Goal: Book appointment/travel/reservation: Book appointment/travel/reservation

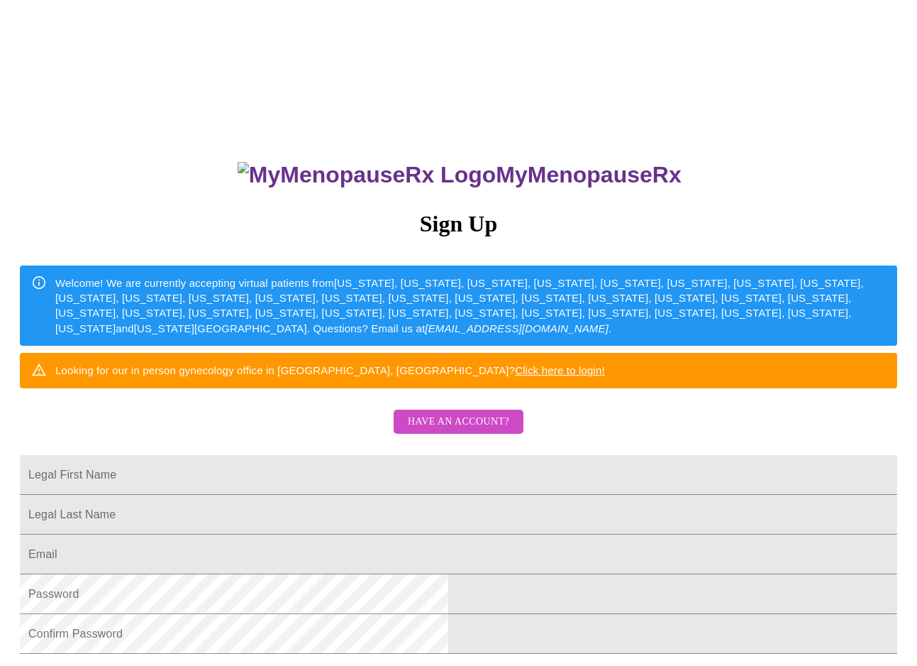
click at [475, 431] on span "Have an account?" at bounding box center [458, 422] width 101 height 18
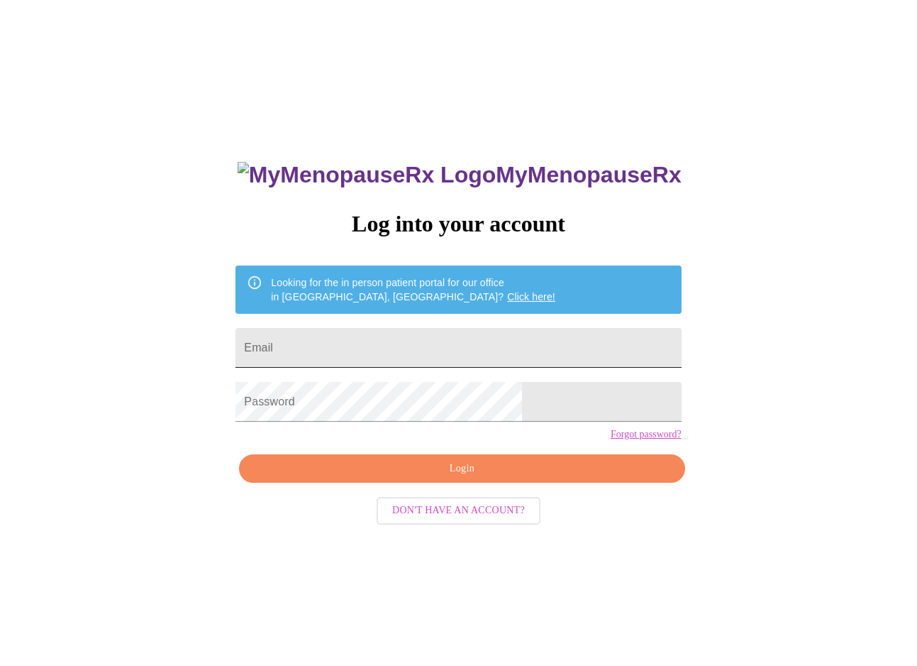
click at [394, 341] on input "Email" at bounding box center [459, 348] width 446 height 40
type input "[PERSON_NAME][EMAIL_ADDRESS][PERSON_NAME][DOMAIN_NAME]"
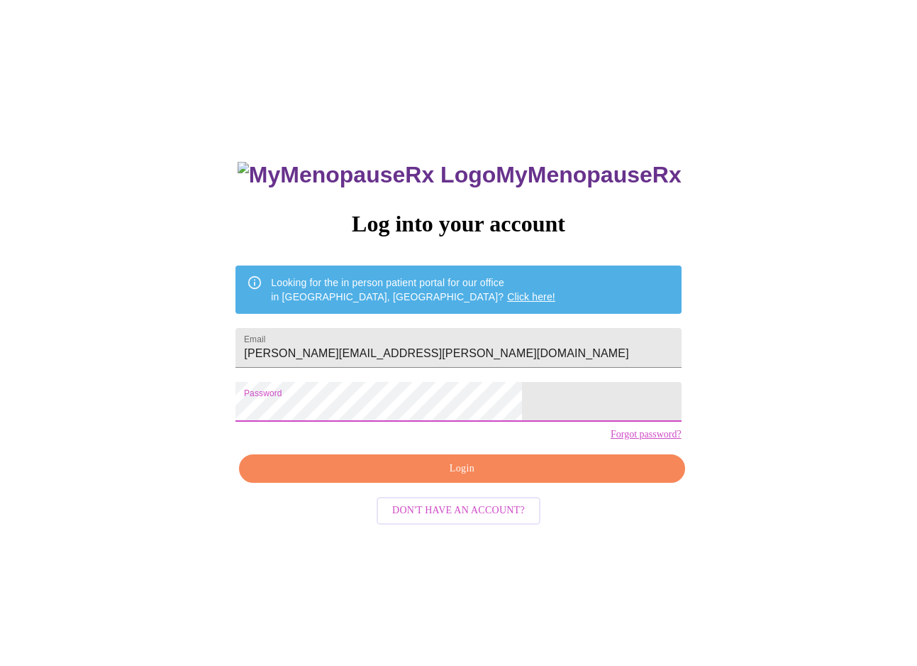
click at [438, 478] on span "Login" at bounding box center [461, 469] width 413 height 18
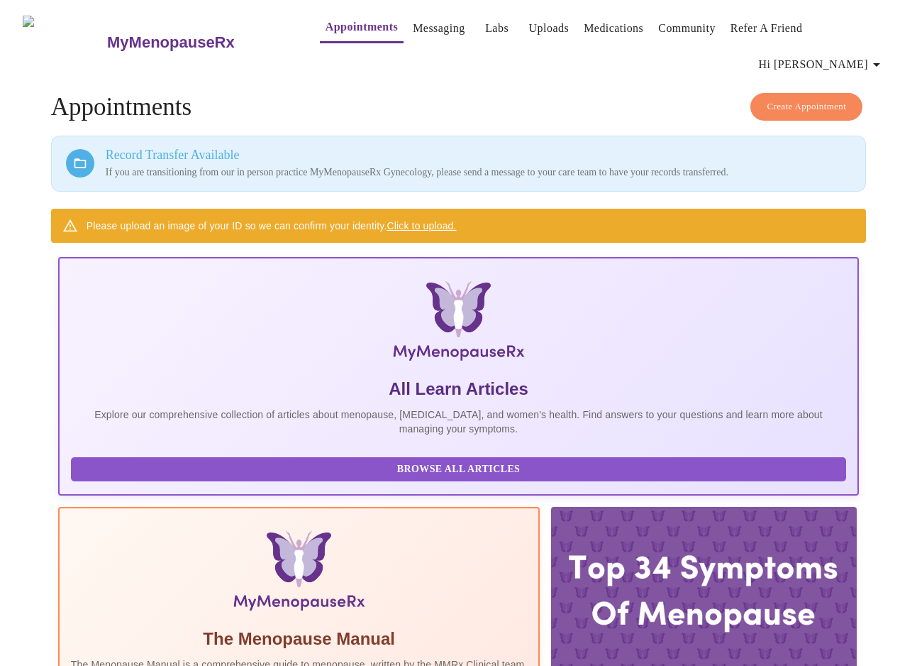
click at [419, 220] on link "Click to upload." at bounding box center [422, 225] width 70 height 11
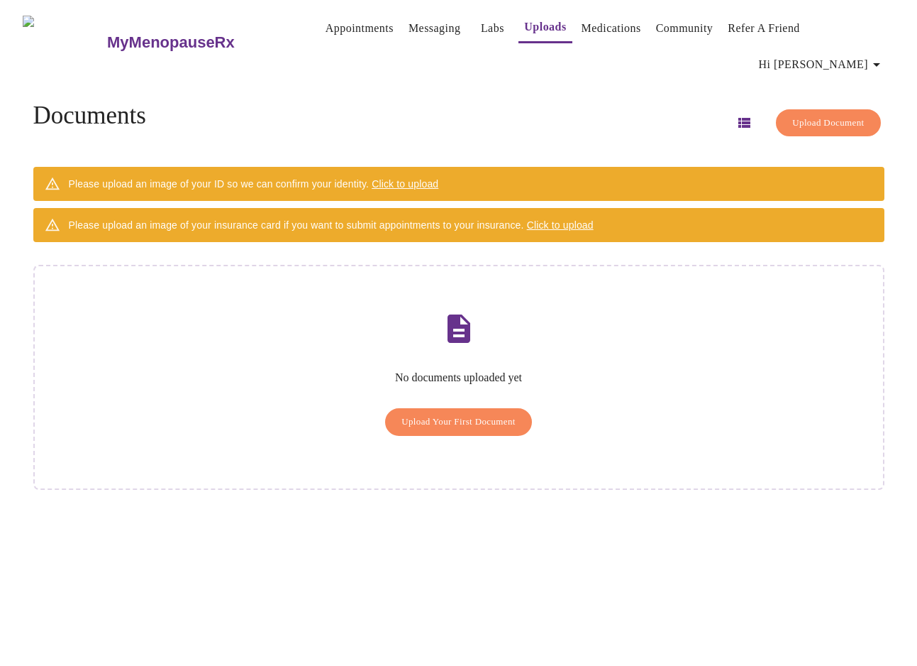
click at [422, 178] on span "Click to upload" at bounding box center [405, 183] width 67 height 11
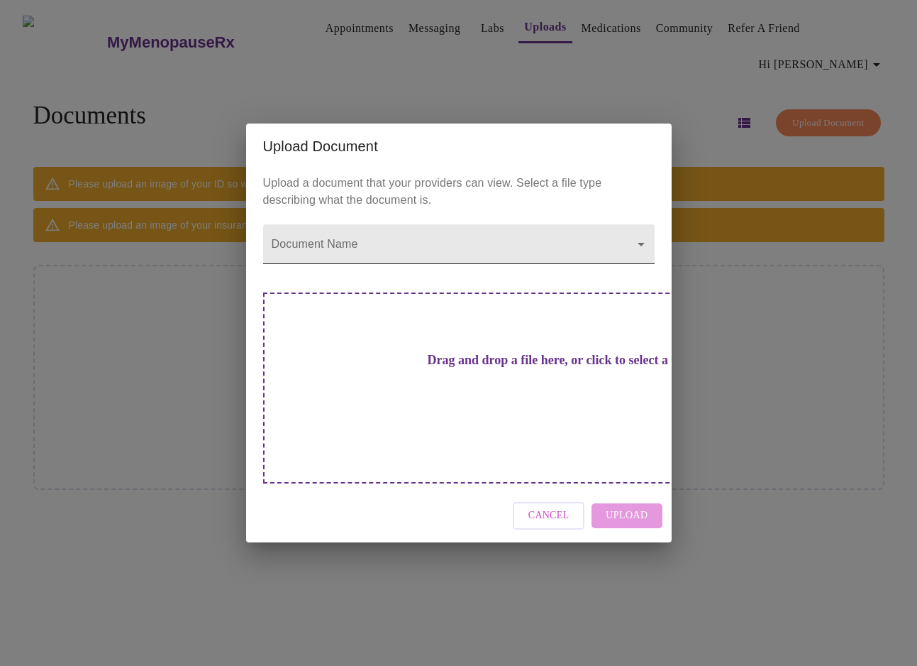
click at [475, 264] on body "MyMenopauseRx Appointments Messaging Labs Uploads Medications Community Refer a…" at bounding box center [459, 339] width 906 height 666
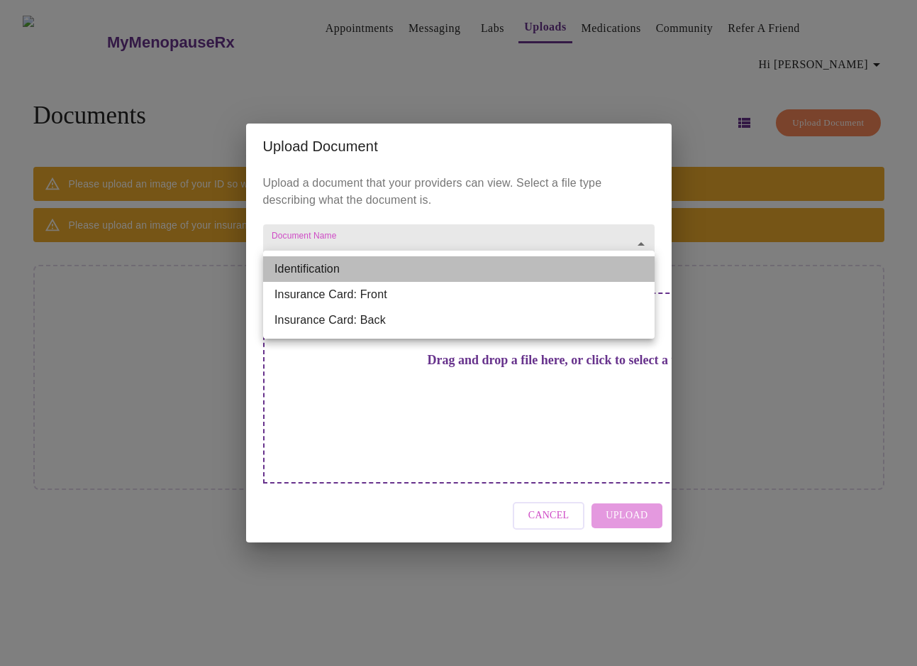
click at [311, 264] on li "Identification" at bounding box center [459, 269] width 392 height 26
type input "Identification"
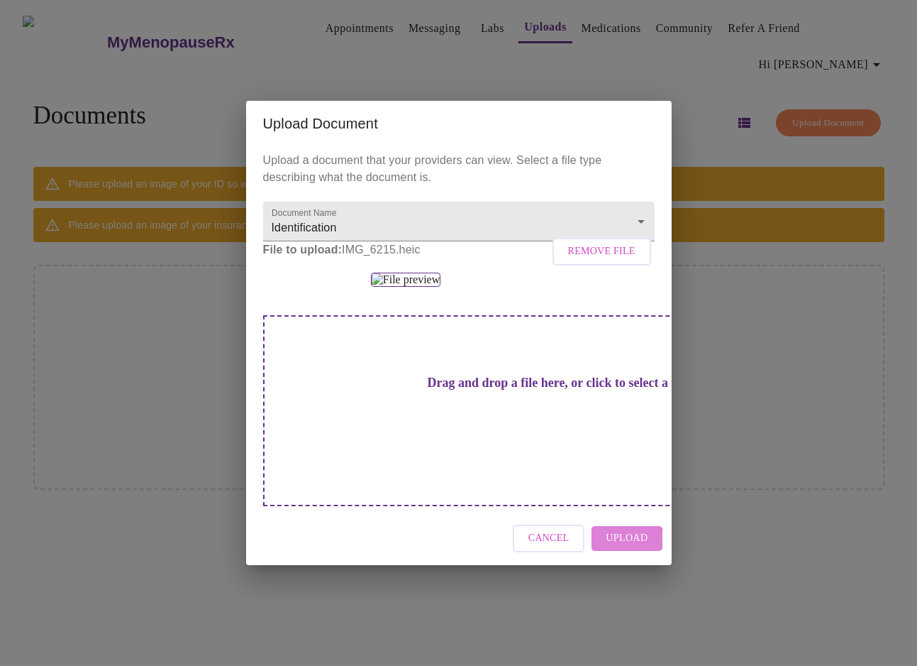
click at [625, 529] on span "Upload" at bounding box center [627, 538] width 42 height 18
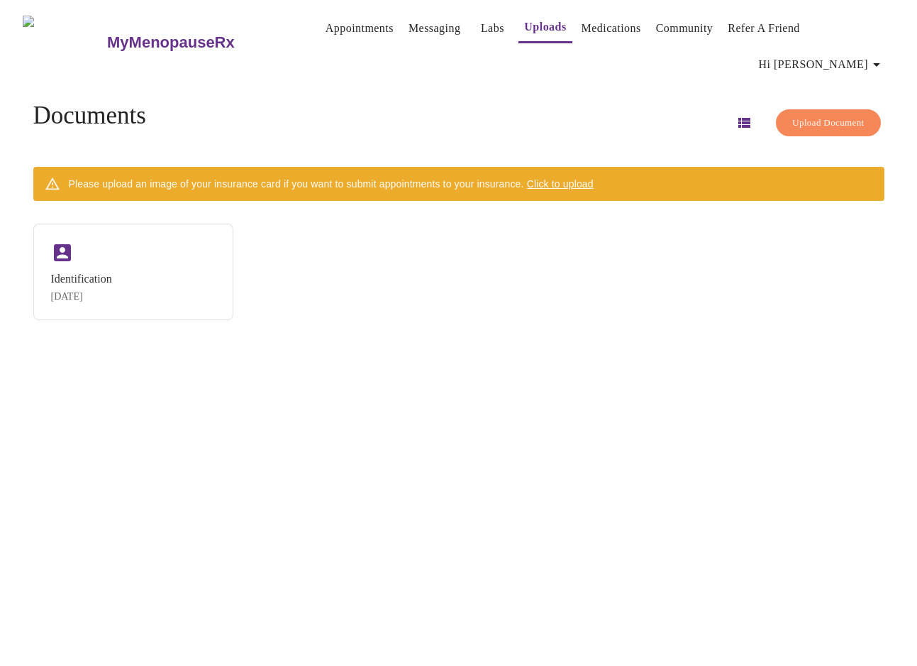
click at [594, 178] on span "Click to upload" at bounding box center [560, 183] width 67 height 11
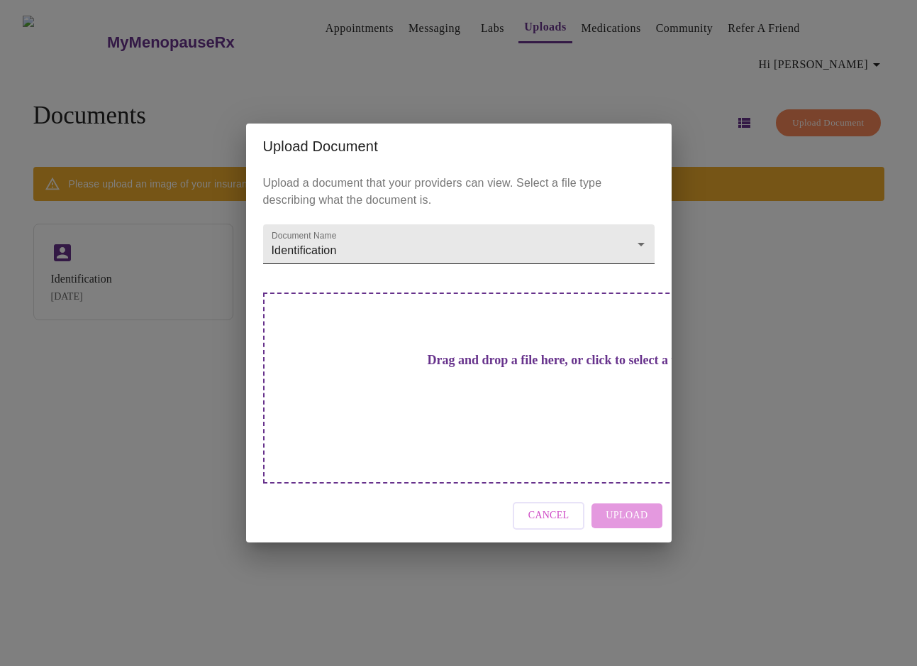
click at [480, 266] on body "MyMenopauseRx Appointments Messaging Labs Uploads Medications Community Refer a…" at bounding box center [459, 339] width 906 height 666
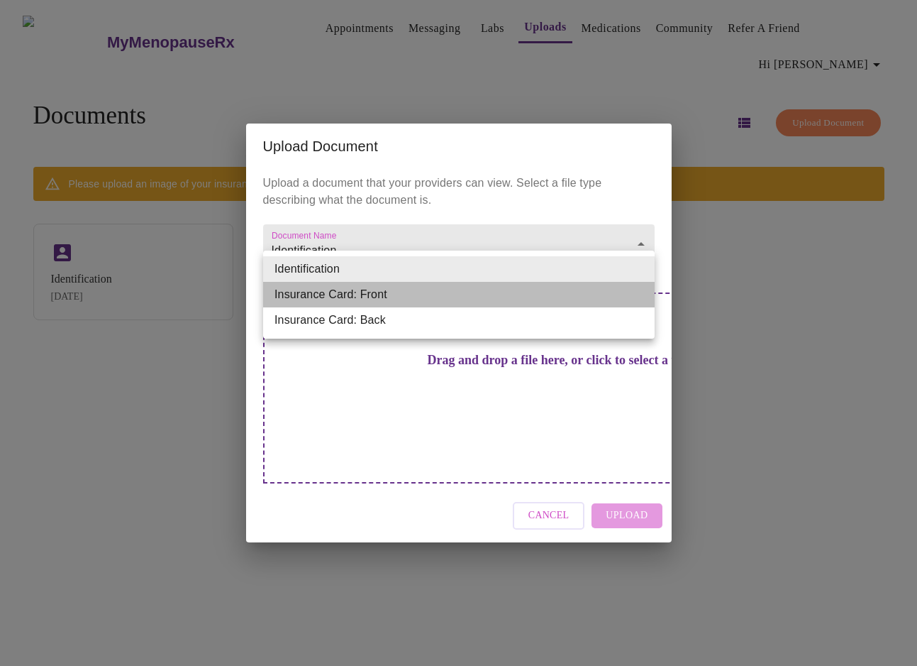
click at [460, 292] on li "Insurance Card: Front" at bounding box center [459, 295] width 392 height 26
type input "Insurance Card: Front"
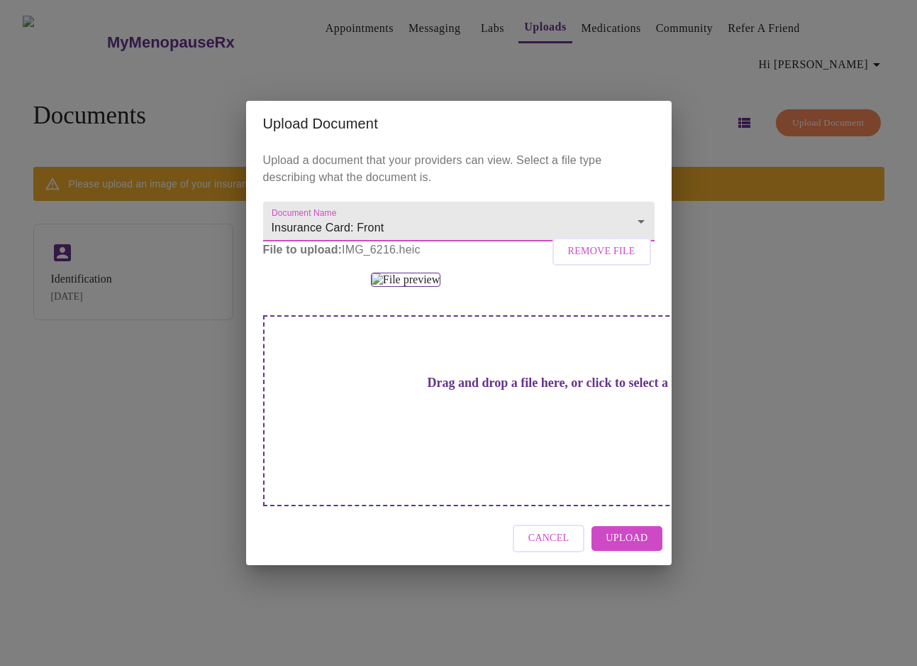
click at [645, 529] on span "Upload" at bounding box center [627, 538] width 42 height 18
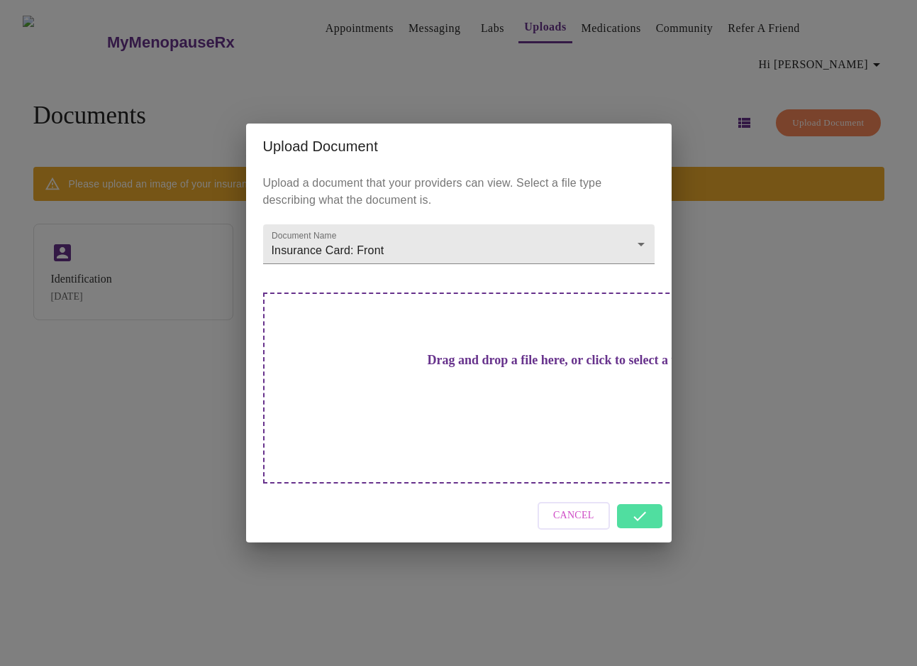
click at [636, 493] on div "Cancel" at bounding box center [459, 515] width 426 height 53
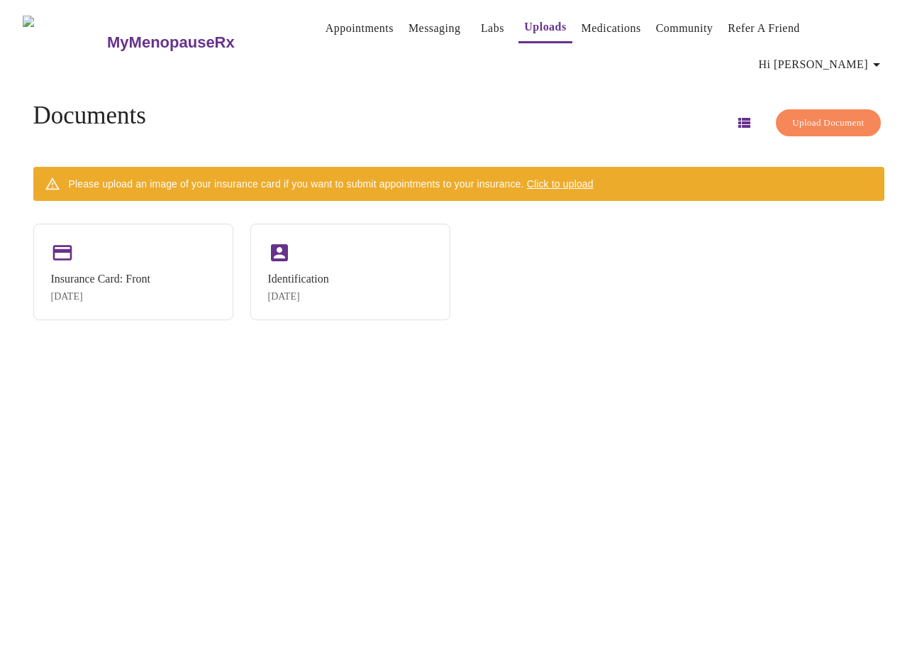
click at [578, 178] on span "Click to upload" at bounding box center [560, 183] width 67 height 11
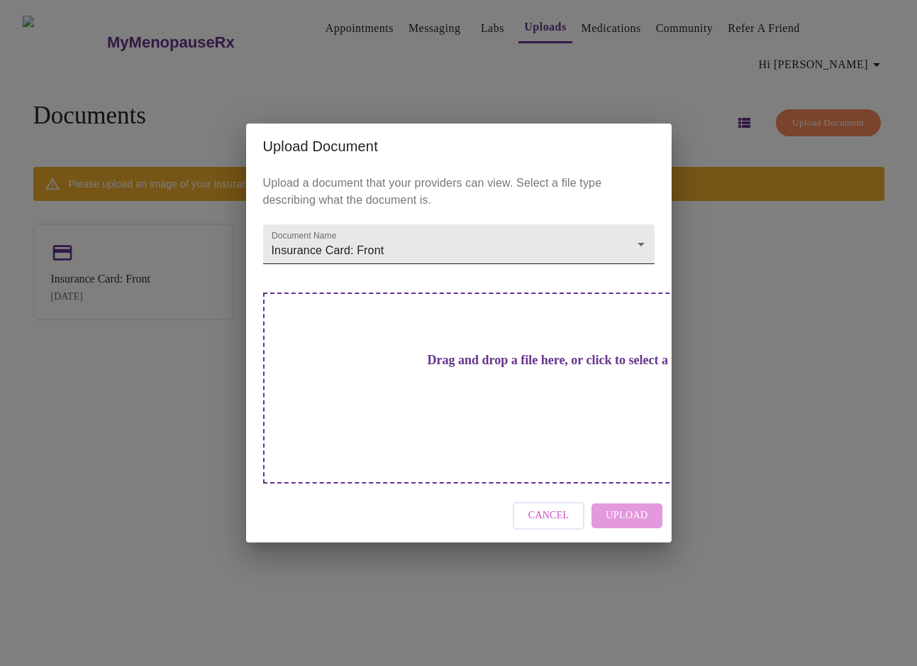
click at [333, 280] on body "MyMenopauseRx Appointments Messaging Labs Uploads Medications Community Refer a…" at bounding box center [459, 339] width 906 height 666
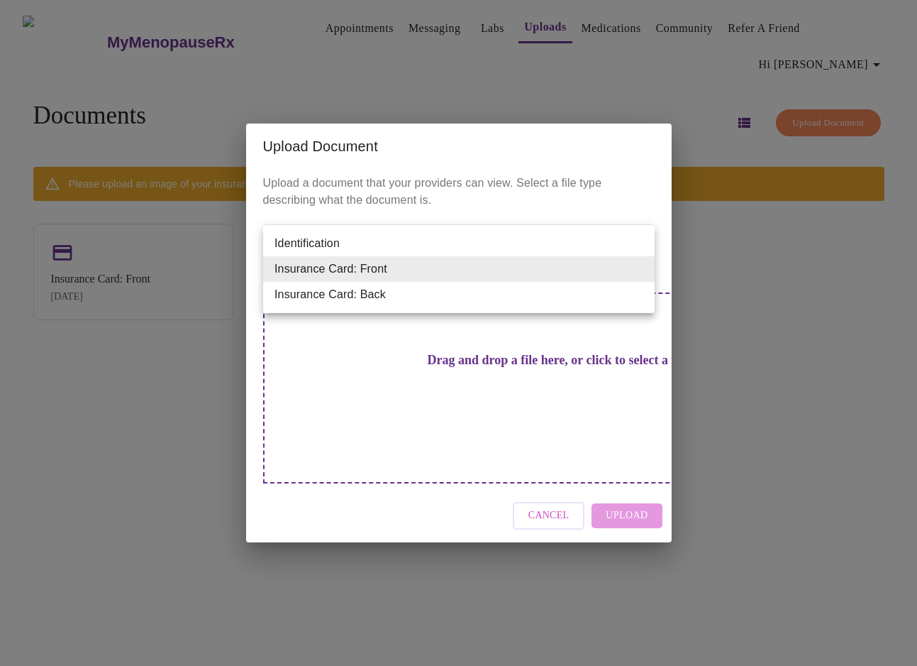
click at [333, 300] on li "Insurance Card: Back" at bounding box center [459, 295] width 392 height 26
type input "Insurance Card: Back"
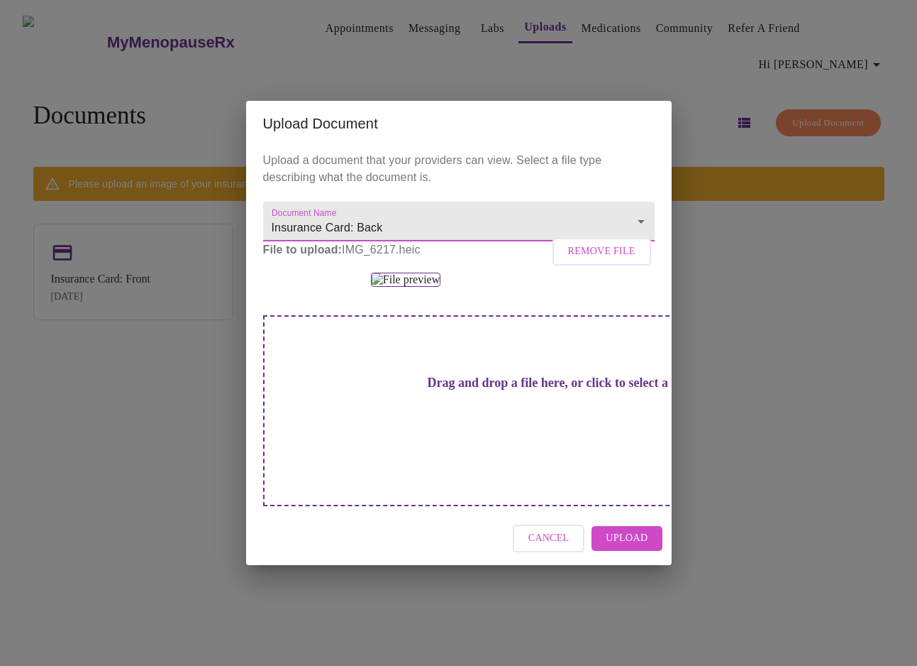
click at [624, 529] on span "Upload" at bounding box center [627, 538] width 42 height 18
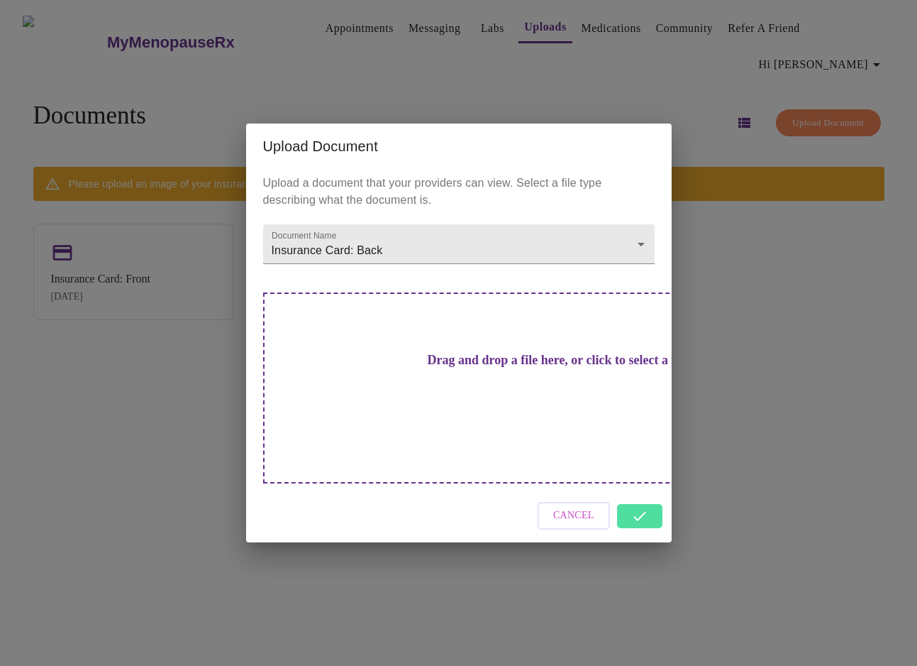
click at [644, 491] on div "Cancel" at bounding box center [459, 515] width 426 height 53
click at [639, 490] on div "Cancel" at bounding box center [459, 515] width 426 height 53
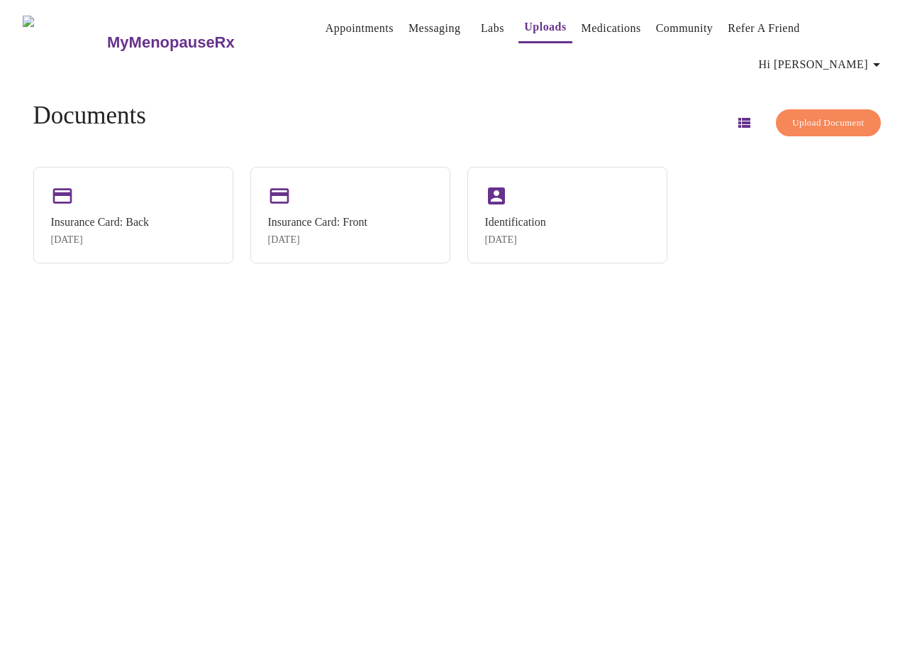
click at [326, 26] on link "Appointments" at bounding box center [360, 28] width 68 height 20
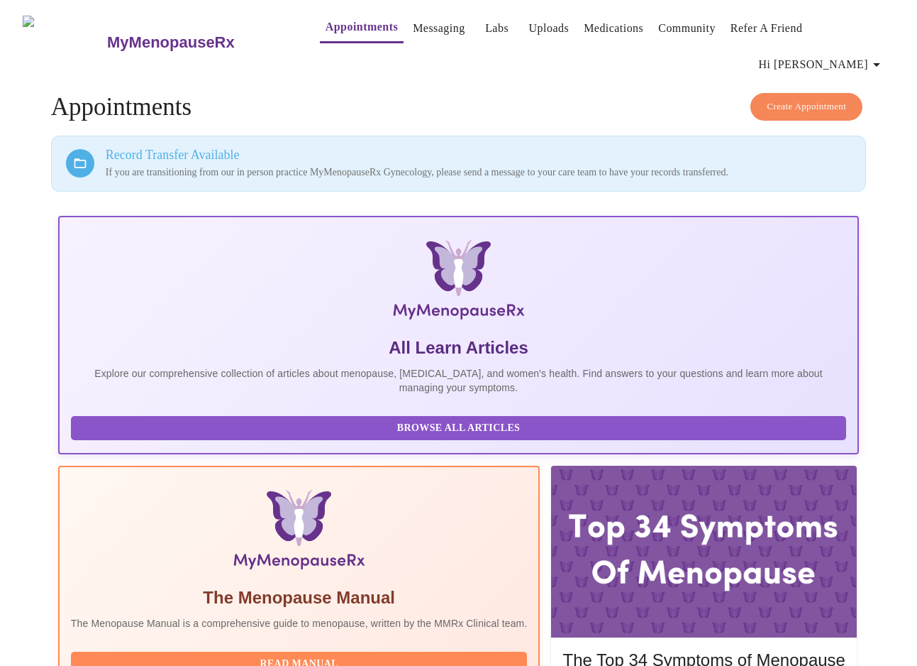
click at [795, 99] on span "Create Appointment" at bounding box center [806, 107] width 79 height 16
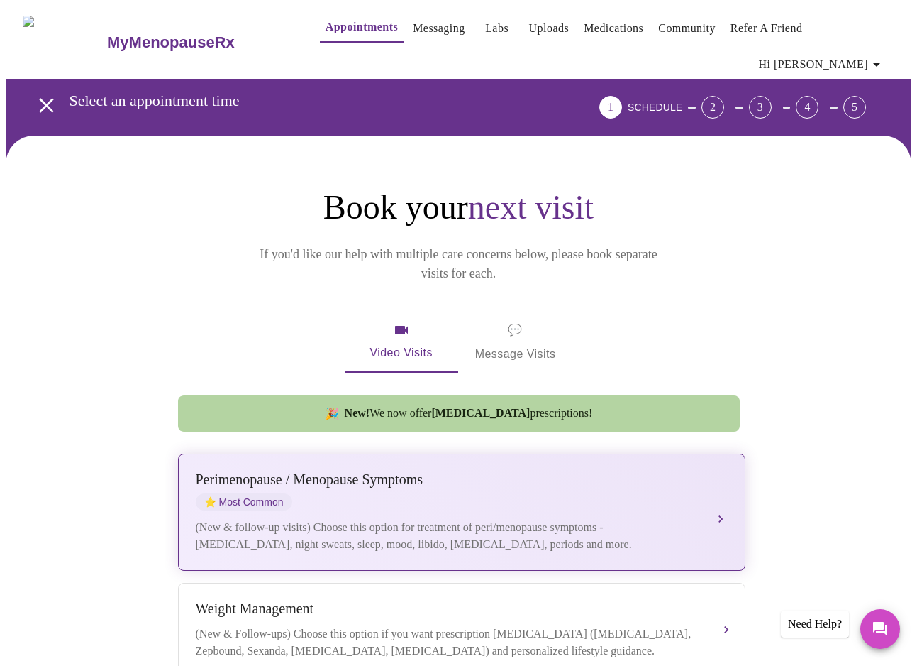
click at [395, 519] on div "(New & follow-up visits) Choose this option for treatment of peri/menopause sym…" at bounding box center [448, 536] width 504 height 34
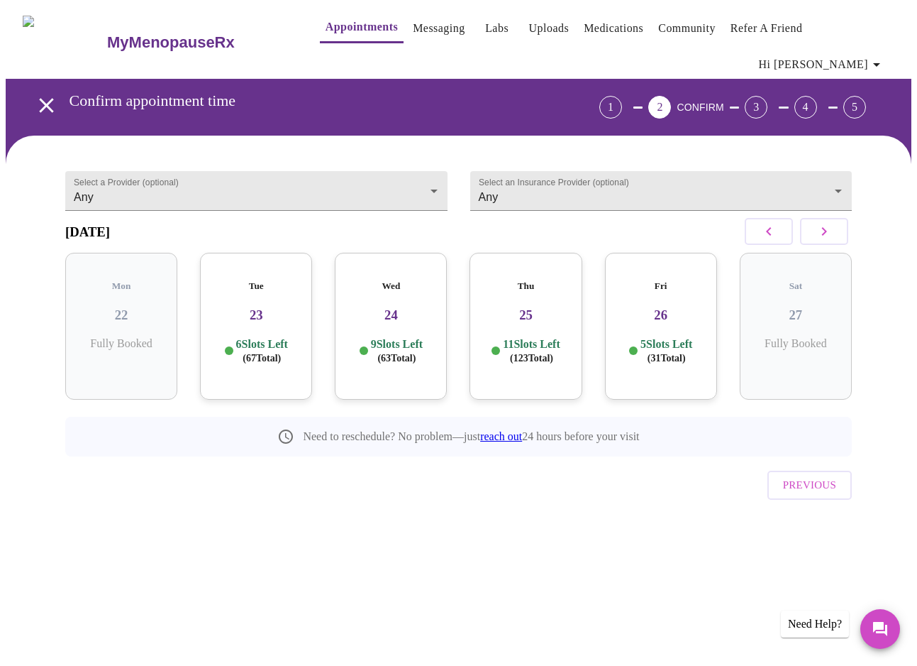
click at [243, 353] on span "( 67 Total)" at bounding box center [262, 358] width 38 height 11
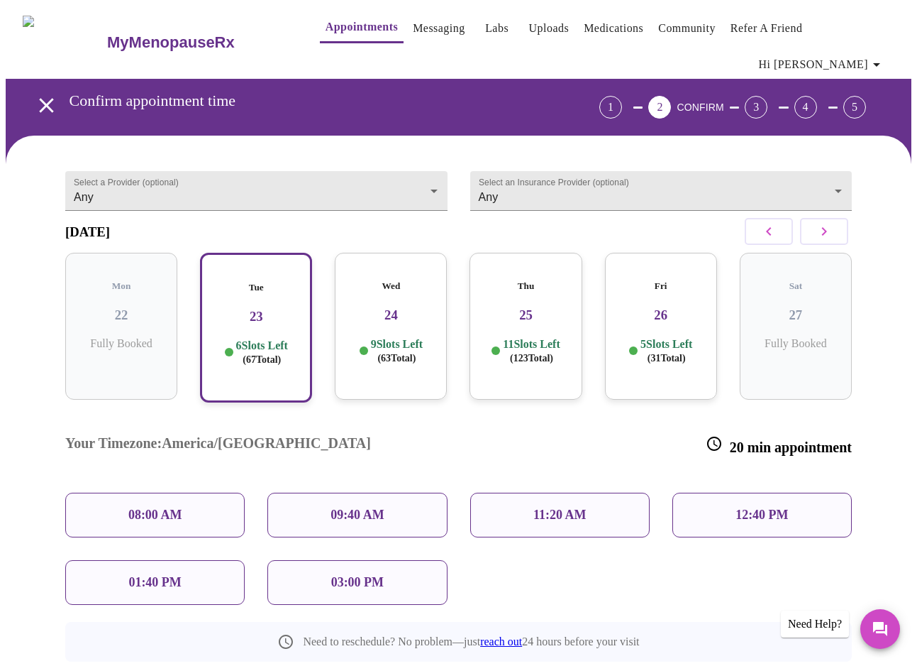
click at [758, 507] on p "12:40 PM" at bounding box center [762, 514] width 53 height 15
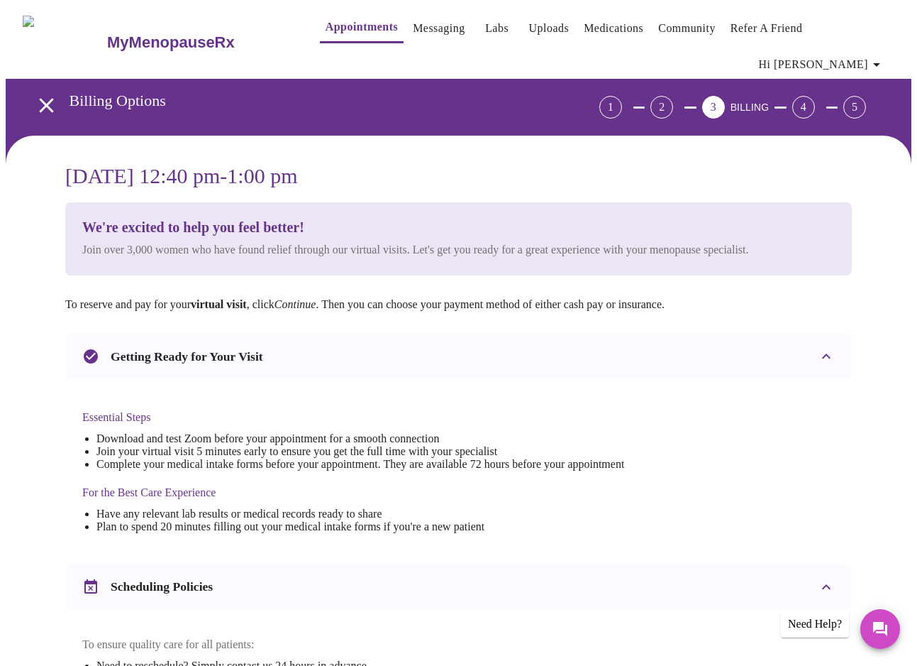
click at [40, 98] on icon "open drawer" at bounding box center [46, 105] width 14 height 14
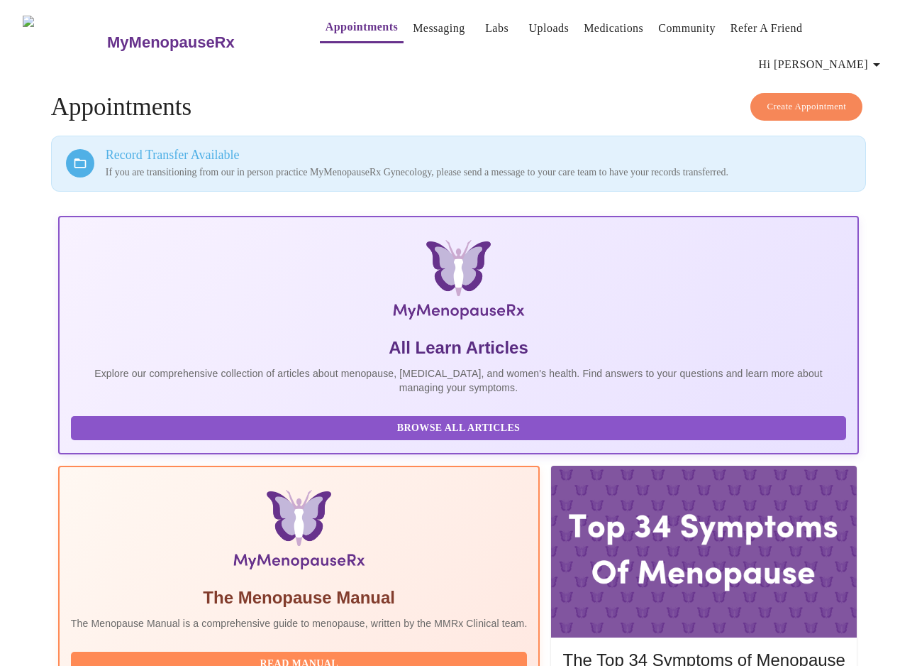
click at [820, 99] on span "Create Appointment" at bounding box center [806, 107] width 79 height 16
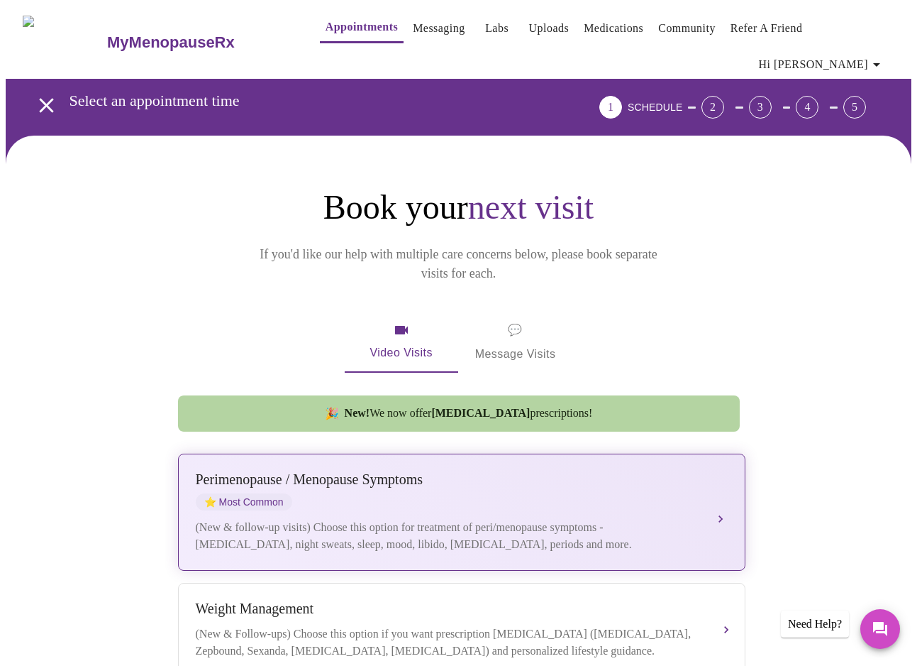
click at [390, 519] on div "(New & follow-up visits) Choose this option for treatment of peri/menopause sym…" at bounding box center [448, 536] width 504 height 34
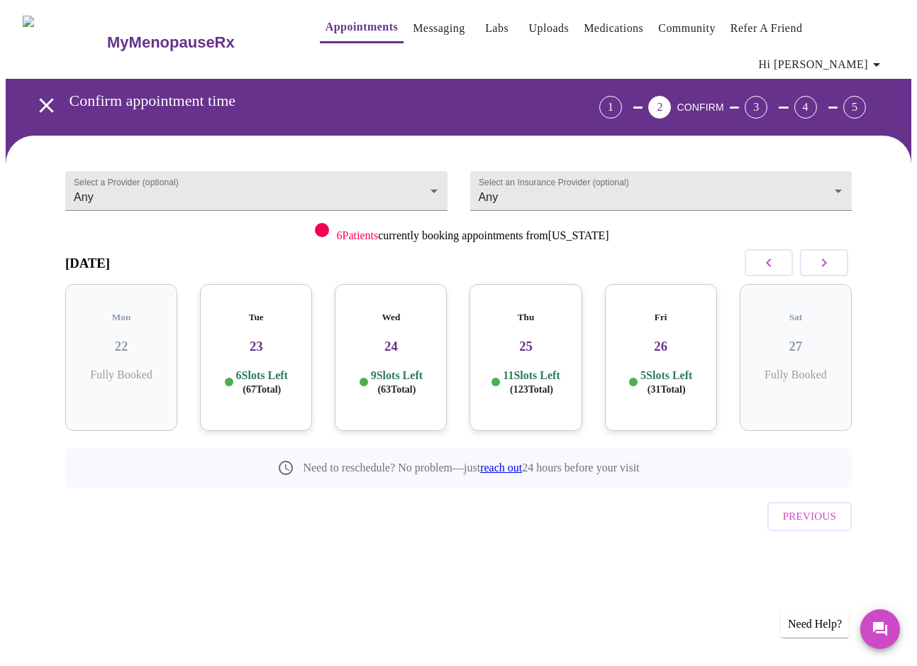
click at [523, 338] on h3 "25" at bounding box center [525, 346] width 89 height 16
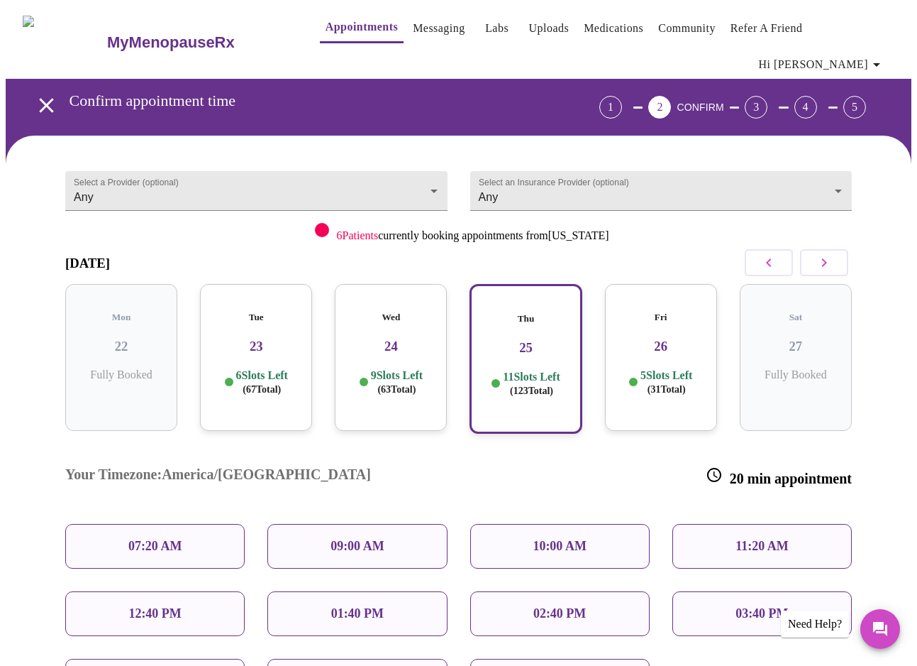
click at [382, 384] on span "( 63 Total)" at bounding box center [396, 389] width 38 height 11
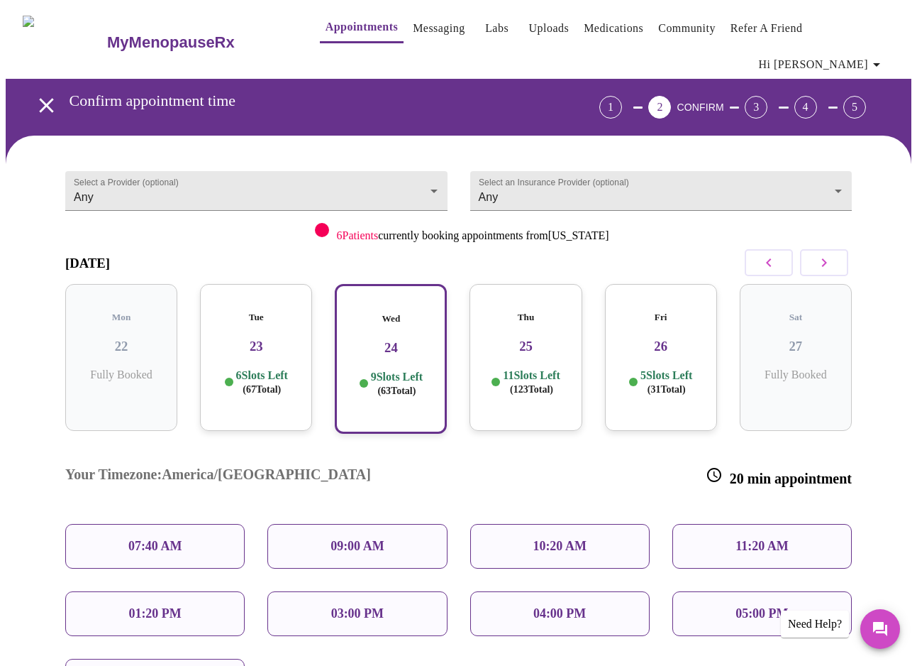
click at [543, 322] on div "Thu 25 11 Slots Left ( 123 Total)" at bounding box center [526, 357] width 112 height 147
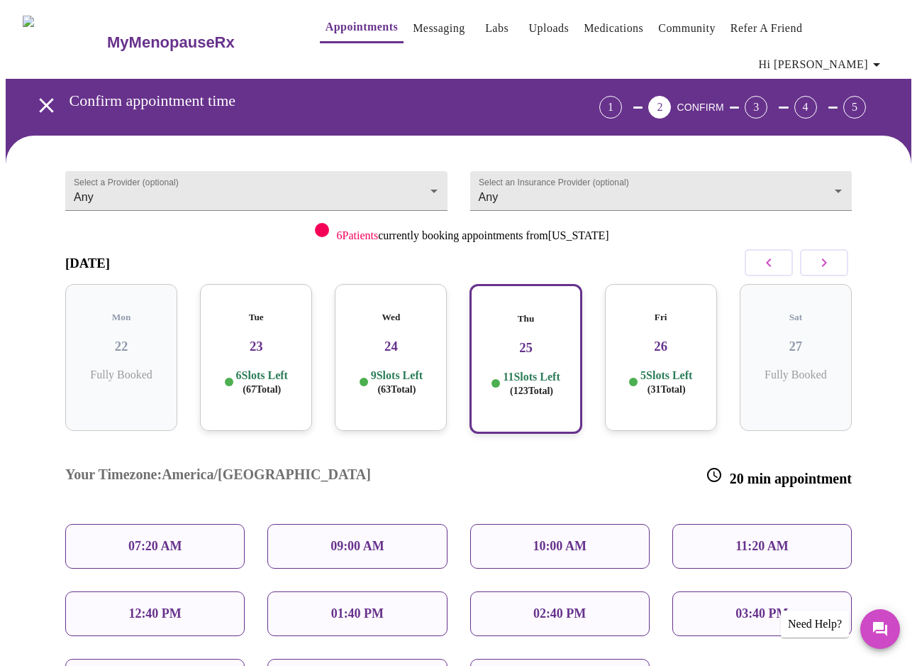
click at [380, 338] on h3 "24" at bounding box center [390, 346] width 89 height 16
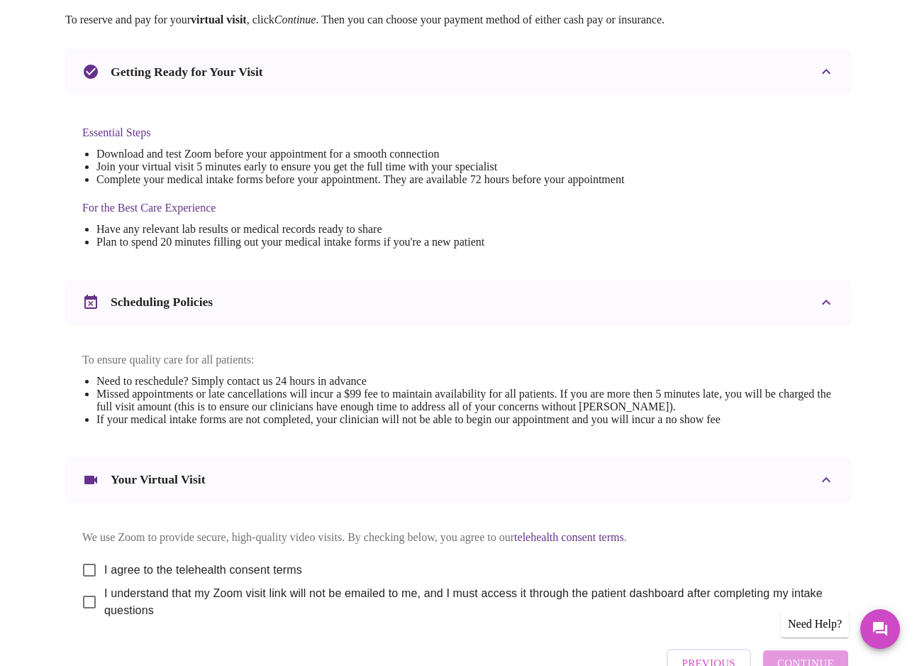
scroll to position [292, 0]
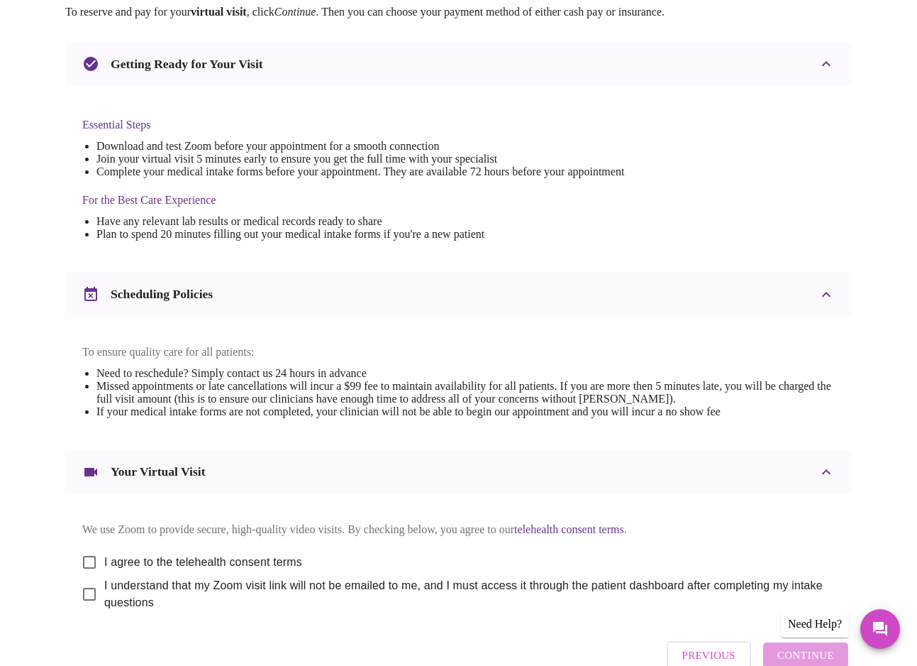
click at [92, 553] on input "I agree to the telehealth consent terms" at bounding box center [90, 562] width 30 height 30
checkbox input "true"
click at [84, 590] on input "I understand that my Zoom visit link will not be emailed to me, and I must acce…" at bounding box center [90, 594] width 30 height 30
checkbox input "true"
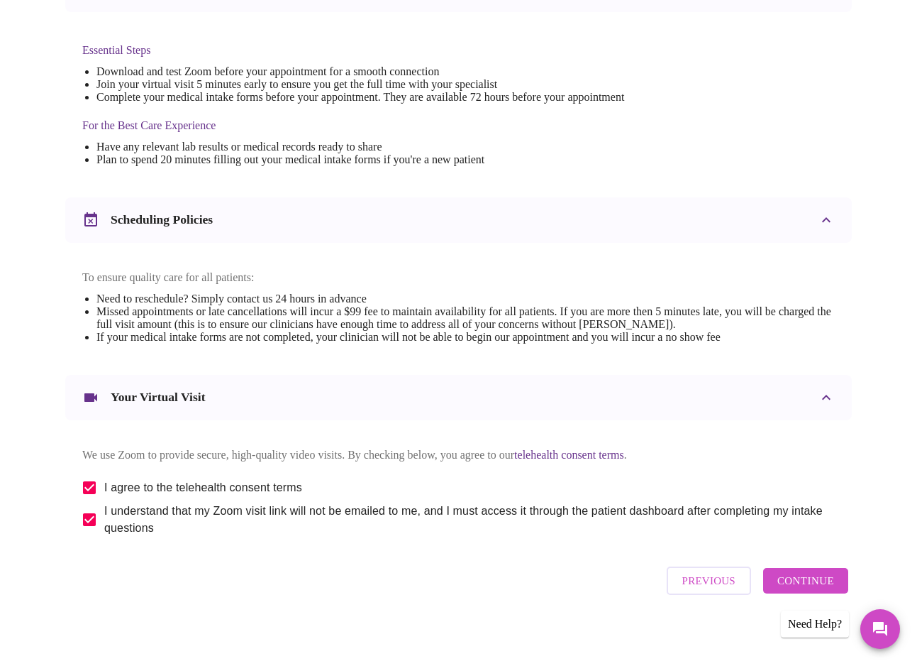
click at [826, 579] on span "Continue" at bounding box center [806, 580] width 57 height 18
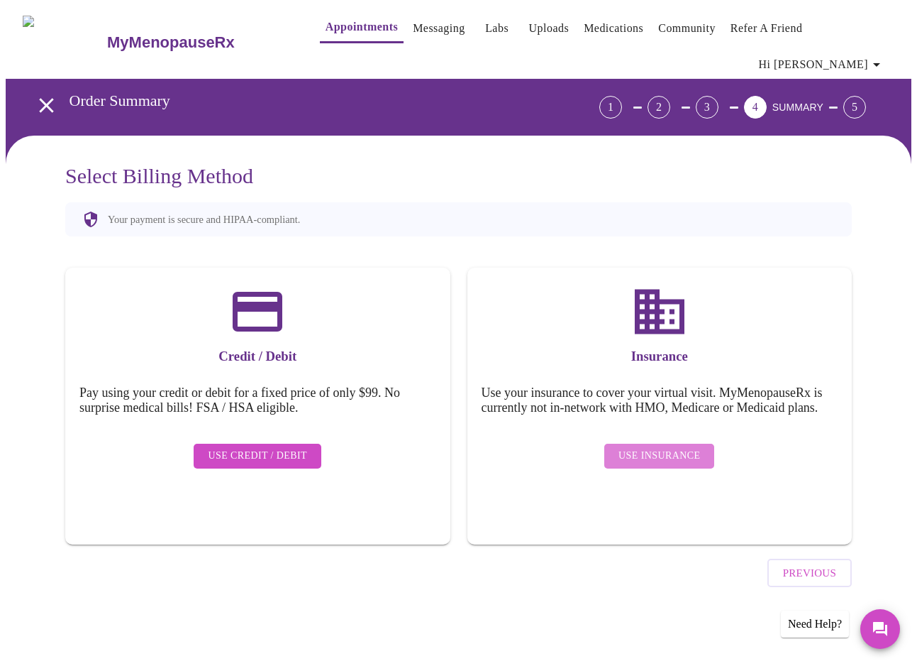
click at [667, 447] on span "Use Insurance" at bounding box center [660, 456] width 82 height 18
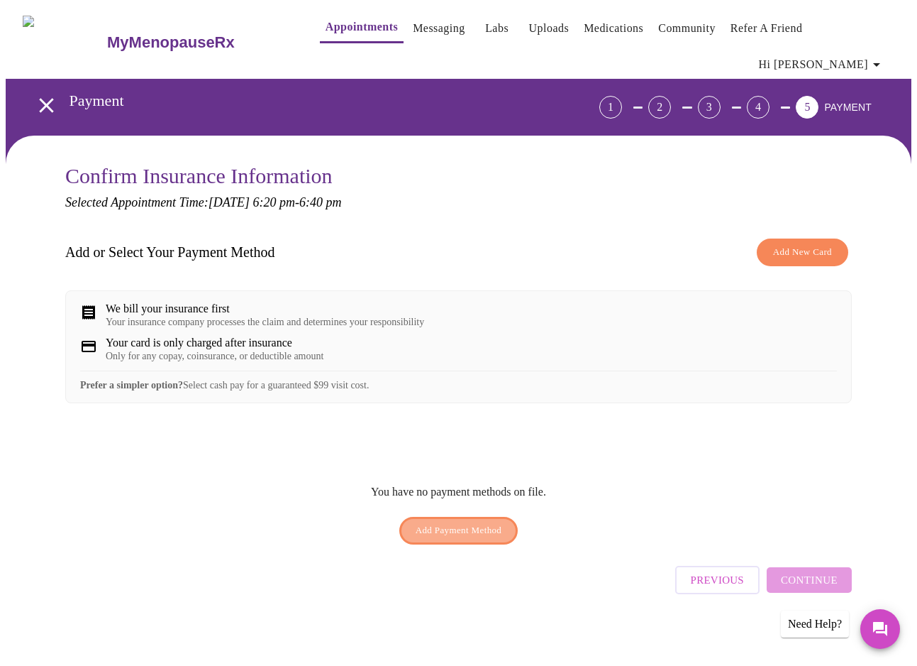
click at [444, 522] on span "Add Payment Method" at bounding box center [459, 530] width 87 height 16
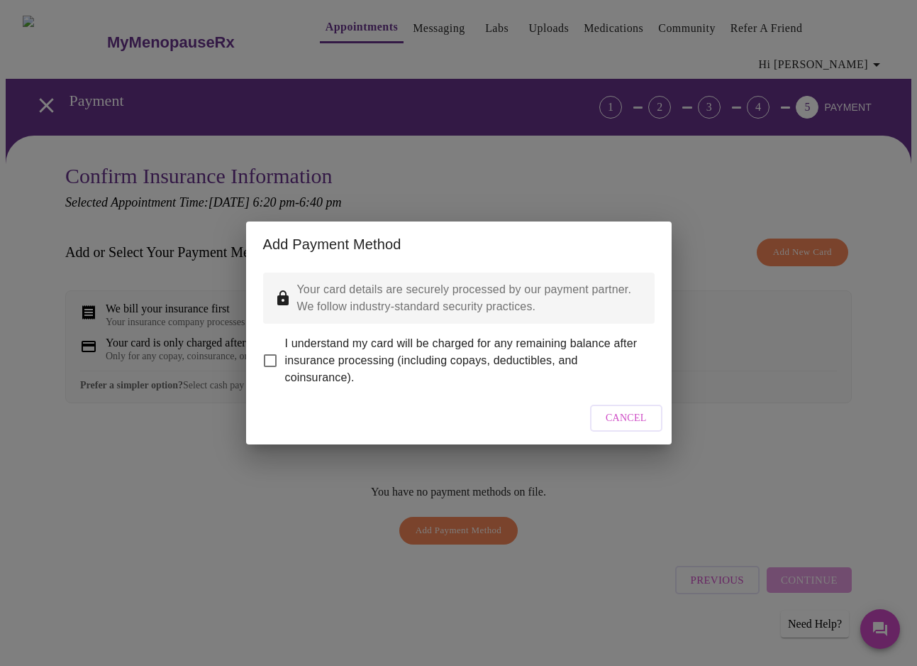
click at [266, 351] on input "I understand my card will be charged for any remaining balance after insurance …" at bounding box center [270, 361] width 30 height 30
checkbox input "true"
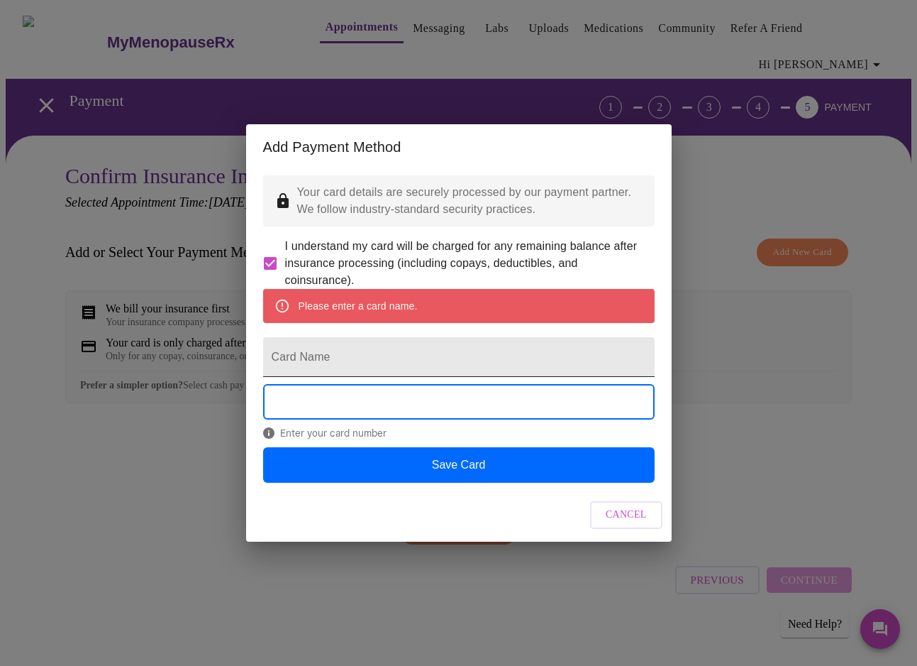
click at [369, 364] on input "Card Name" at bounding box center [459, 357] width 392 height 40
click at [363, 362] on input "Card Name" at bounding box center [459, 357] width 392 height 40
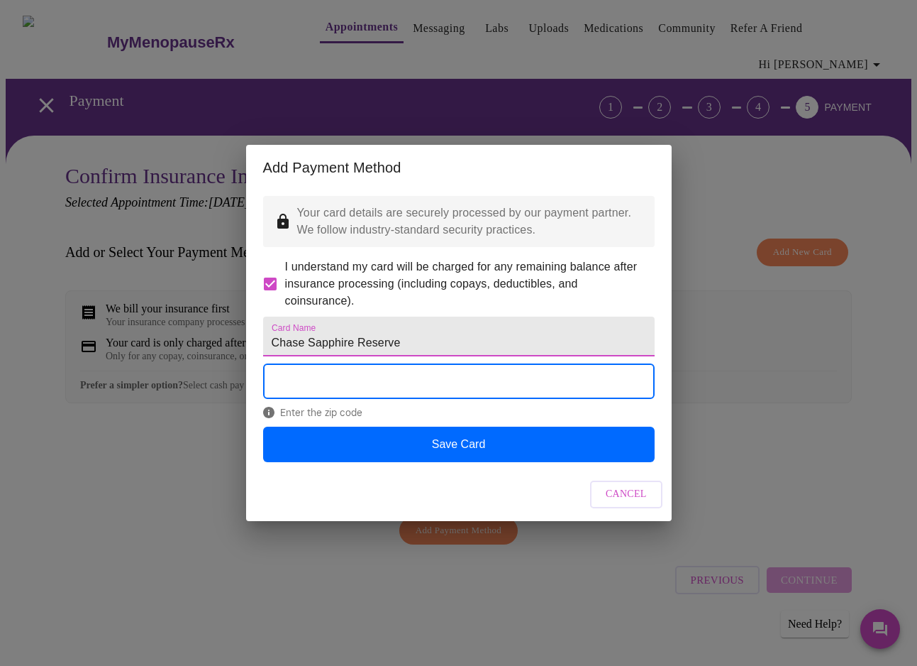
type input "Chase Sapphire Reserve"
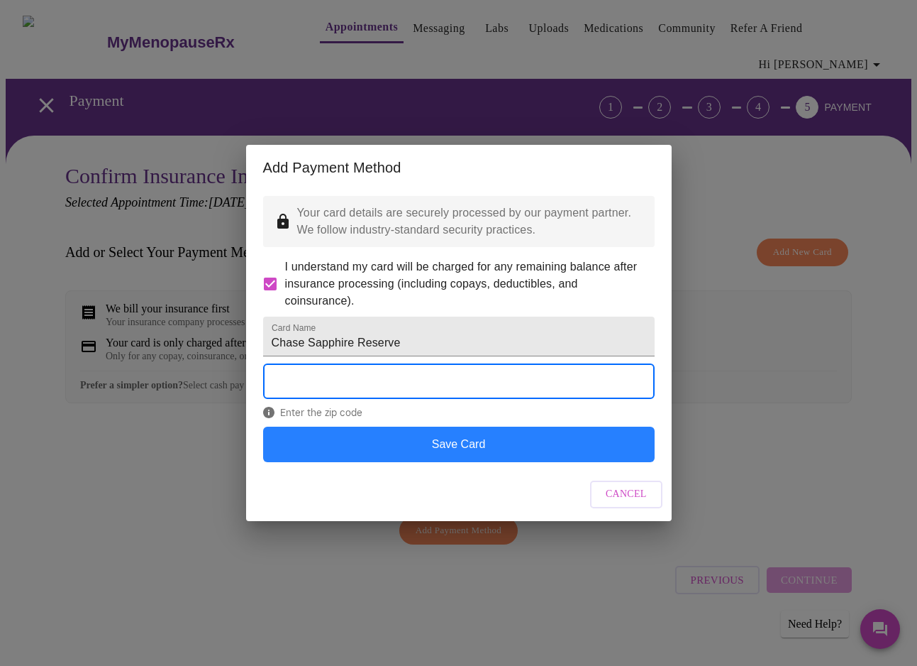
click at [448, 462] on button "Save Card" at bounding box center [459, 443] width 392 height 35
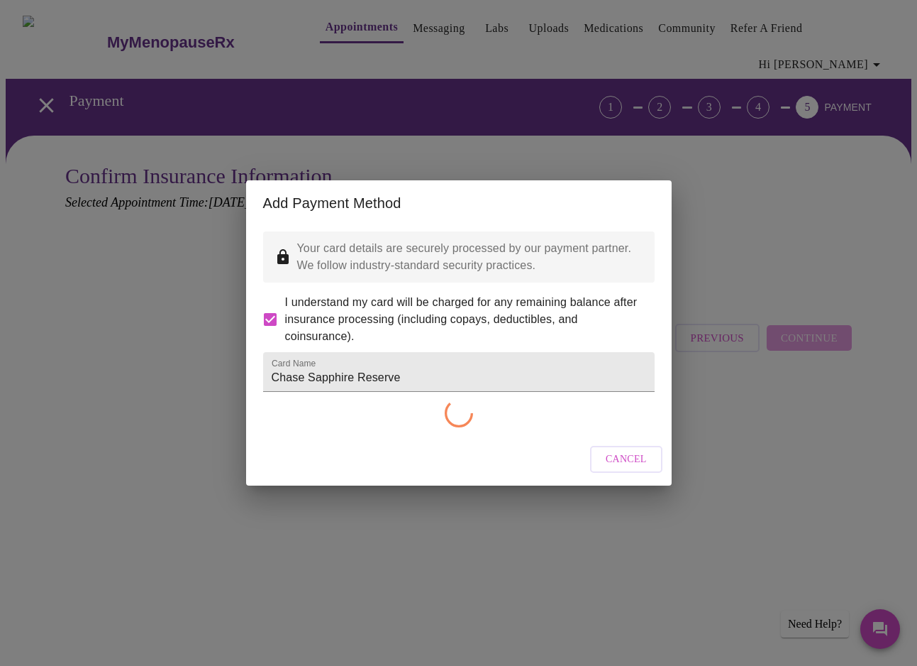
checkbox input "false"
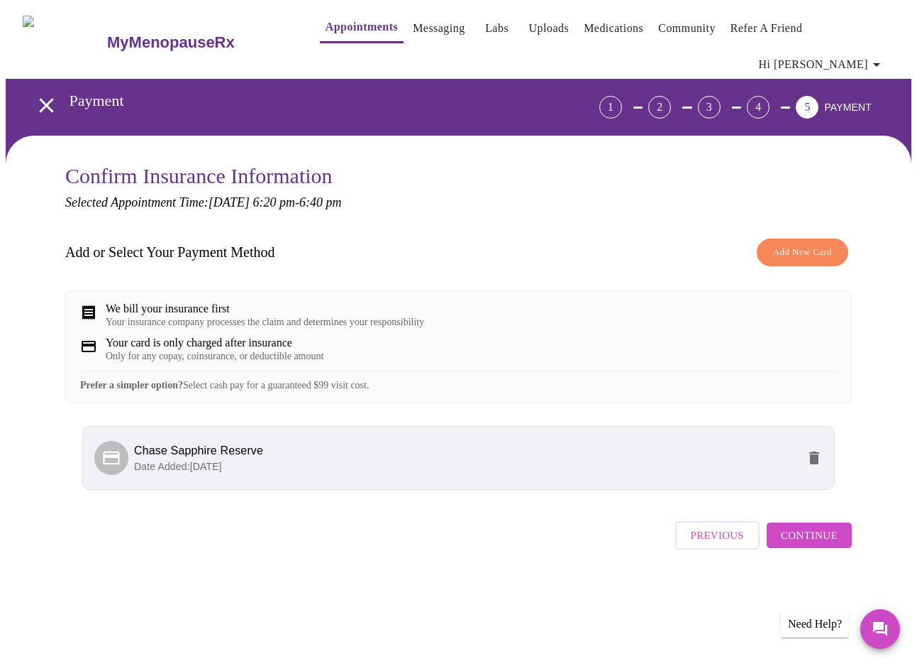
click at [807, 535] on span "Continue" at bounding box center [809, 535] width 57 height 18
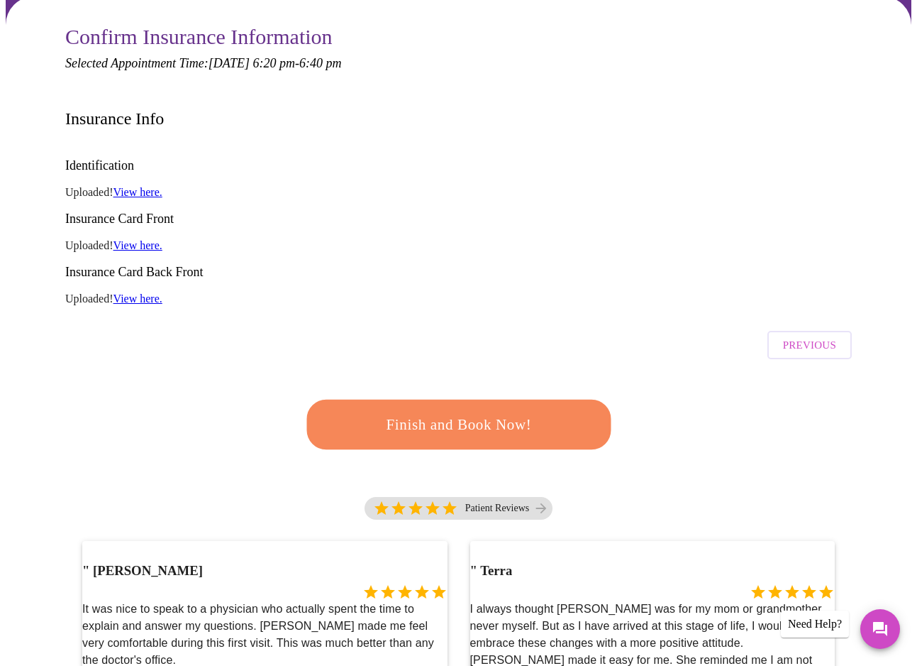
scroll to position [143, 0]
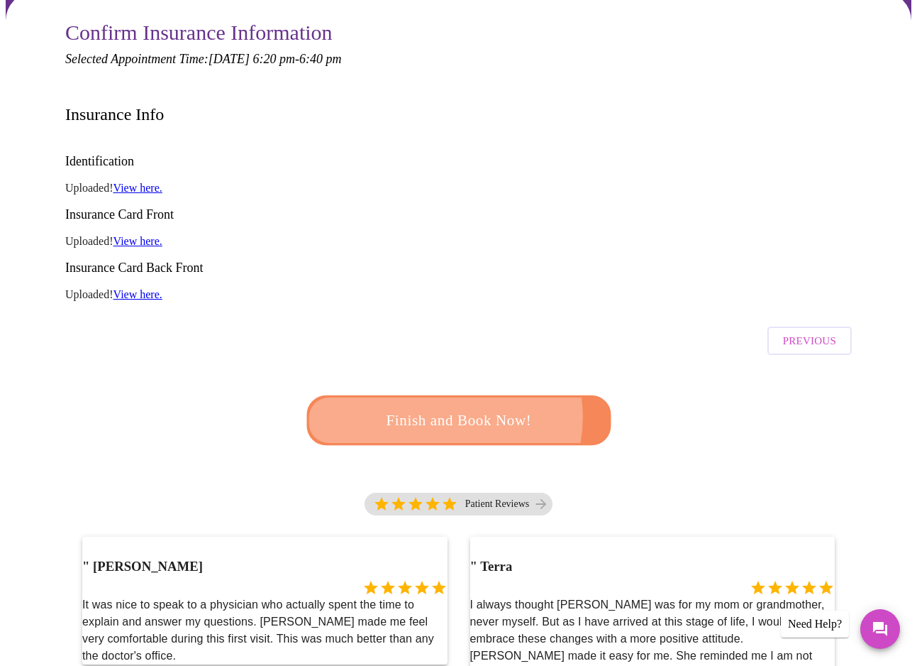
click at [442, 407] on span "Finish and Book Now!" at bounding box center [459, 420] width 263 height 26
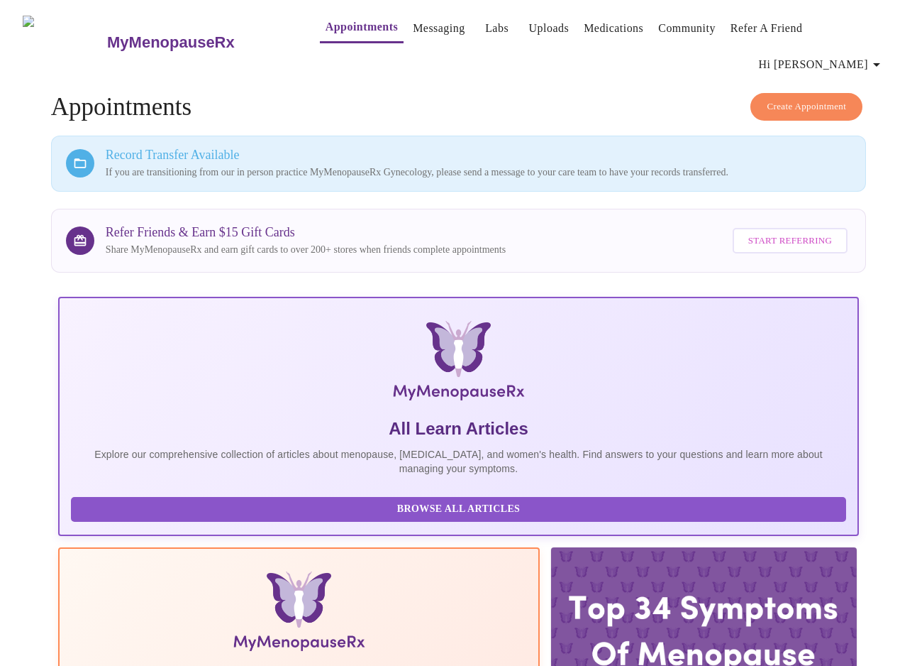
click at [150, 148] on div "Record Transfer Available If you are transitioning from our in person practice …" at bounding box center [479, 164] width 746 height 32
click at [292, 165] on p "If you are transitioning from our in person practice MyMenopauseRx Gynecology, …" at bounding box center [479, 172] width 746 height 14
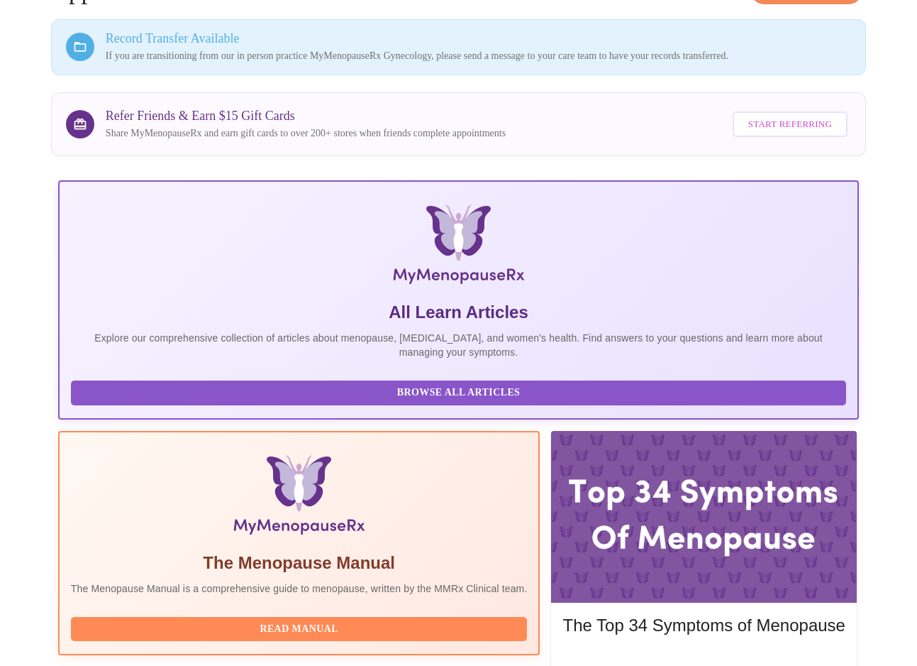
scroll to position [184, 0]
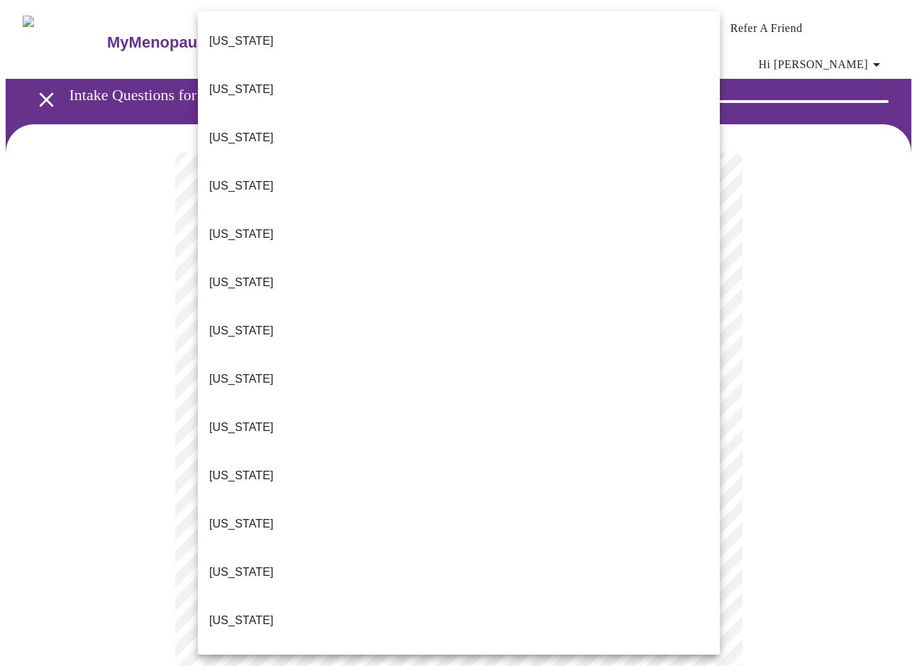
click at [308, 314] on body "MyMenopauseRx Appointments Messaging Labs Uploads Medications Community Refer a…" at bounding box center [459, 668] width 906 height 1325
click at [270, 596] on li "[US_STATE]" at bounding box center [459, 620] width 522 height 48
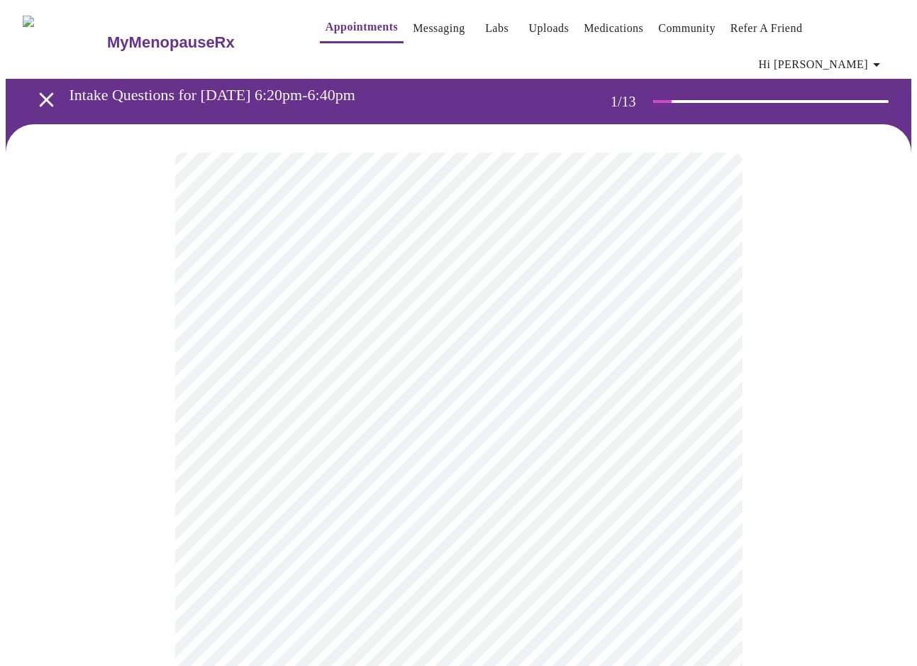
click at [297, 415] on body "MyMenopauseRx Appointments Messaging Labs Uploads Medications Community Refer a…" at bounding box center [459, 664] width 906 height 1316
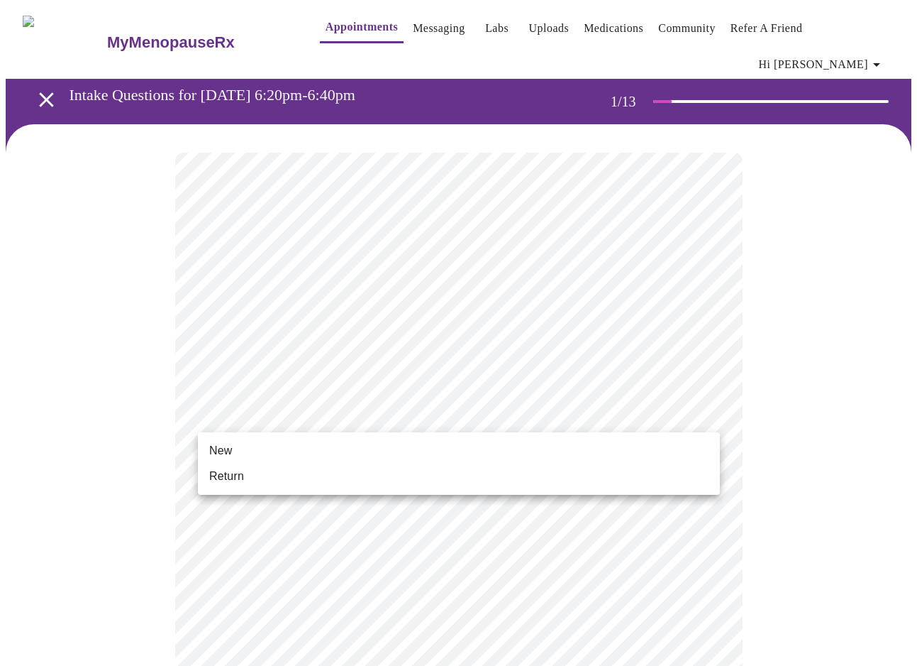
click at [297, 444] on li "New" at bounding box center [459, 451] width 522 height 26
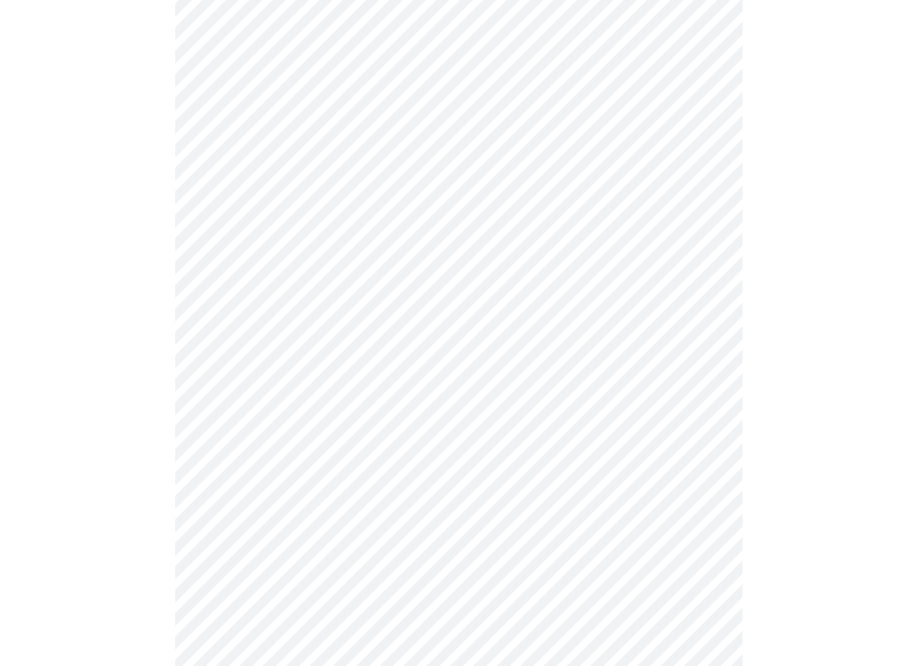
scroll to position [611, 0]
click at [279, 481] on body "MyMenopauseRx Appointments Messaging Labs Uploads Medications Community Refer a…" at bounding box center [459, 43] width 906 height 1296
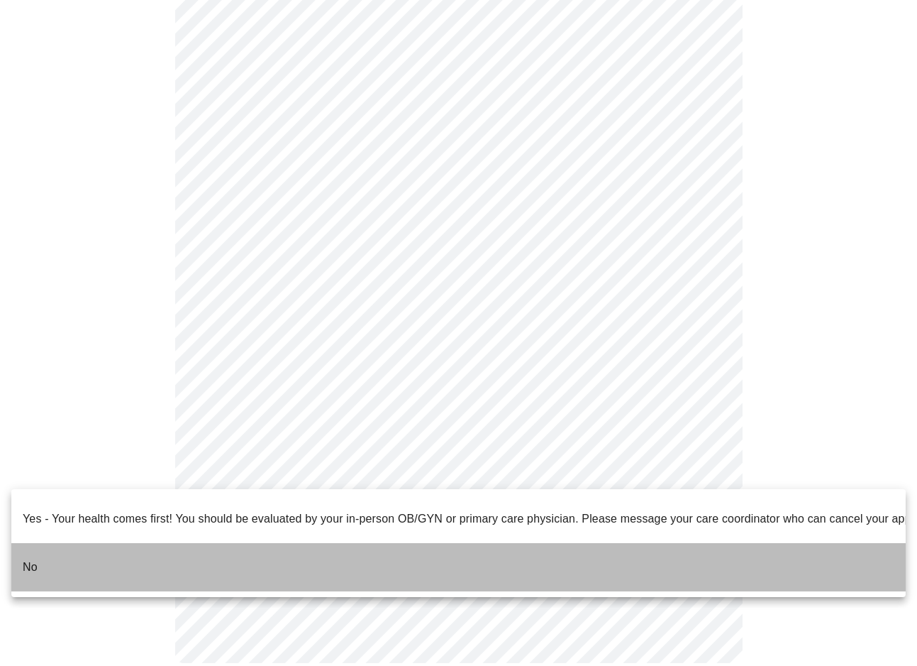
click at [264, 550] on li "No" at bounding box center [458, 567] width 895 height 48
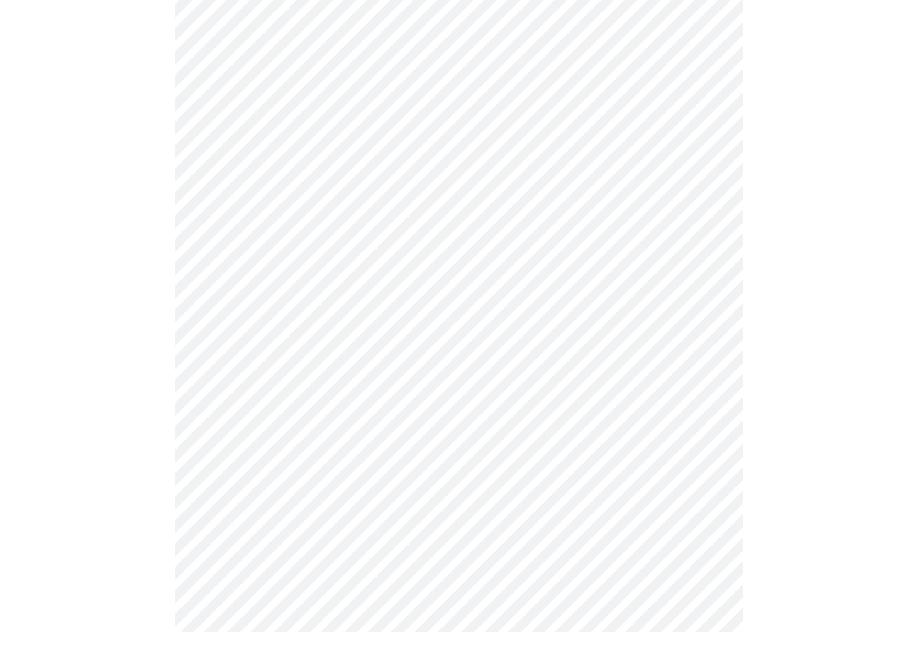
scroll to position [0, 0]
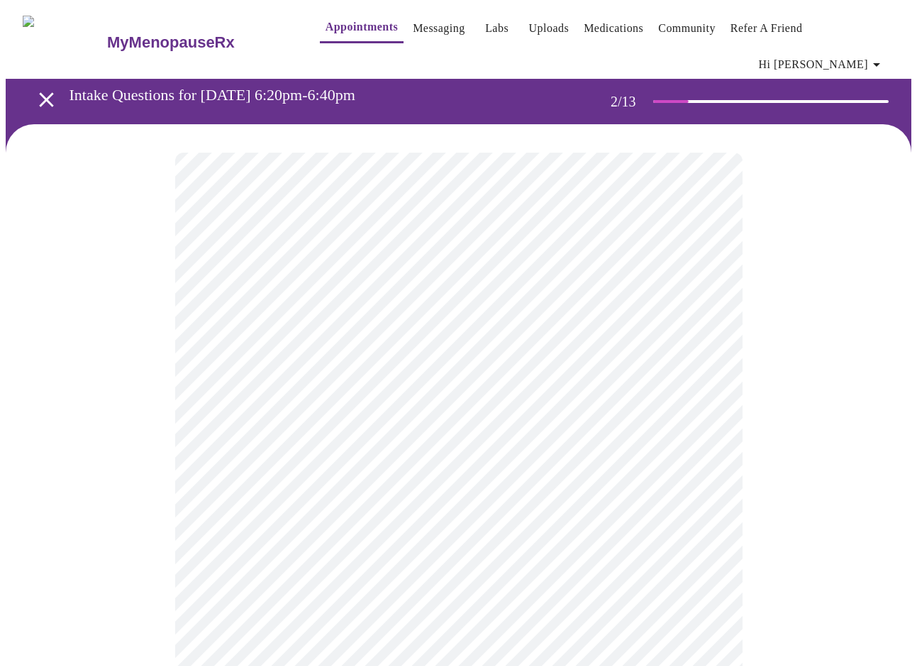
click at [466, 289] on body "MyMenopauseRx Appointments Messaging Labs Uploads Medications Community Refer a…" at bounding box center [459, 442] width 906 height 873
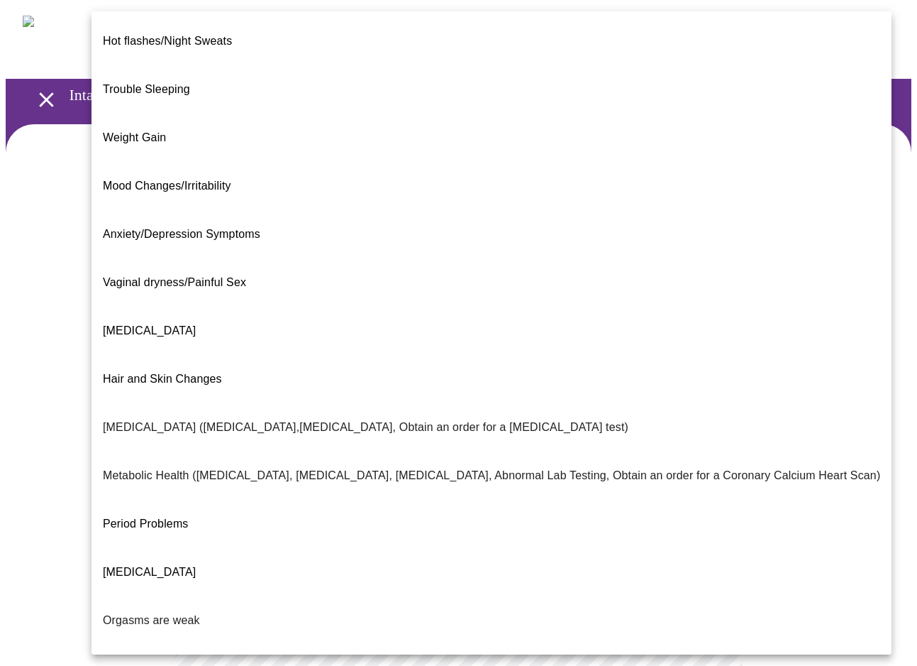
click at [429, 114] on li "Weight Gain" at bounding box center [492, 138] width 800 height 48
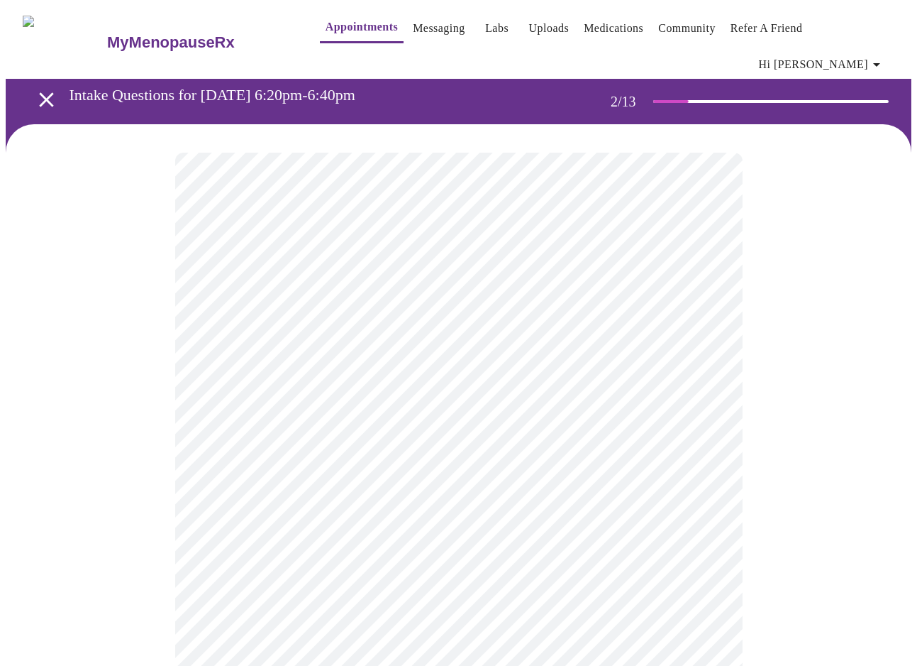
click at [349, 426] on body "MyMenopauseRx Appointments Messaging Labs Uploads Medications Community Refer a…" at bounding box center [459, 438] width 906 height 864
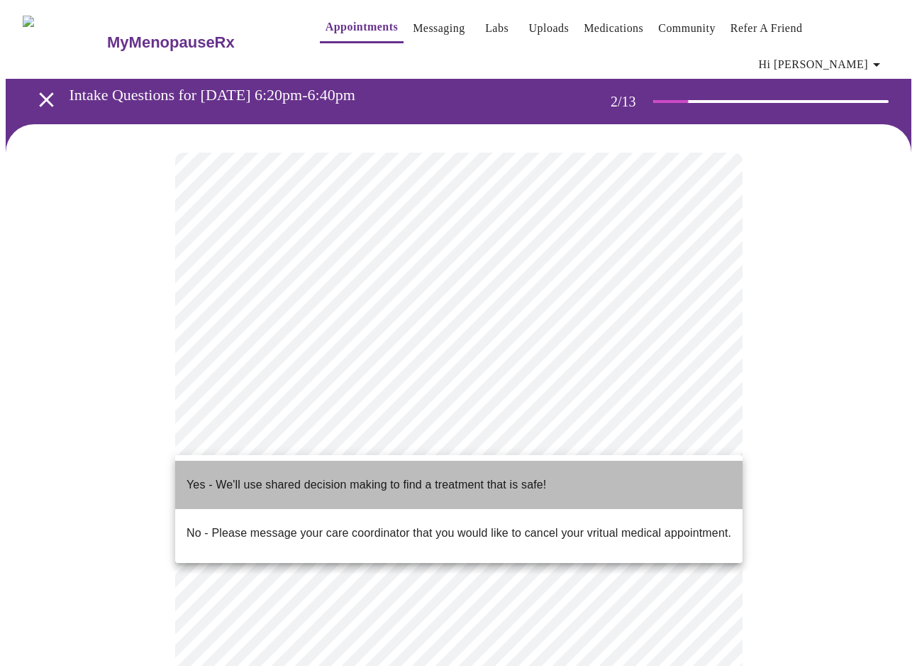
click at [348, 476] on p "Yes - We'll use shared decision making to find a treatment that is safe!" at bounding box center [367, 484] width 360 height 17
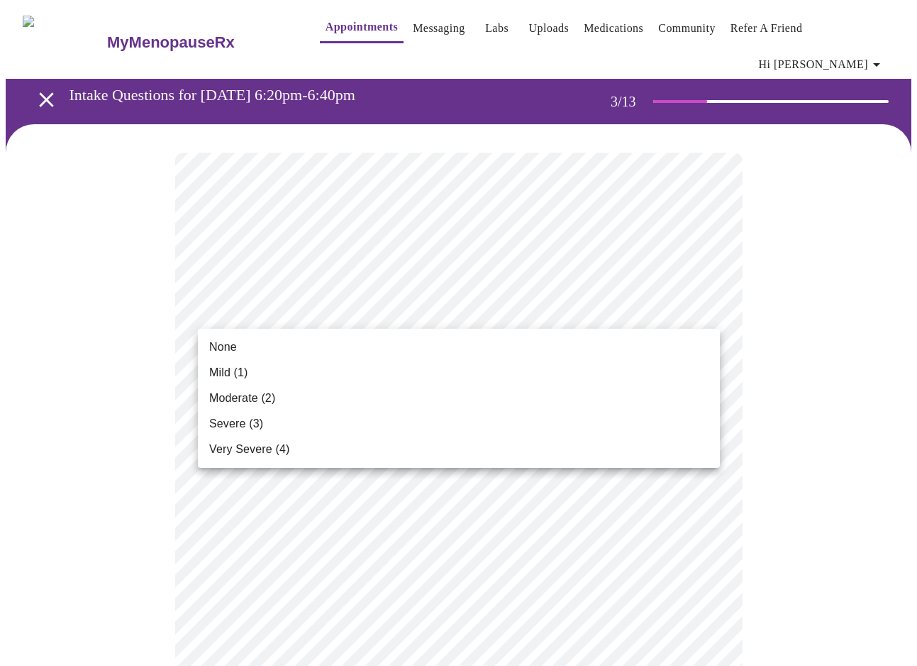
click at [444, 416] on li "Severe (3)" at bounding box center [459, 424] width 522 height 26
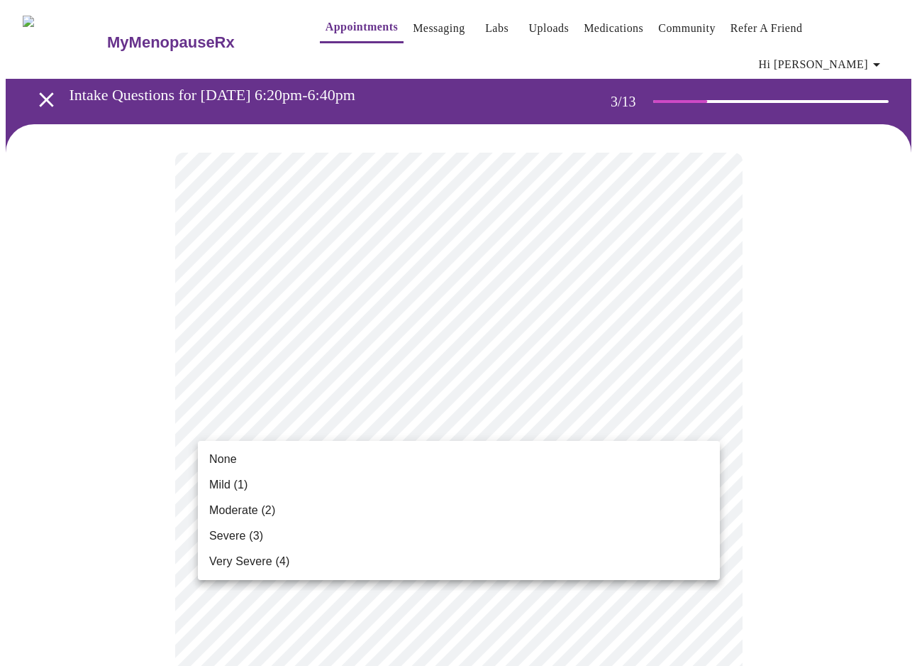
click at [433, 487] on li "Mild (1)" at bounding box center [459, 485] width 522 height 26
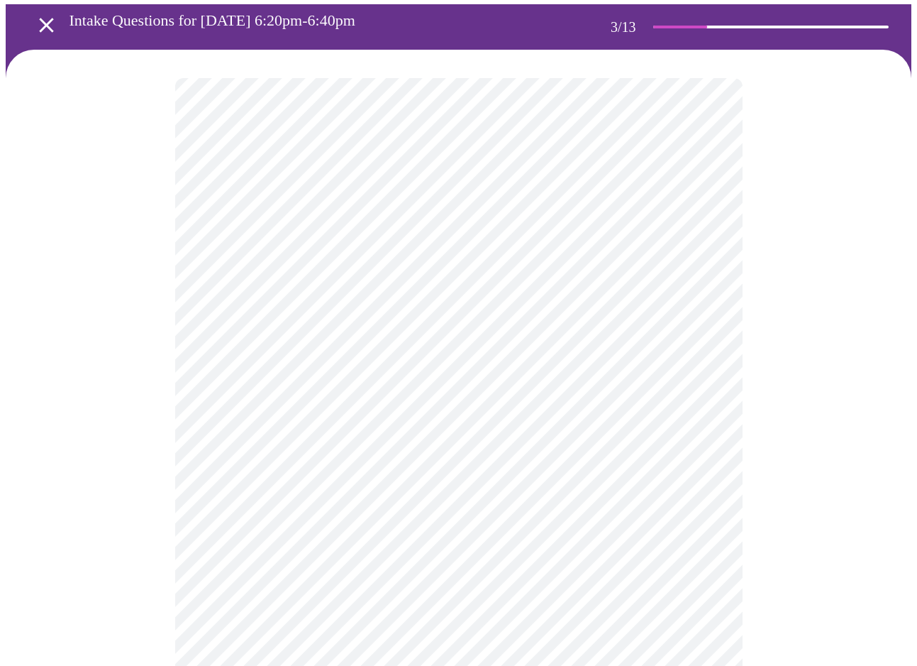
scroll to position [79, 0]
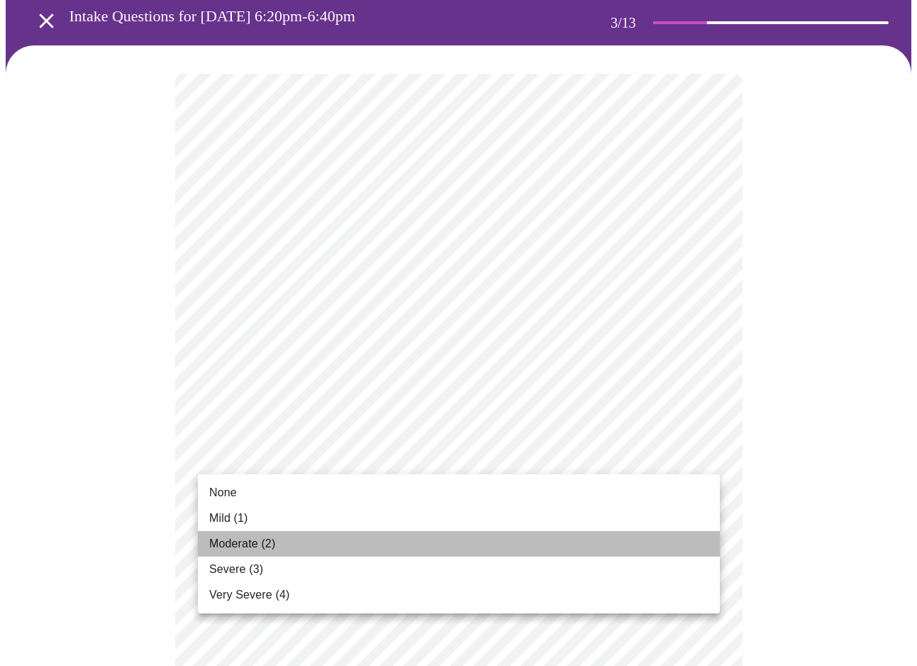
click at [405, 550] on li "Moderate (2)" at bounding box center [459, 544] width 522 height 26
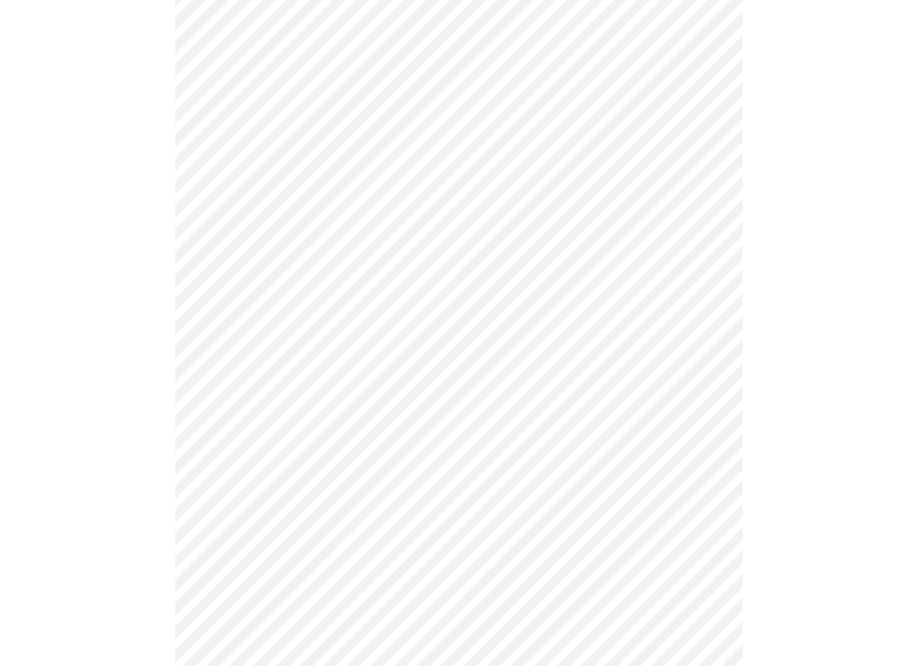
scroll to position [180, 0]
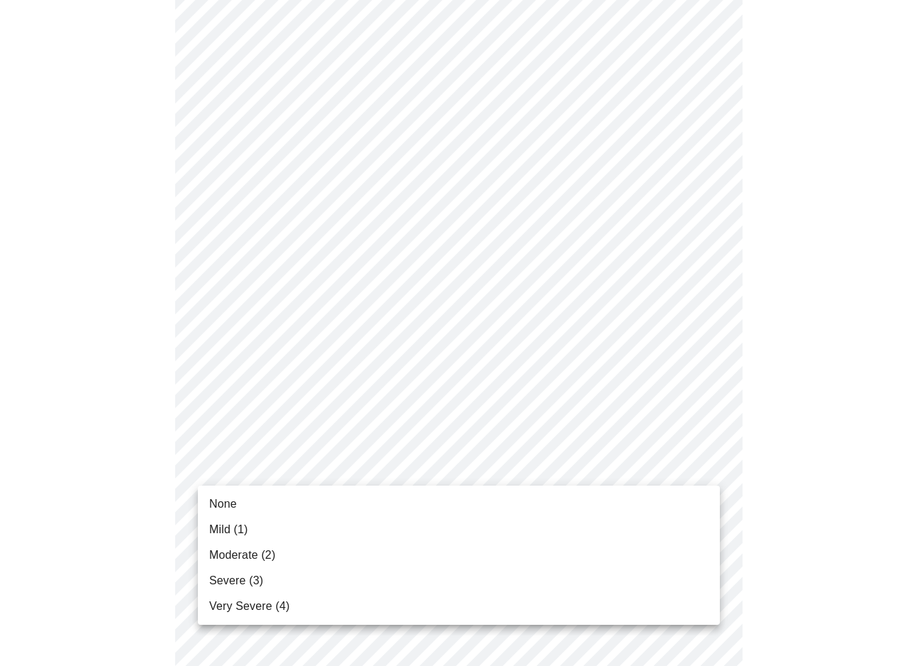
click at [376, 560] on li "Moderate (2)" at bounding box center [459, 555] width 522 height 26
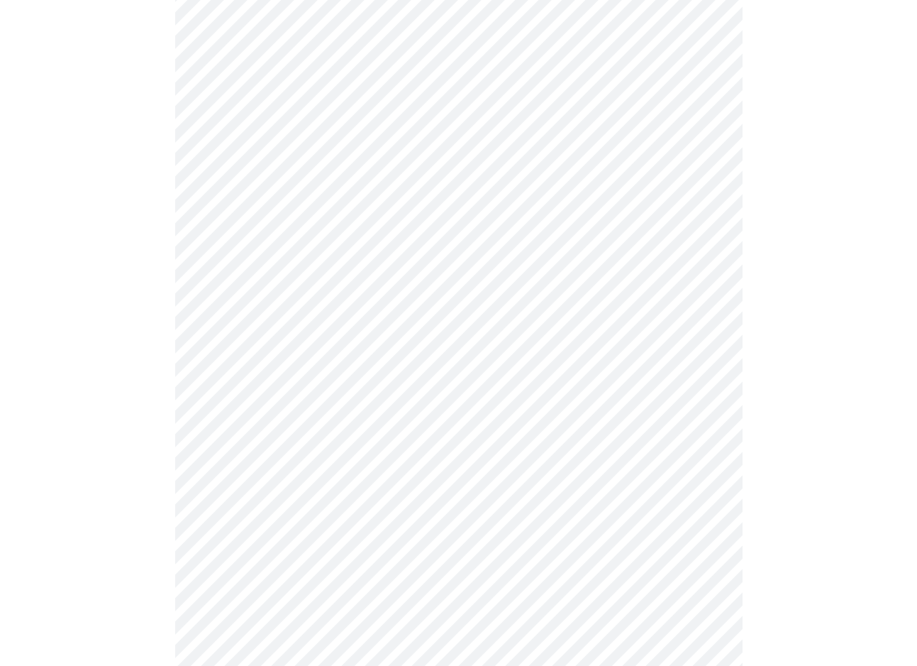
scroll to position [269, 0]
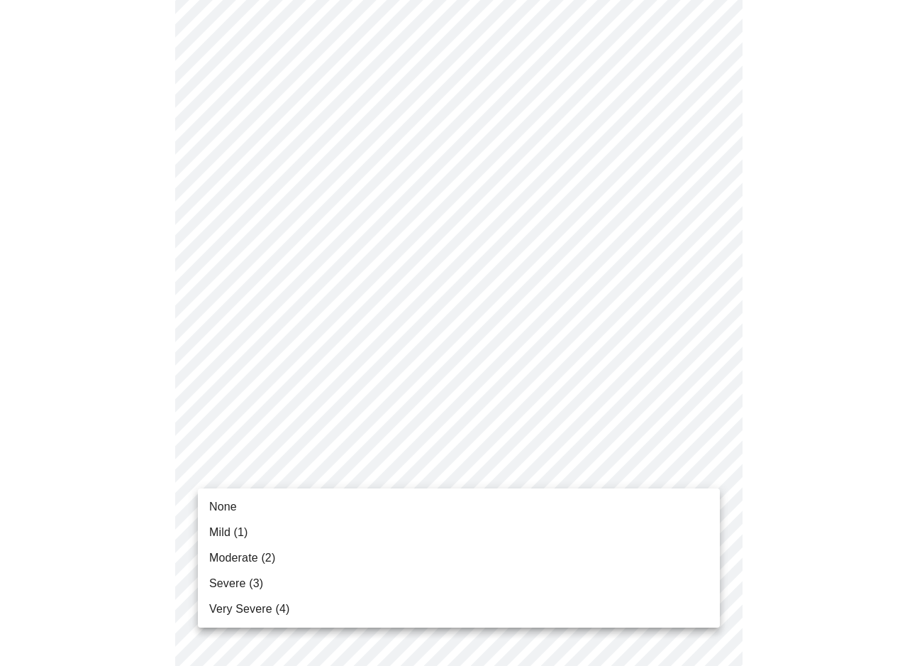
click at [368, 476] on body "MyMenopauseRx Appointments Messaging Labs Uploads Medications Community Refer a…" at bounding box center [459, 651] width 906 height 1828
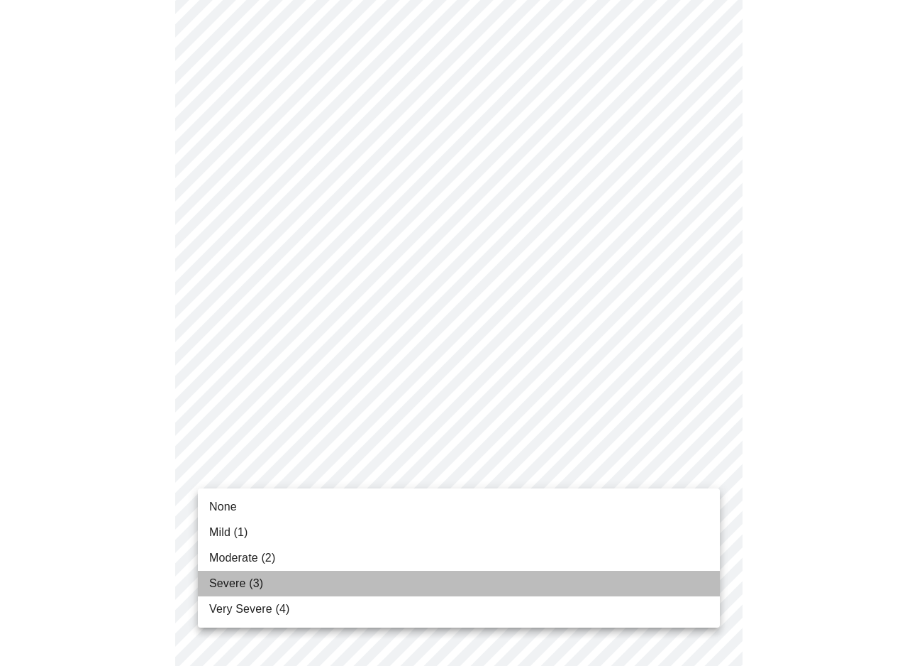
click at [361, 583] on li "Severe (3)" at bounding box center [459, 583] width 522 height 26
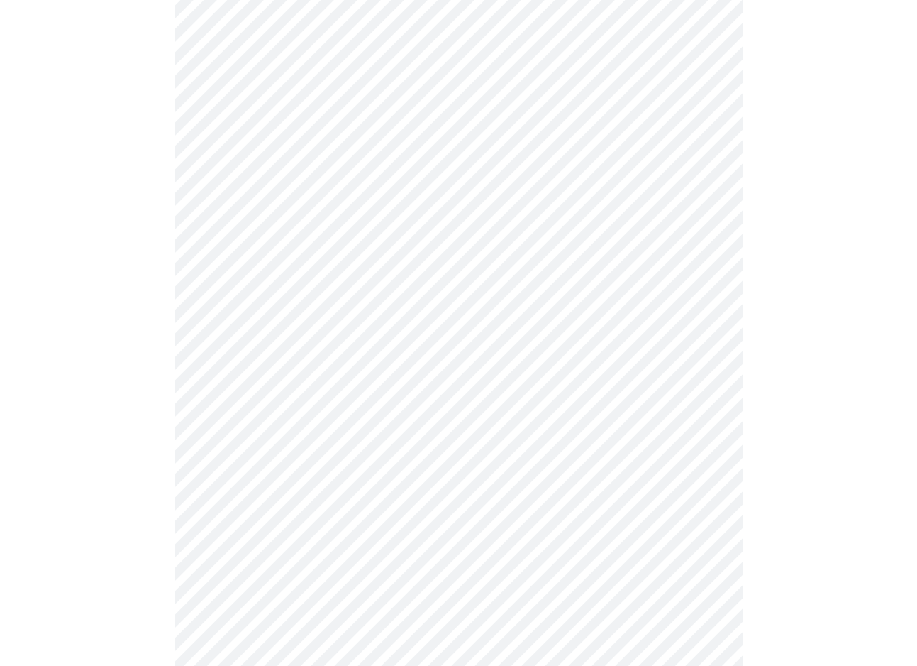
scroll to position [362, 0]
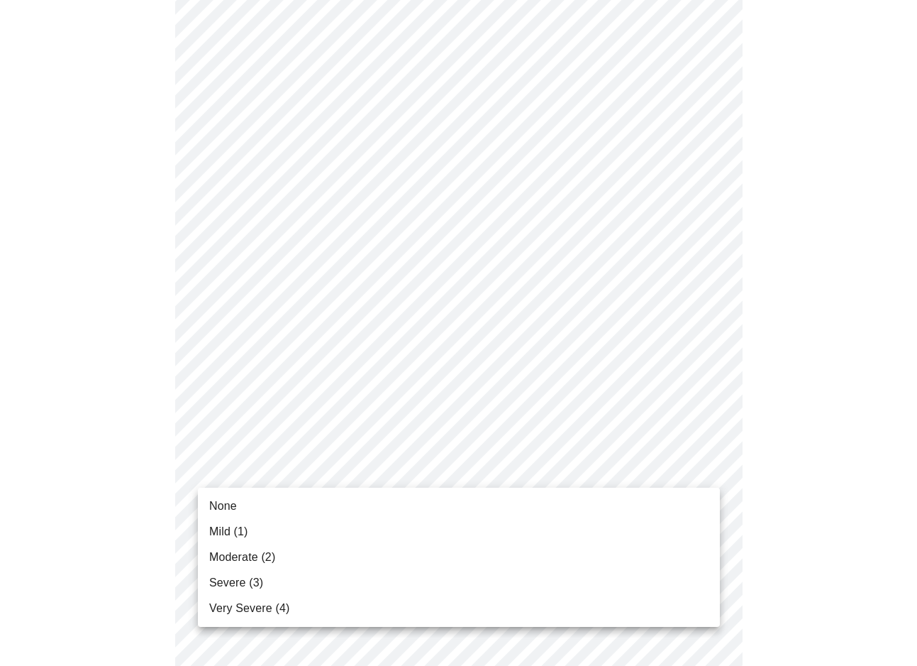
click at [373, 465] on body "MyMenopauseRx Appointments Messaging Labs Uploads Medications Community Refer a…" at bounding box center [459, 548] width 906 height 1808
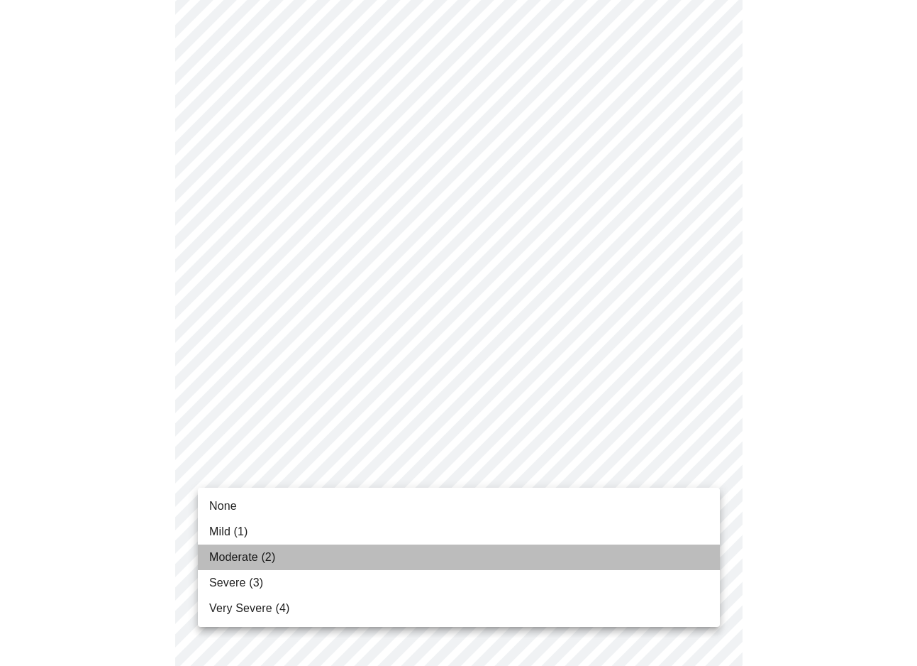
click at [348, 562] on li "Moderate (2)" at bounding box center [459, 557] width 522 height 26
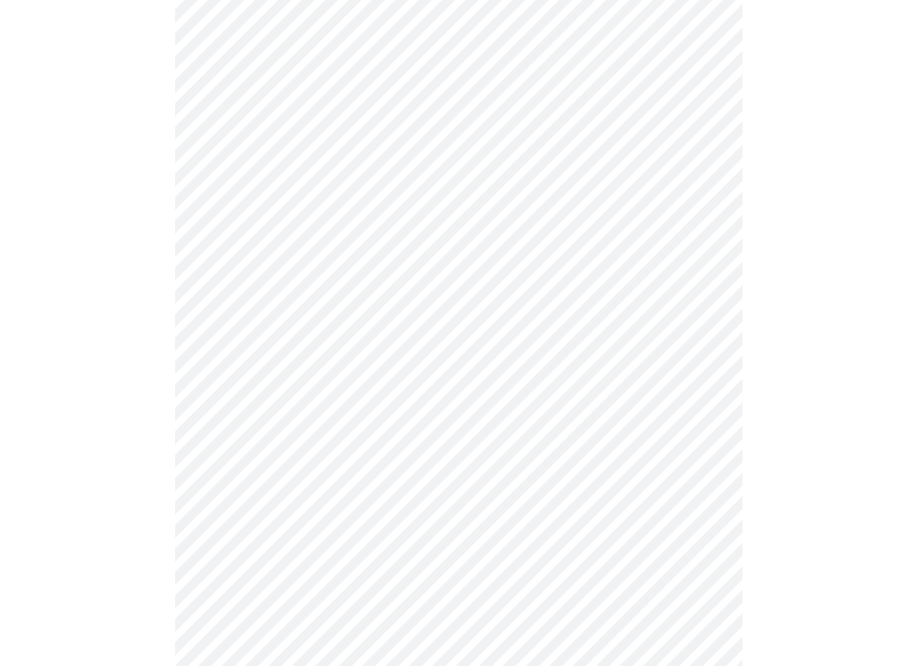
scroll to position [463, 0]
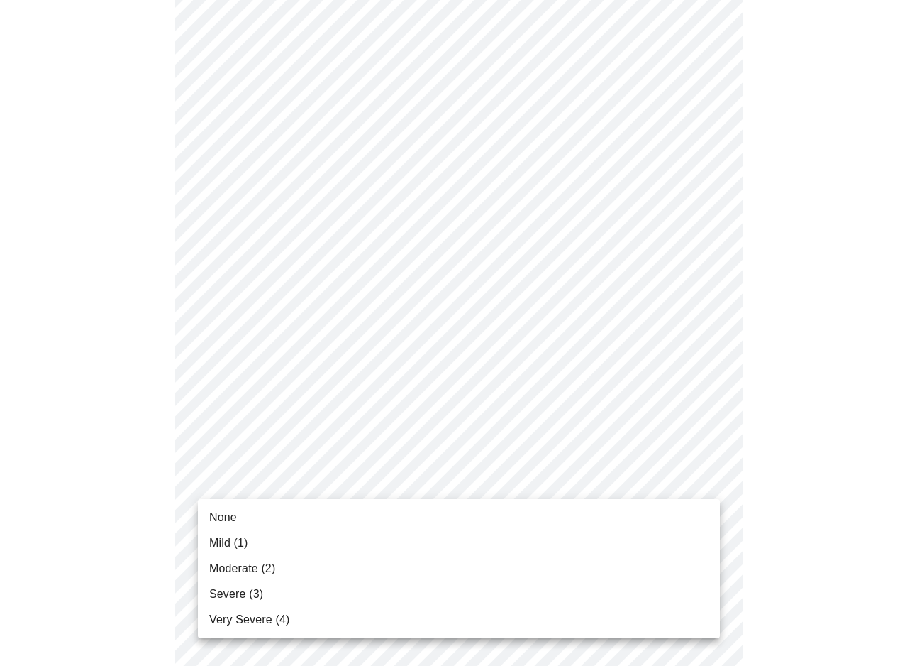
click at [362, 480] on body "MyMenopauseRx Appointments Messaging Labs Uploads Medications Community Refer a…" at bounding box center [459, 437] width 906 height 1788
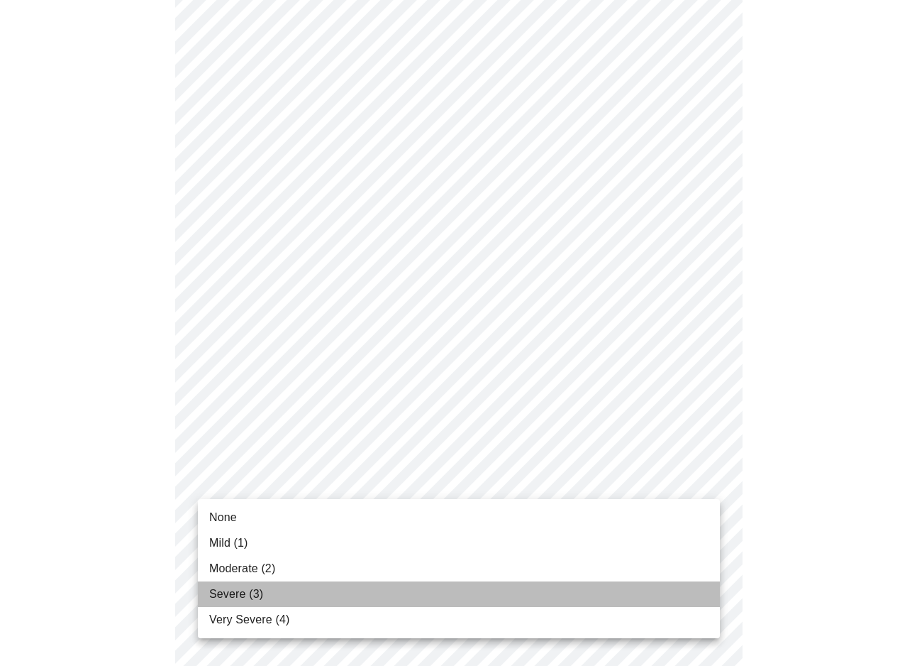
click at [343, 598] on li "Severe (3)" at bounding box center [459, 594] width 522 height 26
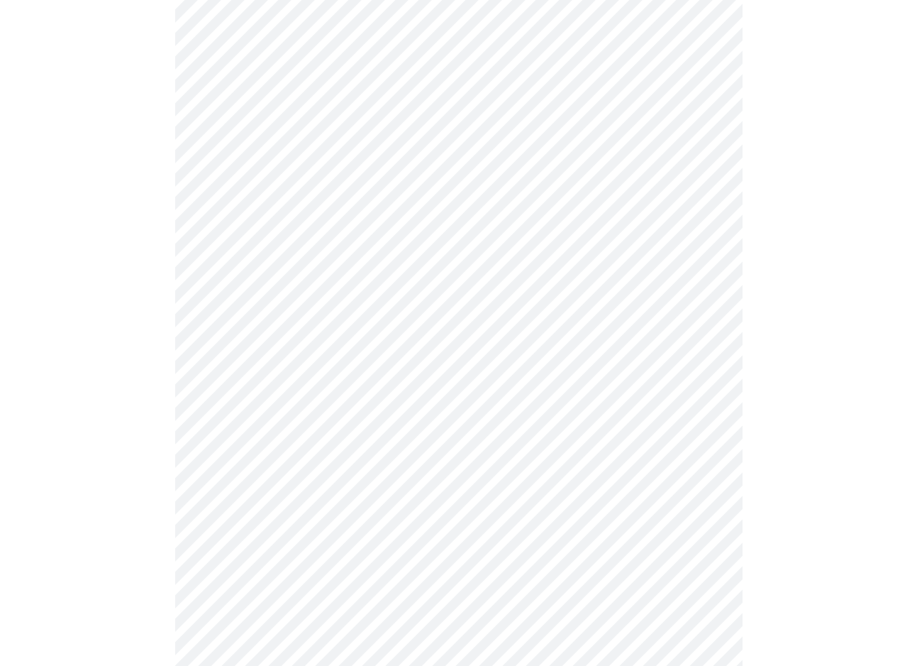
scroll to position [582, 0]
click at [359, 476] on body "MyMenopauseRx Appointments Messaging Labs Uploads Medications Community Refer a…" at bounding box center [459, 308] width 906 height 1768
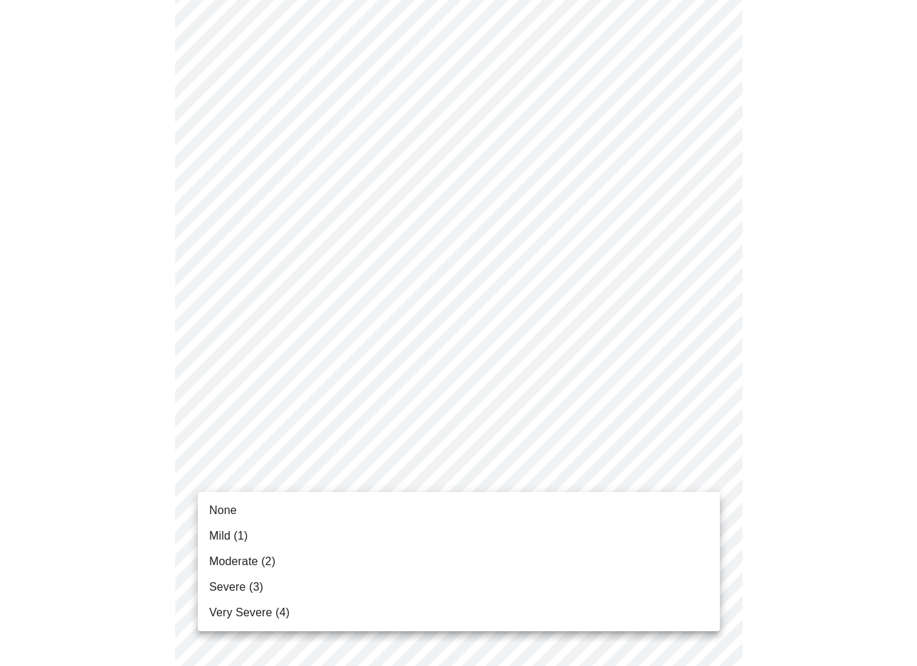
click at [327, 580] on li "Severe (3)" at bounding box center [459, 587] width 522 height 26
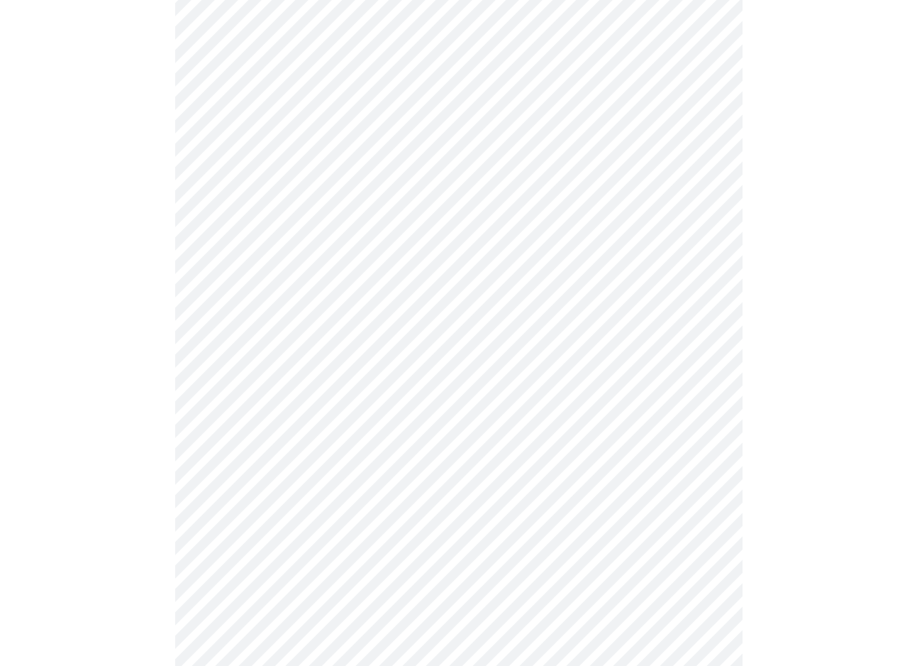
scroll to position [692, 0]
click at [322, 479] on body "MyMenopauseRx Appointments Messaging Labs Uploads Medications Community Refer a…" at bounding box center [459, 188] width 906 height 1748
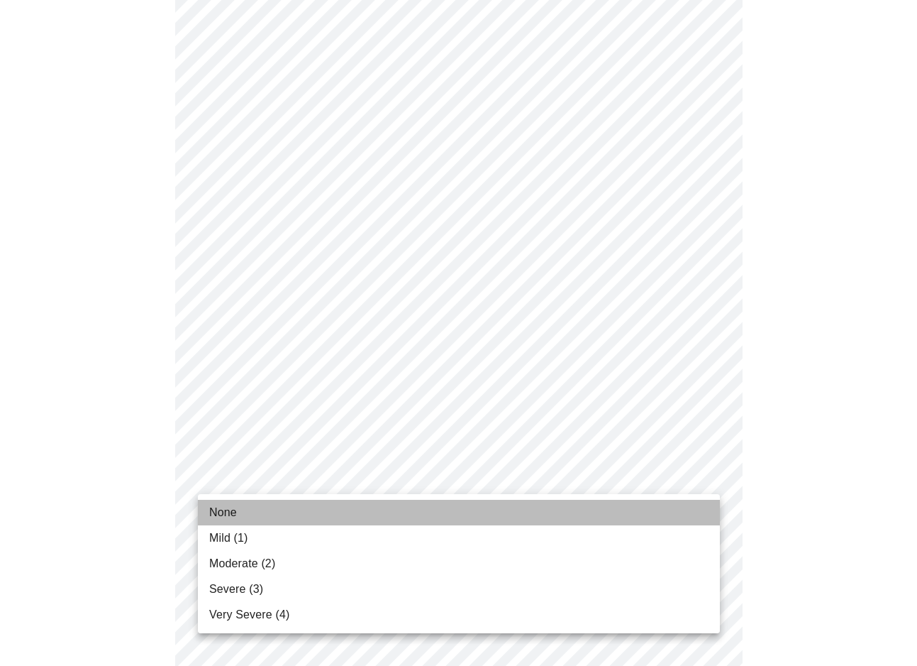
click at [326, 504] on li "None" at bounding box center [459, 513] width 522 height 26
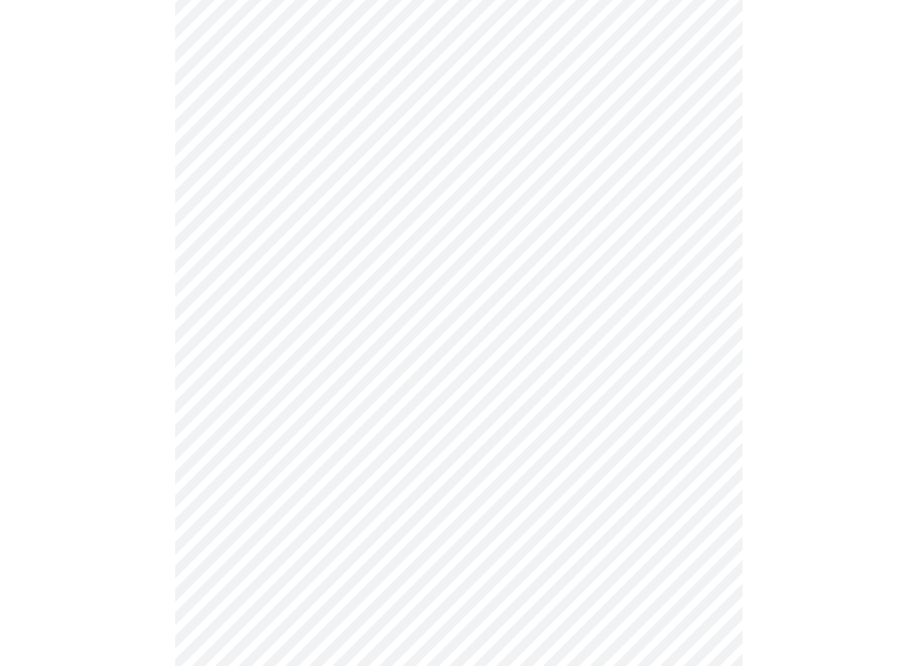
scroll to position [829, 0]
click at [325, 452] on body "MyMenopauseRx Appointments Messaging Labs Uploads Medications Community Refer a…" at bounding box center [459, 40] width 906 height 1728
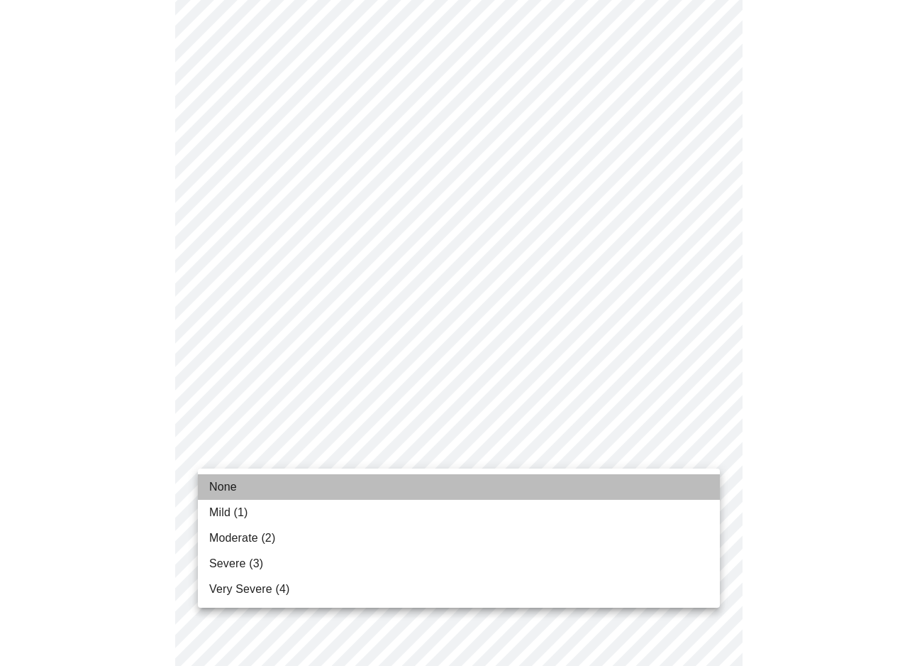
click at [324, 491] on li "None" at bounding box center [459, 487] width 522 height 26
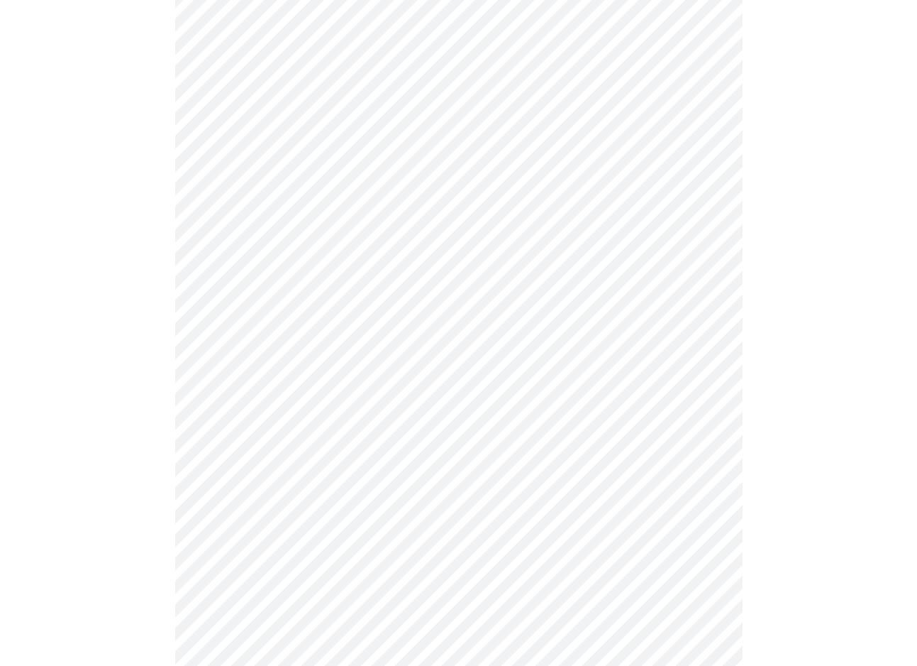
scroll to position [928, 0]
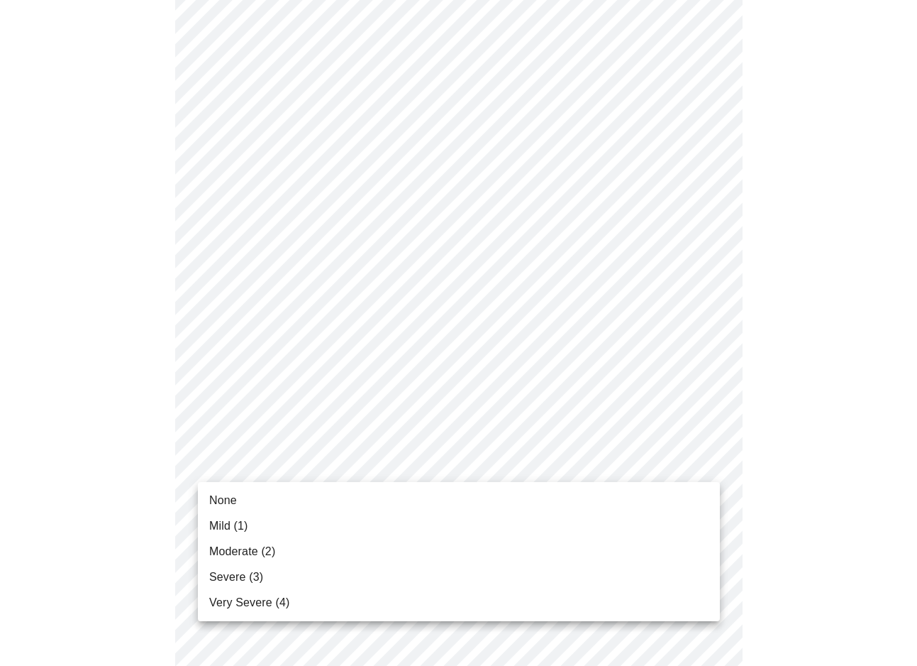
click at [326, 502] on li "None" at bounding box center [459, 500] width 522 height 26
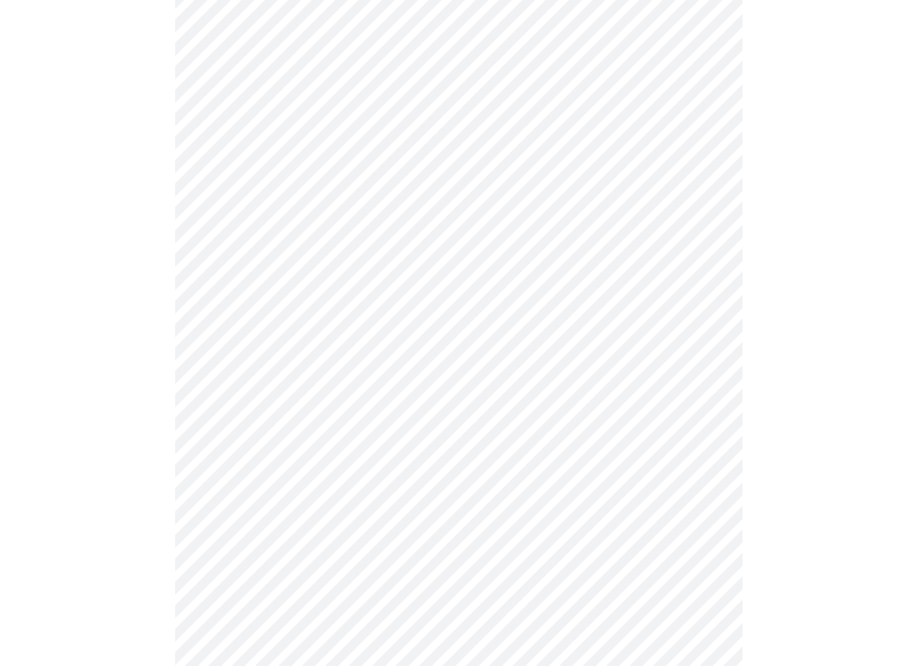
scroll to position [475, 0]
click at [261, 406] on body "MyMenopauseRx Appointments Messaging Labs Uploads Medications Community Refer a…" at bounding box center [459, 241] width 906 height 1421
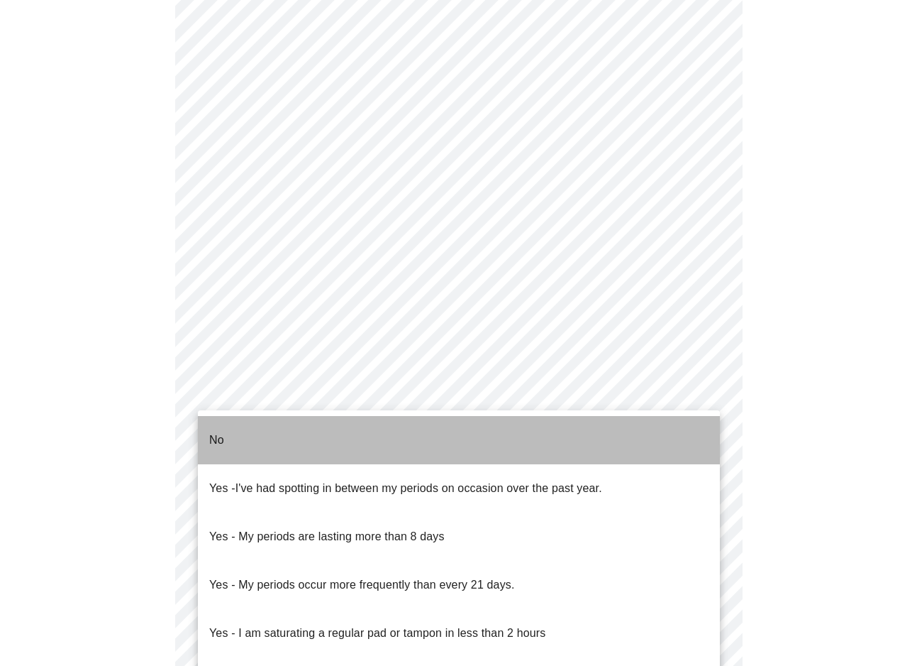
click at [260, 432] on li "No" at bounding box center [459, 440] width 522 height 48
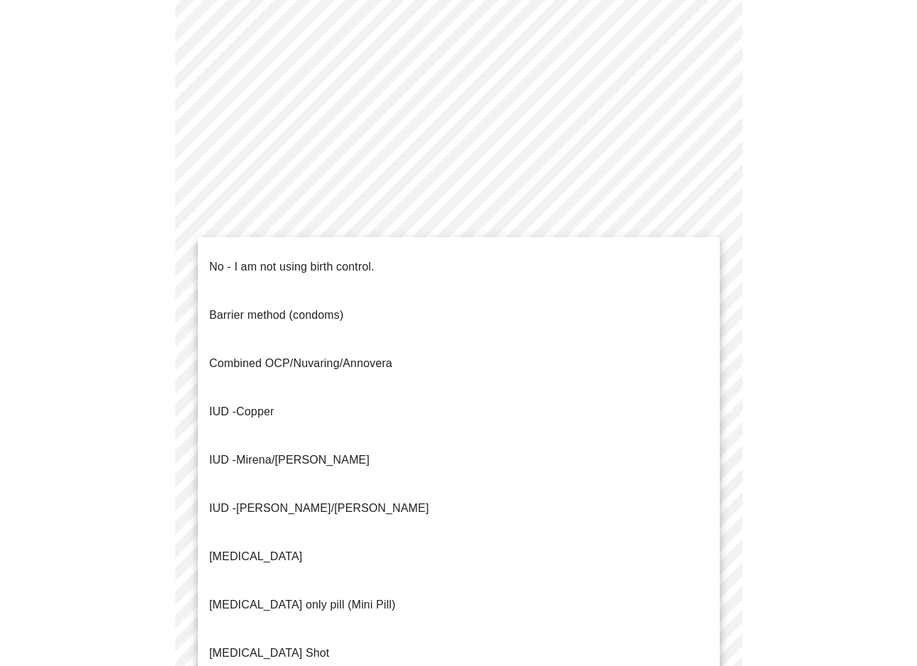
click at [263, 512] on body "MyMenopauseRx Appointments Messaging Labs Uploads Medications Community Refer a…" at bounding box center [459, 237] width 906 height 1412
click at [274, 258] on p "No - I am not using birth control." at bounding box center [291, 266] width 165 height 17
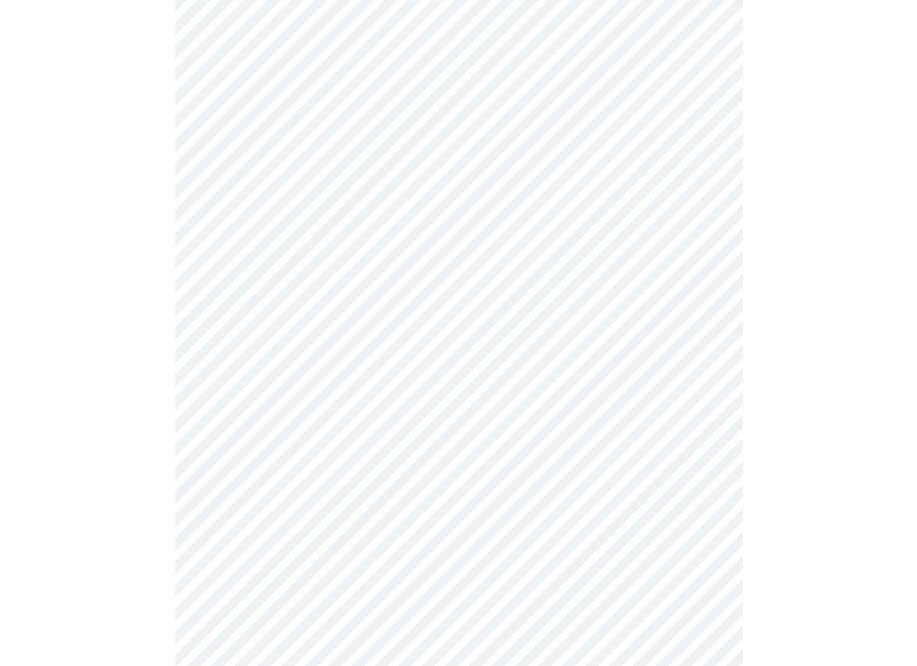
scroll to position [609, 0]
click at [235, 468] on body "MyMenopauseRx Appointments Messaging Labs Uploads Medications Community Refer a…" at bounding box center [459, 98] width 906 height 1403
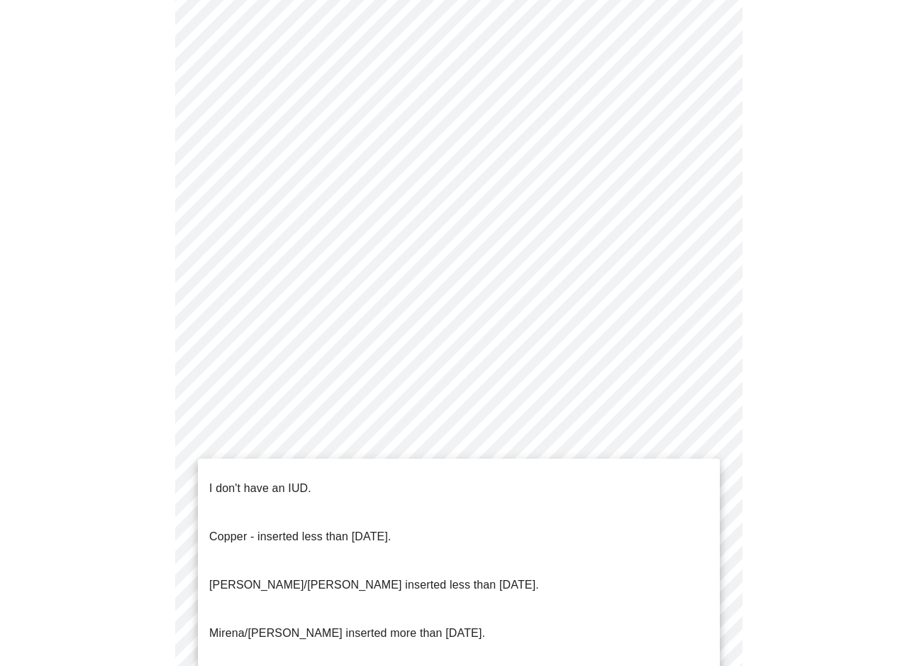
click at [237, 480] on p "I don't have an IUD." at bounding box center [260, 488] width 102 height 17
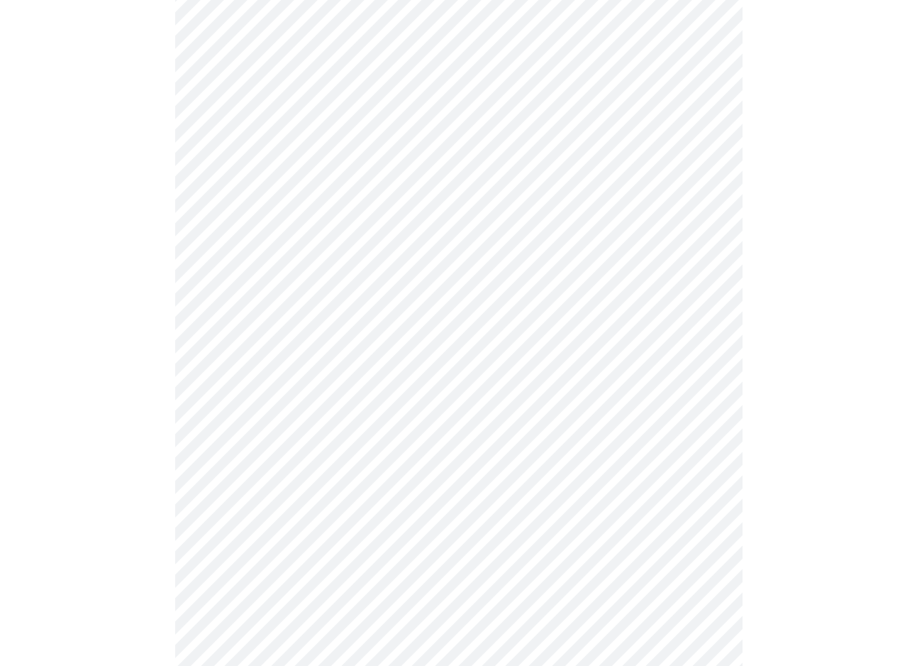
click at [249, 572] on body "MyMenopauseRx Appointments Messaging Labs Uploads Medications Community Refer a…" at bounding box center [459, 94] width 906 height 1395
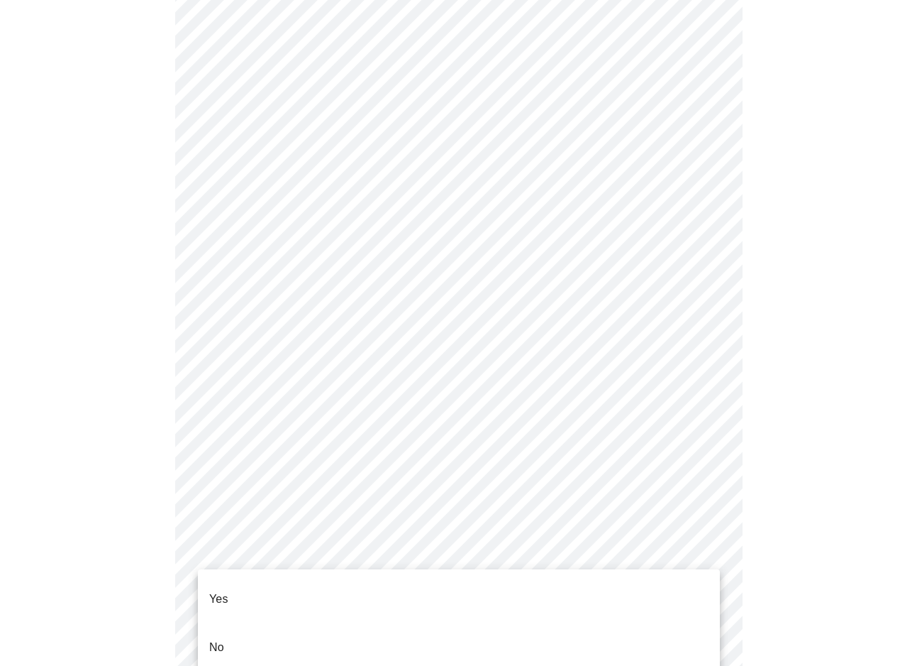
click at [249, 590] on li "Yes" at bounding box center [459, 599] width 522 height 48
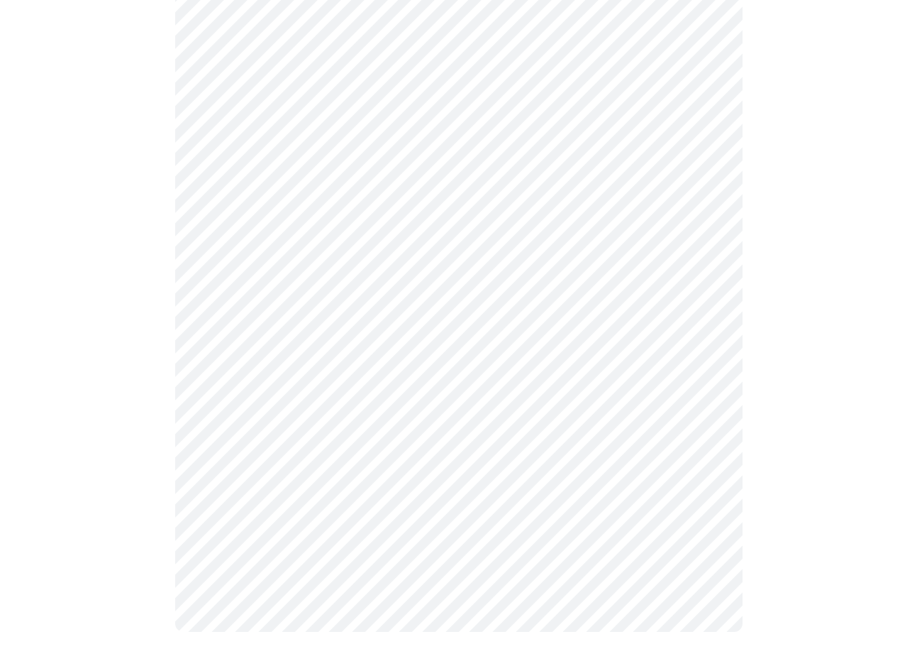
scroll to position [0, 0]
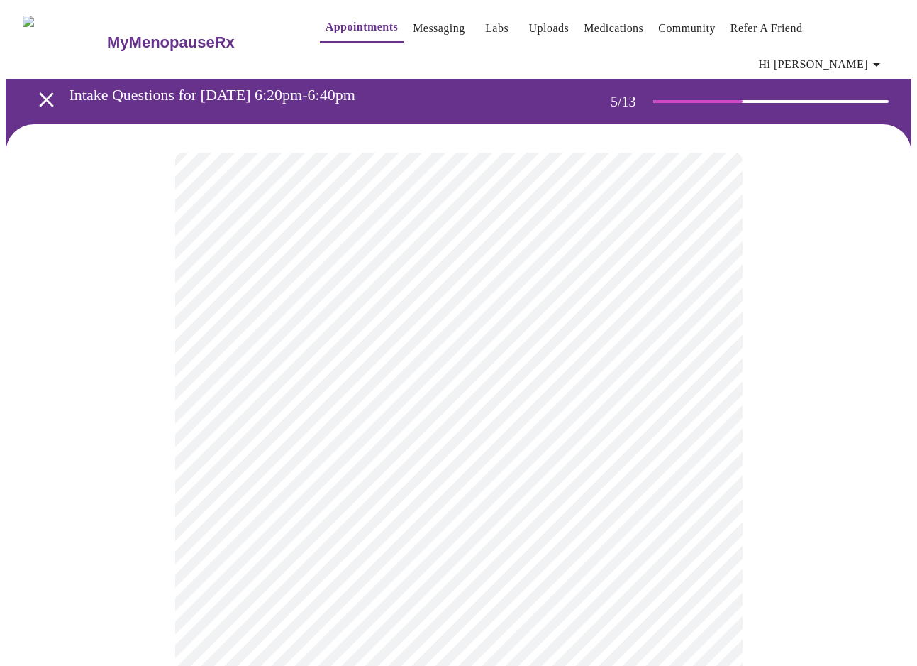
click at [370, 371] on body "MyMenopauseRx Appointments Messaging Labs Uploads Medications Community Refer a…" at bounding box center [459, 590] width 906 height 1169
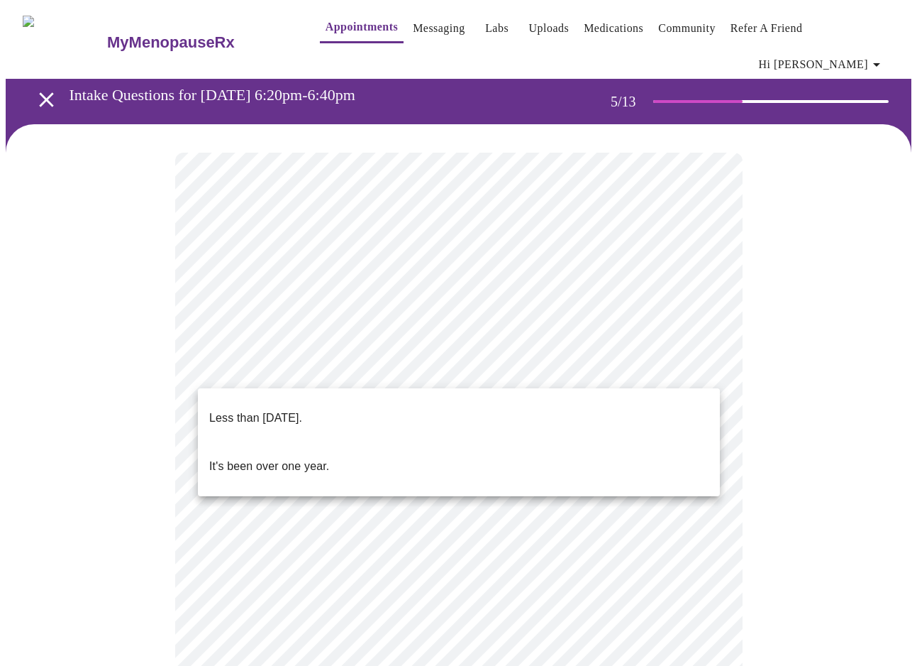
click at [360, 413] on li "Less than [DATE]." at bounding box center [459, 418] width 522 height 48
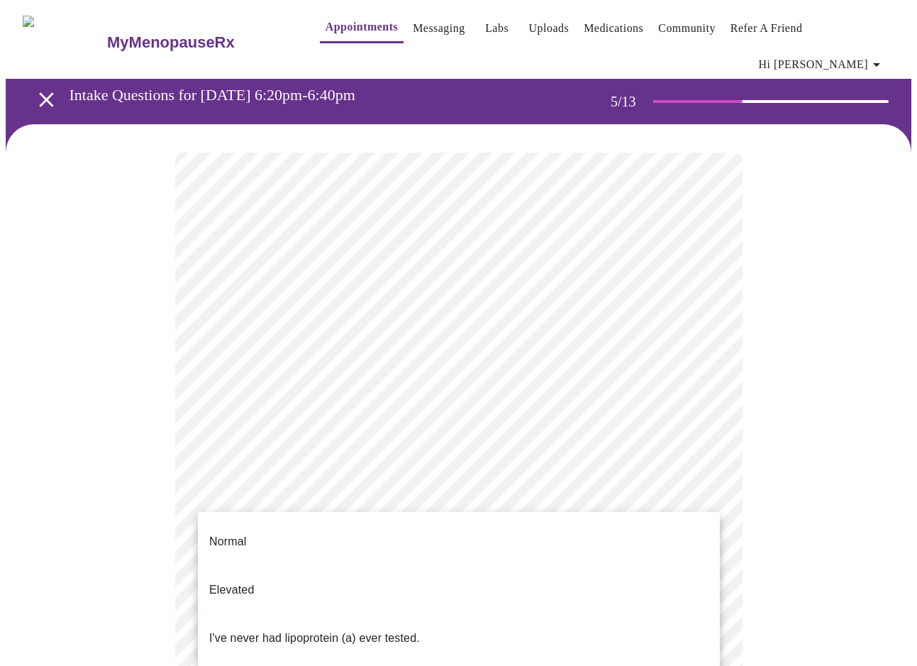
click at [326, 498] on body "MyMenopauseRx Appointments Messaging Labs Uploads Medications Community Refer a…" at bounding box center [459, 586] width 906 height 1161
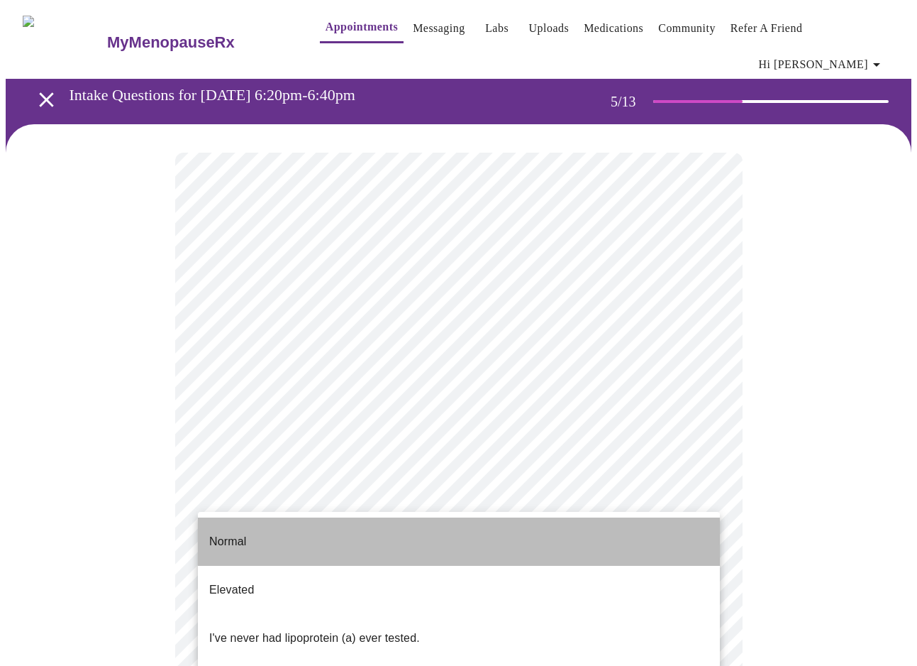
click at [324, 531] on li "Normal" at bounding box center [459, 541] width 522 height 48
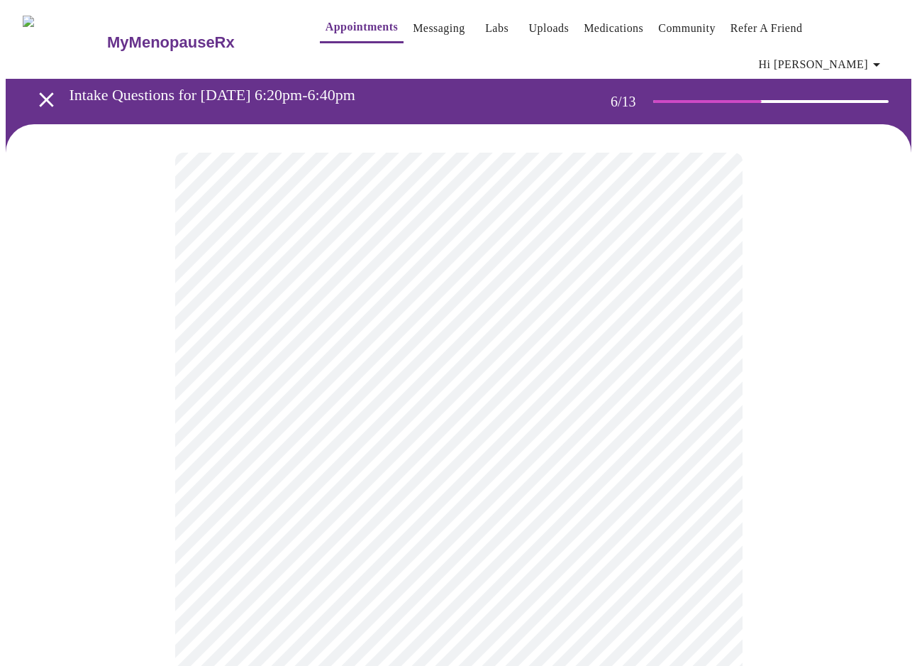
click at [336, 404] on body "MyMenopauseRx Appointments Messaging Labs Uploads Medications Community Refer a…" at bounding box center [459, 395] width 906 height 778
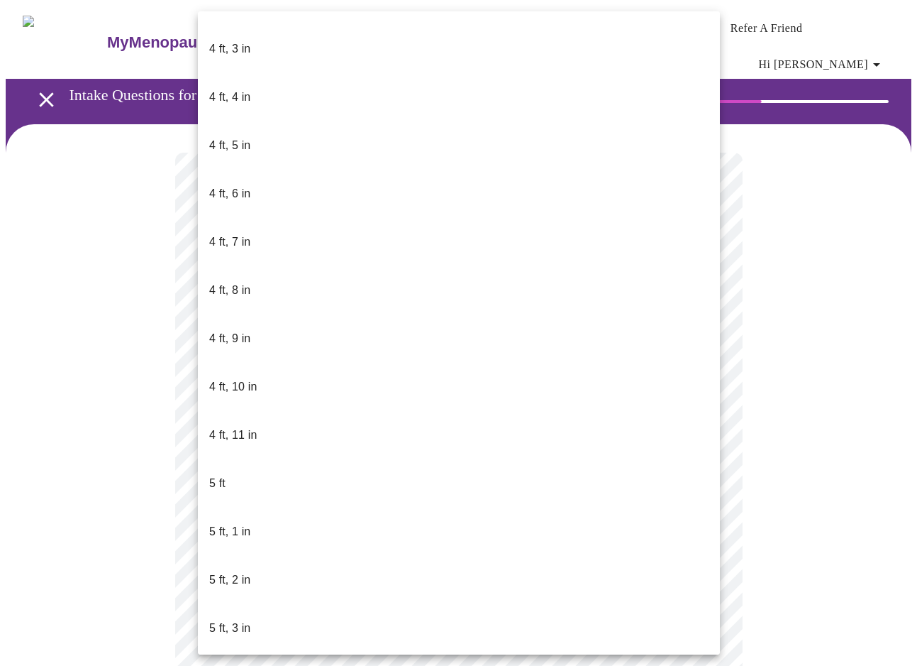
scroll to position [717, 0]
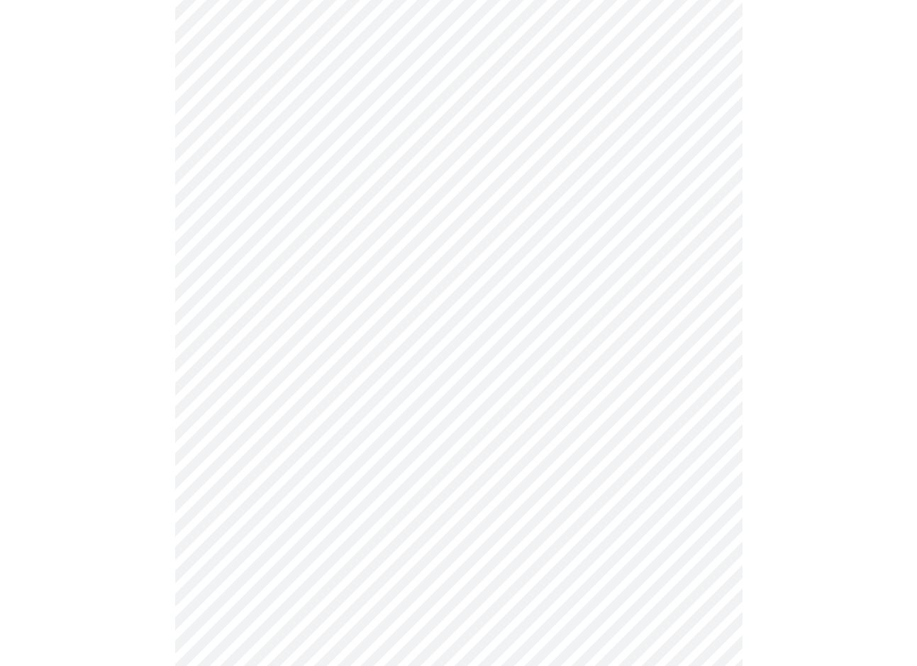
scroll to position [3497, 0]
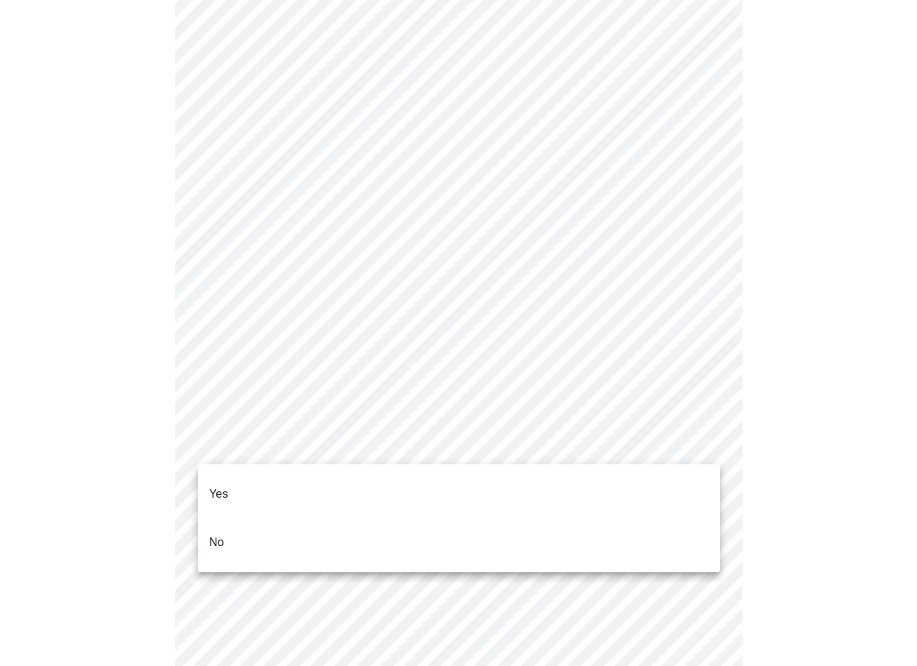
click at [235, 529] on li "No" at bounding box center [459, 542] width 522 height 48
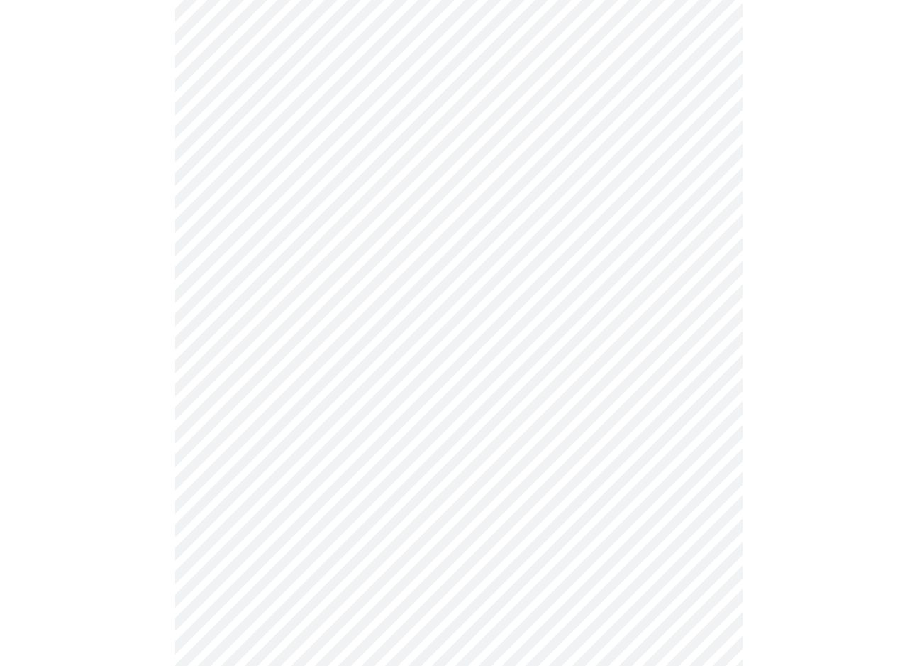
scroll to position [3638, 0]
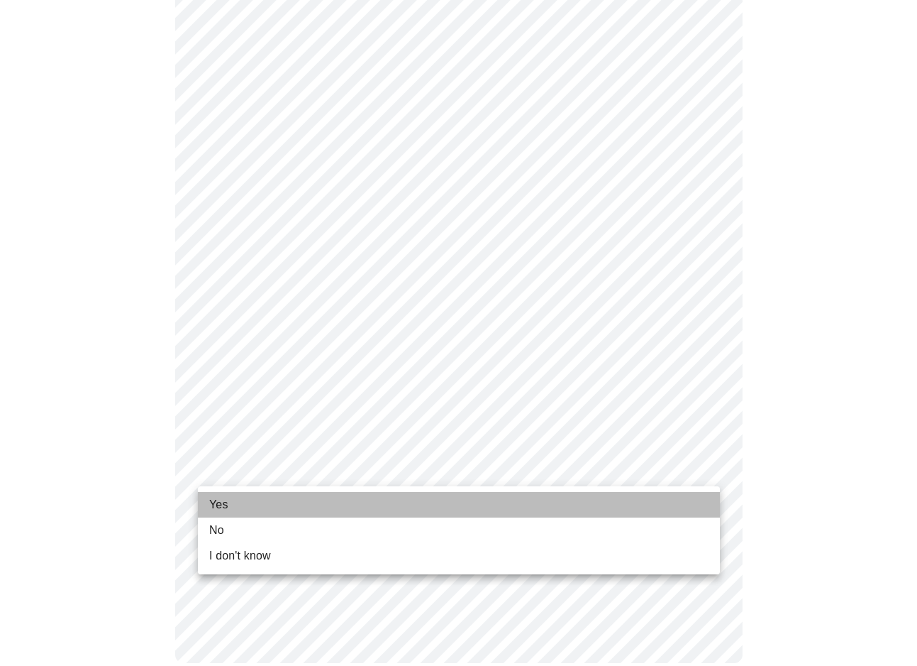
click at [253, 512] on li "Yes" at bounding box center [459, 505] width 522 height 26
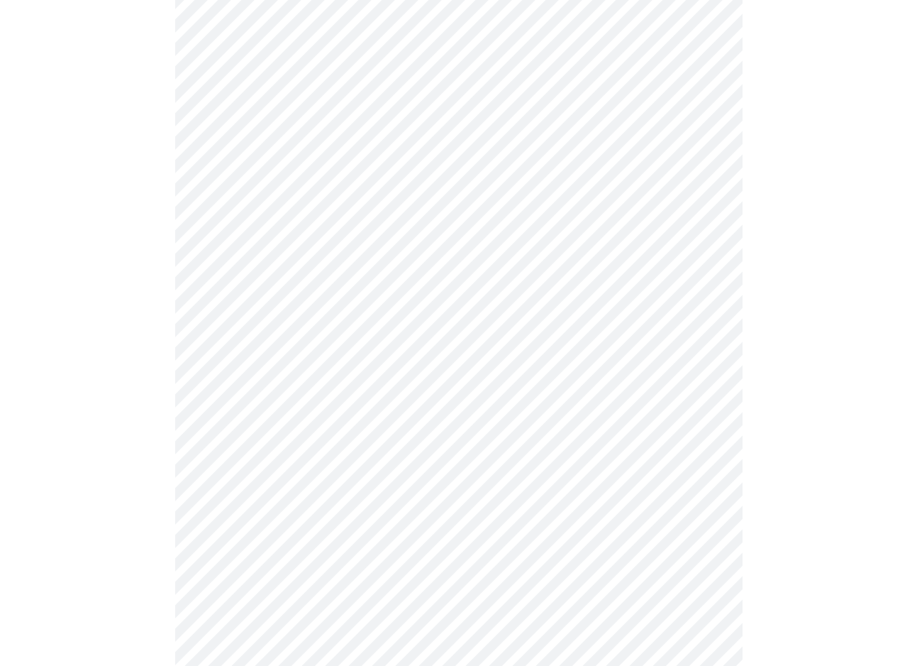
scroll to position [571, 0]
click at [136, 482] on div at bounding box center [459, 167] width 906 height 1229
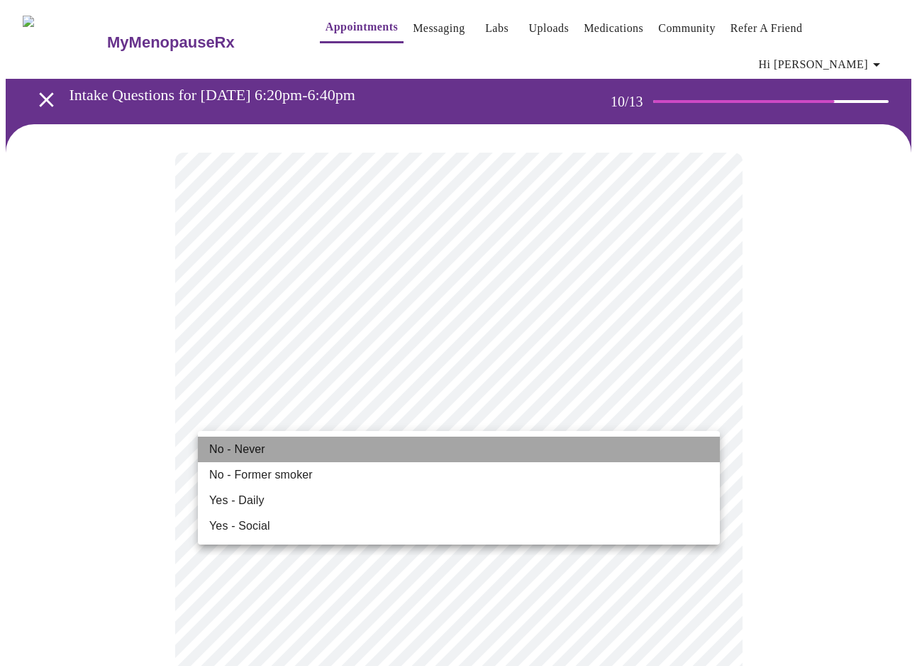
click at [304, 450] on li "No - Never" at bounding box center [459, 449] width 522 height 26
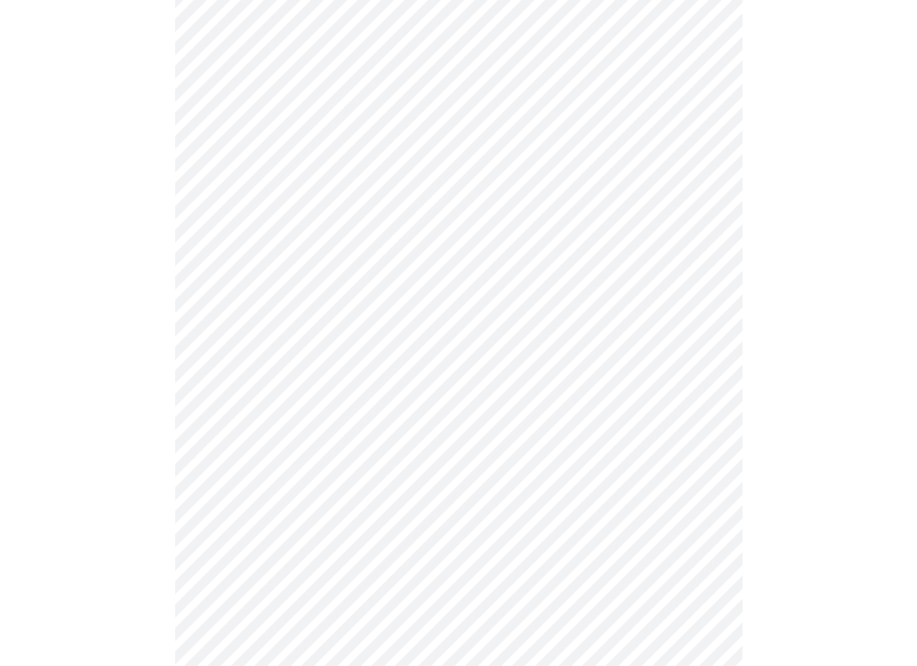
scroll to position [982, 0]
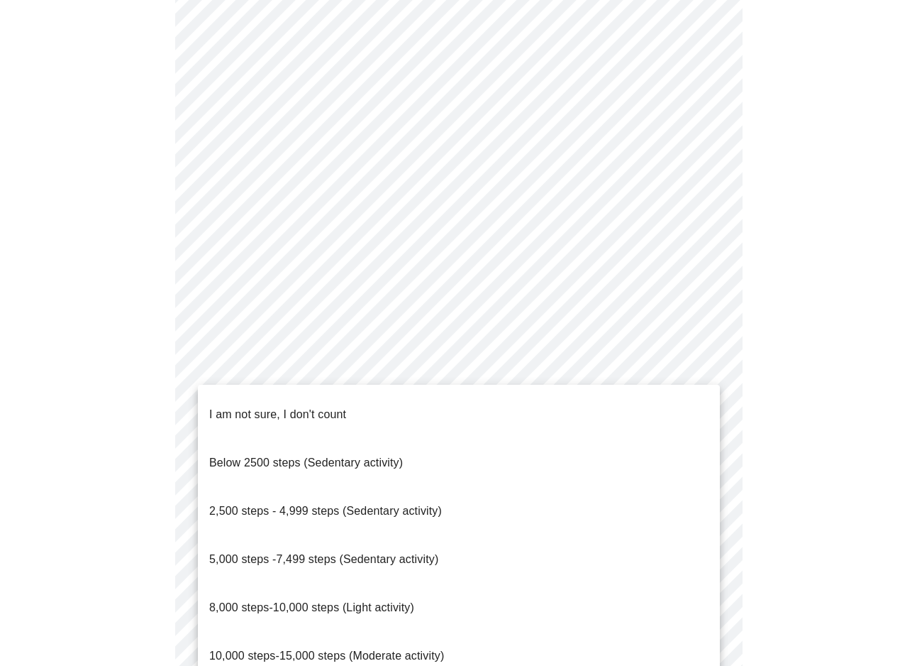
click at [387, 649] on span "10,000 steps-15,000 steps (Moderate activity)" at bounding box center [326, 655] width 235 height 12
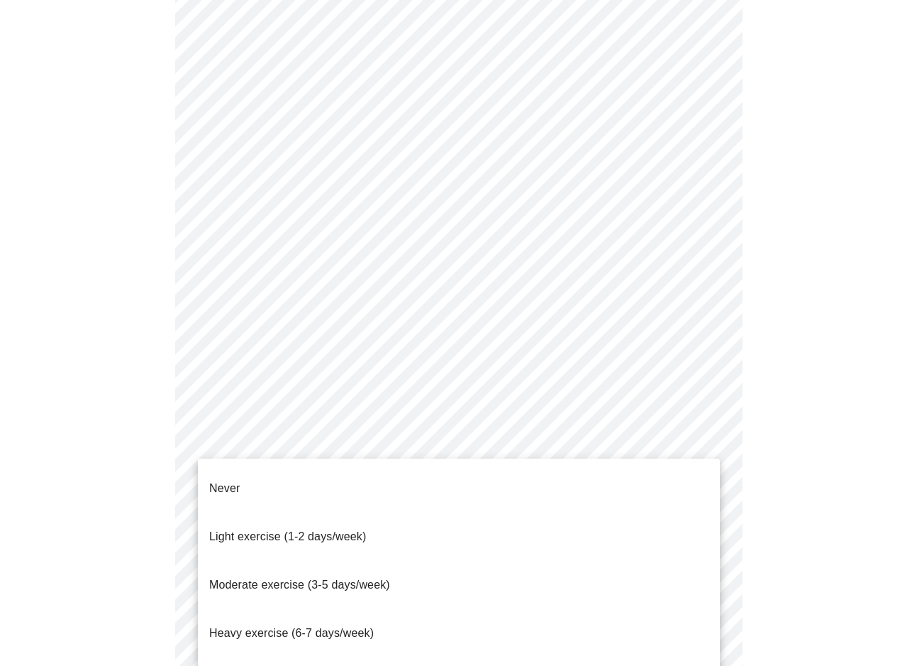
click at [393, 561] on li "Moderate exercise (3-5 days/week)" at bounding box center [459, 585] width 522 height 48
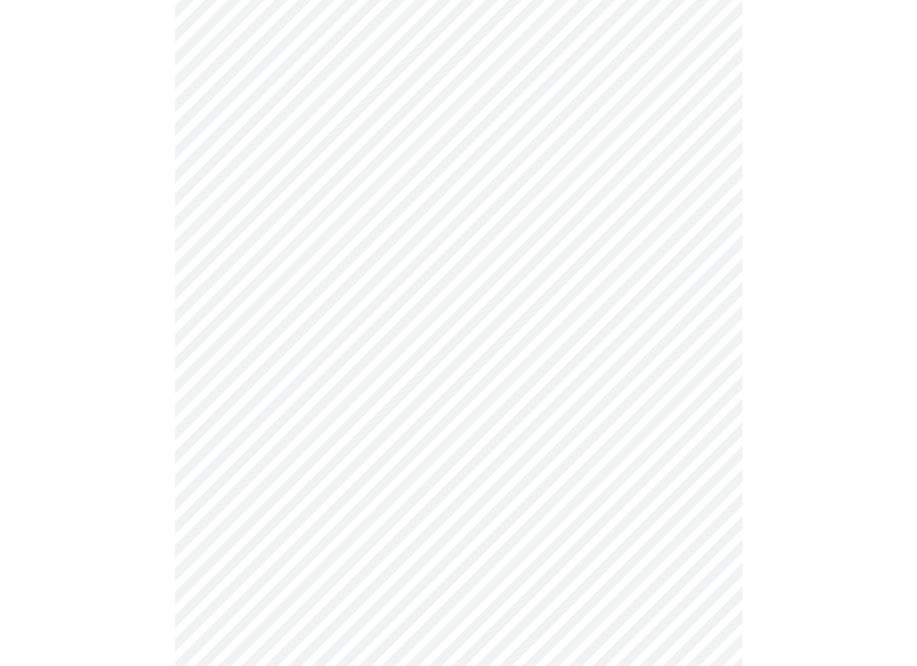
scroll to position [1137, 0]
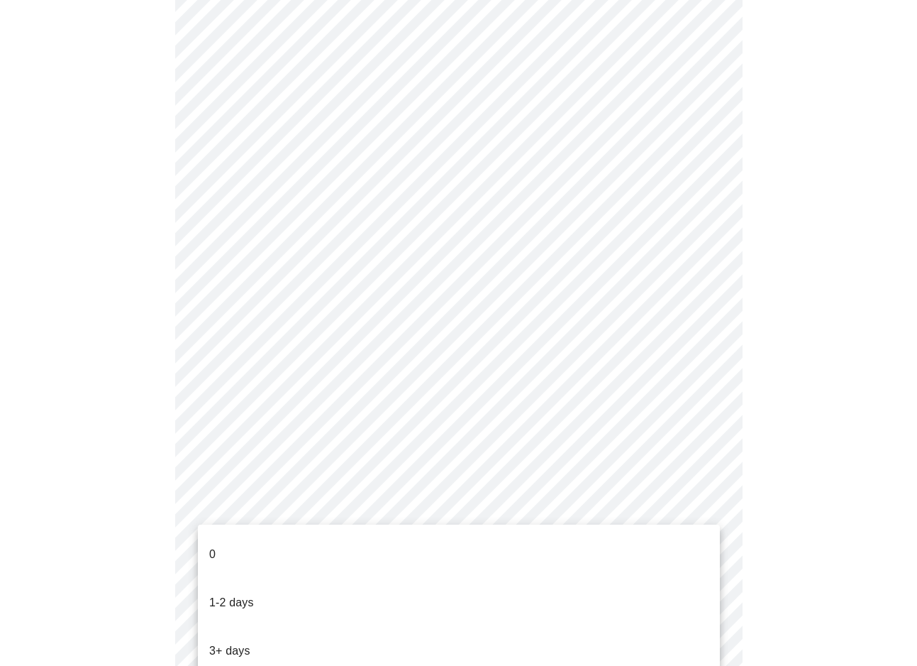
click at [343, 627] on li "3+ days" at bounding box center [459, 651] width 522 height 48
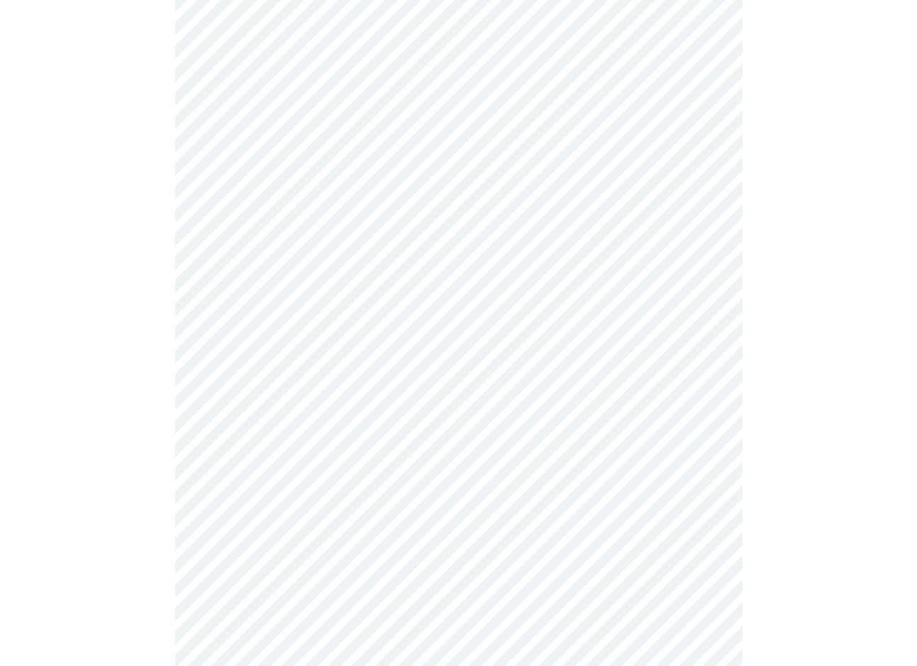
scroll to position [0, 0]
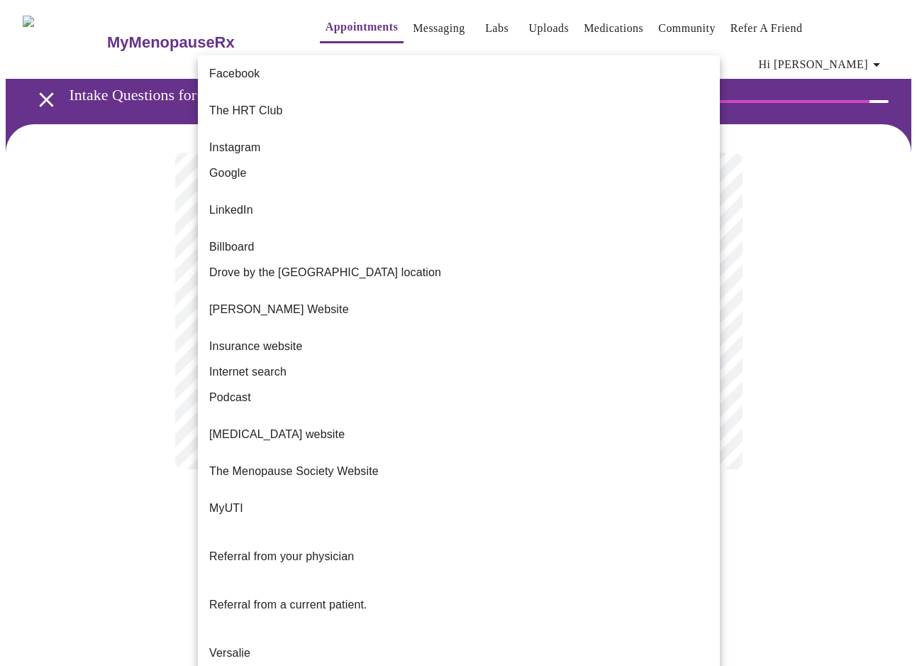
click at [440, 278] on body "MyMenopauseRx Appointments Messaging Labs Uploads Medications Community Refer a…" at bounding box center [459, 252] width 906 height 492
click at [319, 301] on p "[PERSON_NAME] Website" at bounding box center [279, 309] width 140 height 17
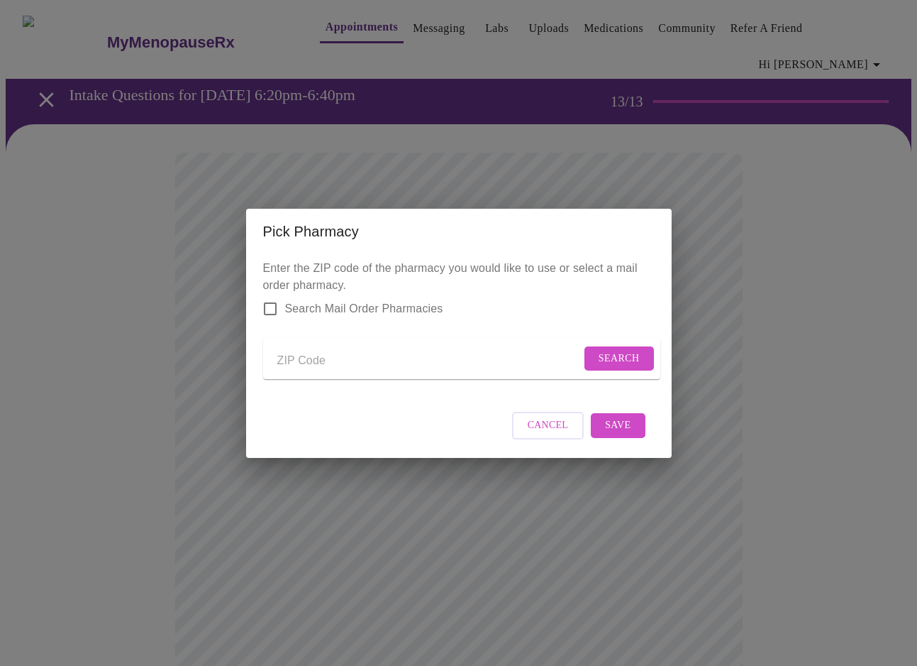
click at [314, 359] on input "Send a message to your care team" at bounding box center [429, 361] width 304 height 23
click at [603, 355] on span "Search" at bounding box center [619, 359] width 41 height 18
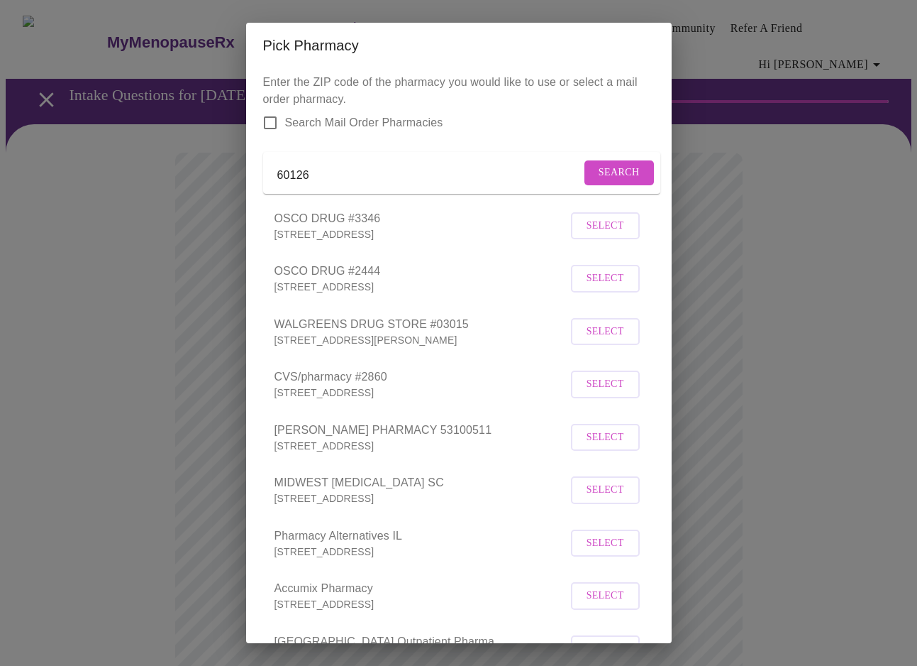
drag, startPoint x: 330, startPoint y: 182, endPoint x: 254, endPoint y: 182, distance: 75.9
click at [254, 182] on div "Enter the ZIP code of the pharmacy you would like to use or select a mail order…" at bounding box center [459, 355] width 426 height 575
click at [599, 175] on span "Search" at bounding box center [619, 173] width 41 height 18
drag, startPoint x: 365, startPoint y: 184, endPoint x: 263, endPoint y: 184, distance: 102.2
click at [263, 184] on form "[GEOGRAPHIC_DATA], [GEOGRAPHIC_DATA] Search" at bounding box center [461, 173] width 397 height 42
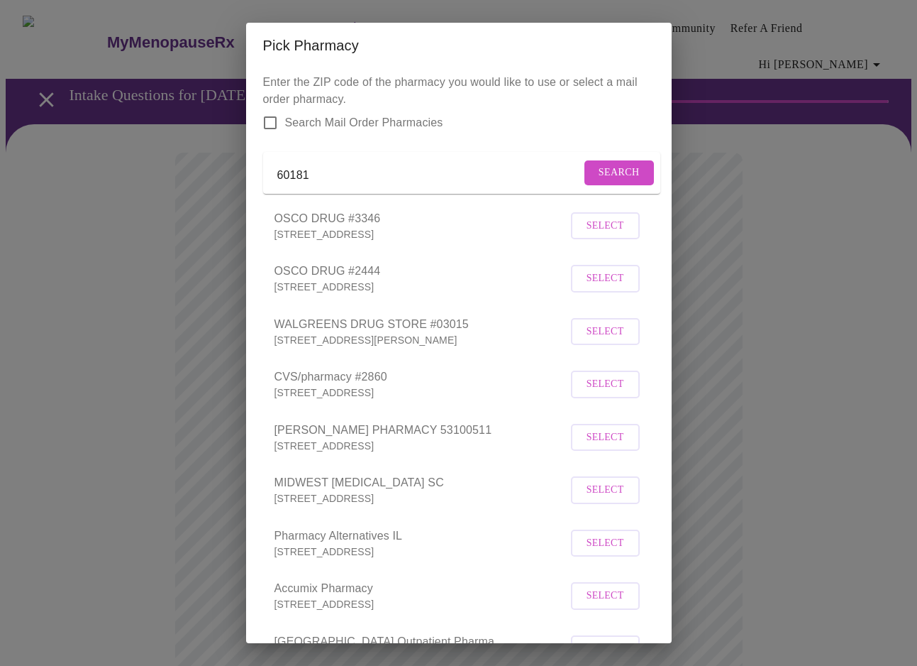
type input "60181"
click at [599, 174] on span "Search" at bounding box center [619, 173] width 41 height 18
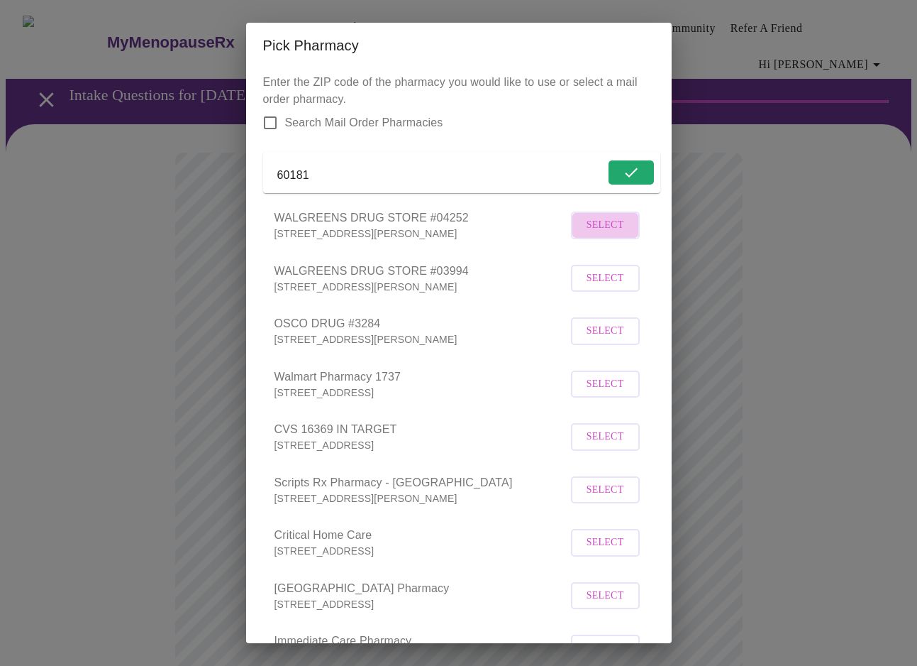
click at [624, 239] on button "Select" at bounding box center [605, 225] width 69 height 28
click at [751, 282] on div "Pick Pharmacy Enter the ZIP code of the pharmacy you would like to use or selec…" at bounding box center [458, 333] width 917 height 666
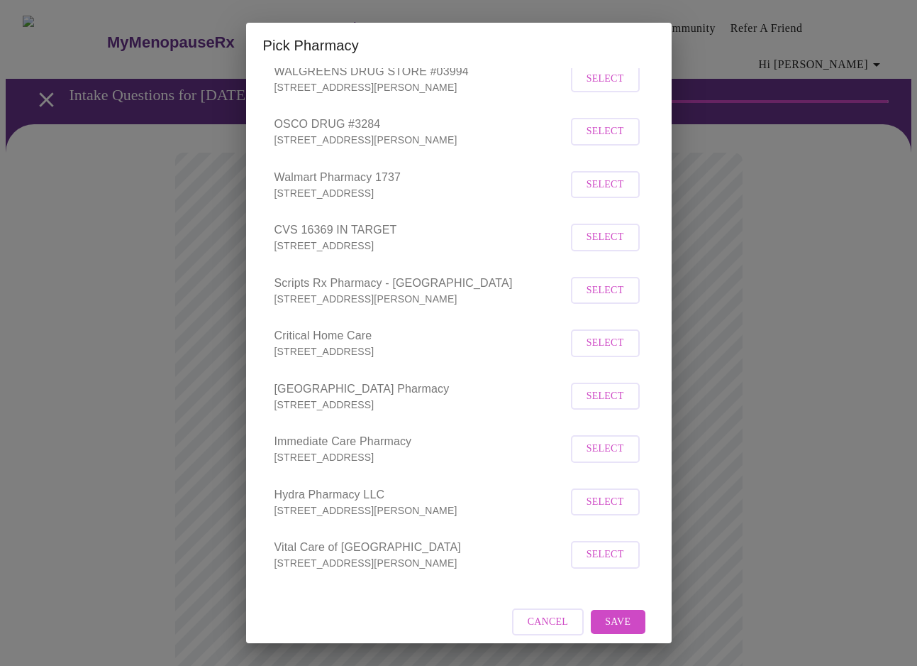
scroll to position [228, 0]
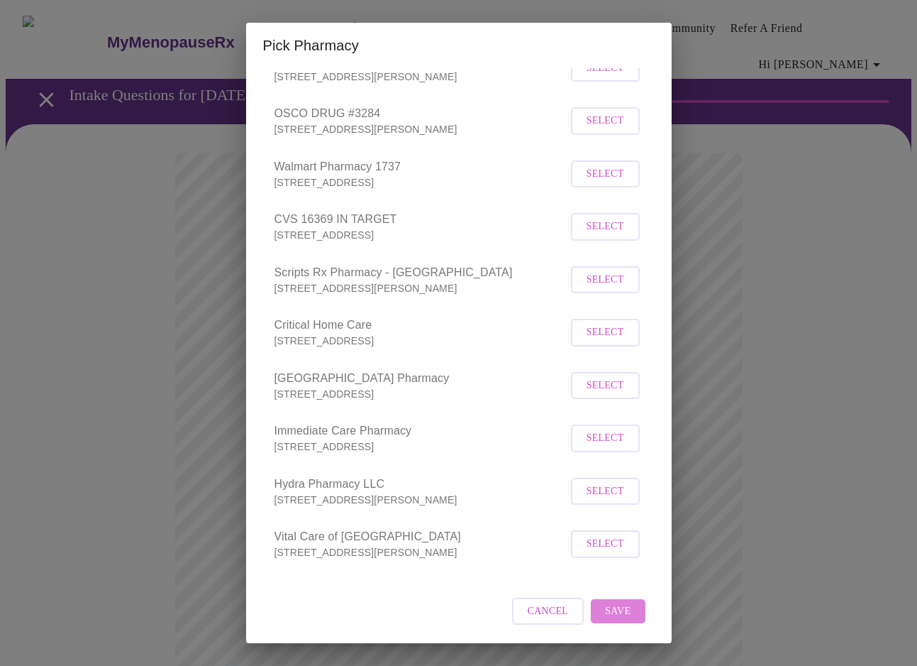
click at [617, 609] on span "Save" at bounding box center [618, 611] width 26 height 18
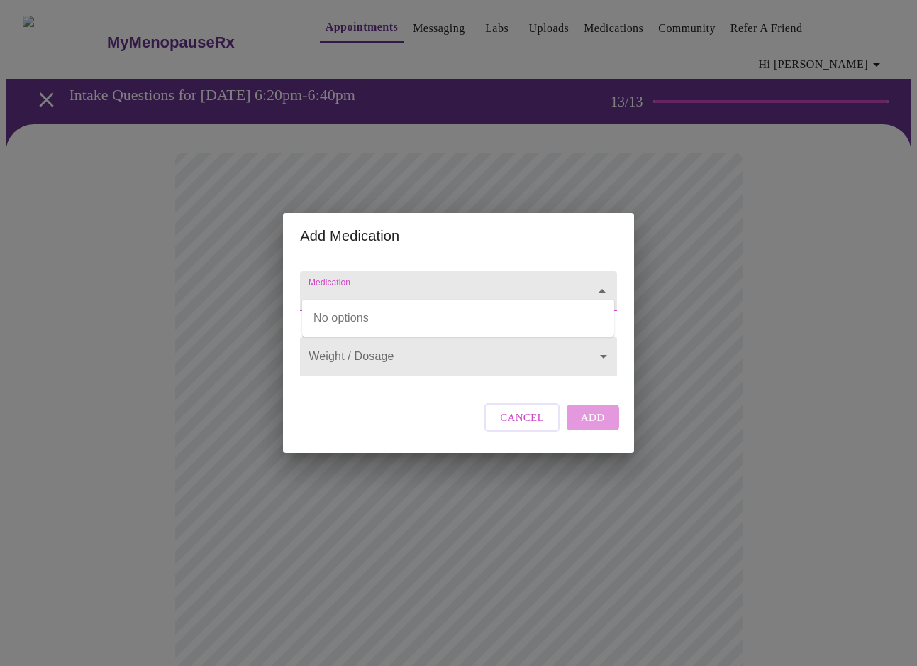
click at [415, 285] on input "Medication" at bounding box center [438, 298] width 265 height 26
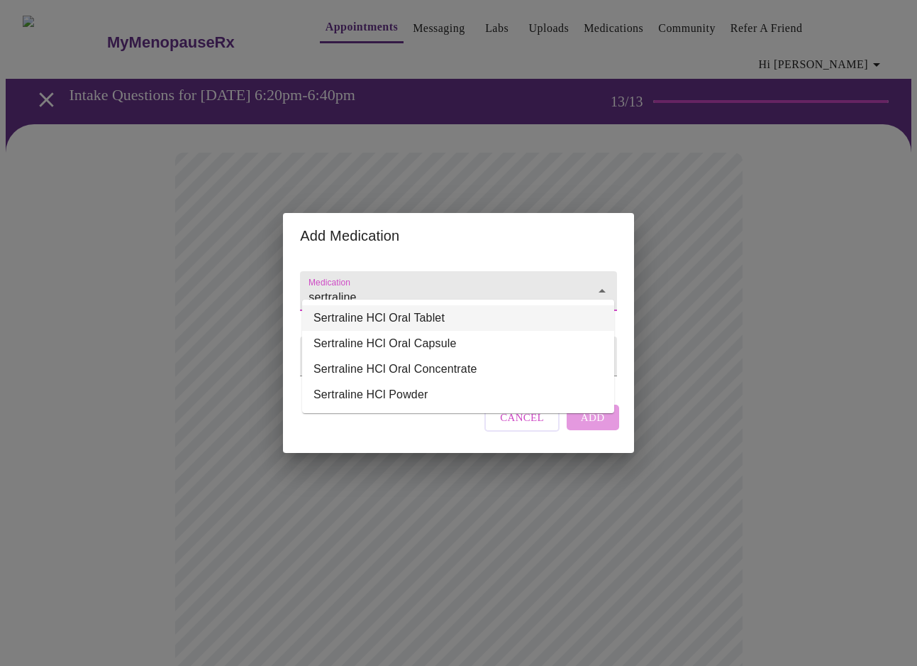
click at [375, 319] on li "Sertraline HCl Oral Tablet" at bounding box center [458, 318] width 312 height 26
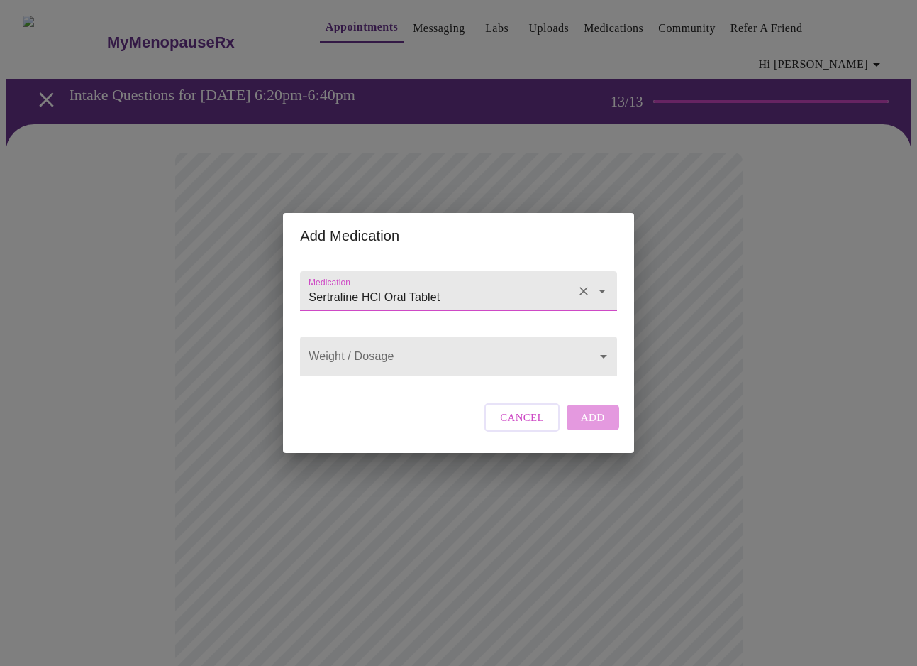
type input "Sertraline HCl Oral Tablet"
click at [363, 365] on body "MyMenopauseRx Appointments Messaging Labs Uploads Medications Community Refer a…" at bounding box center [459, 549] width 906 height 1087
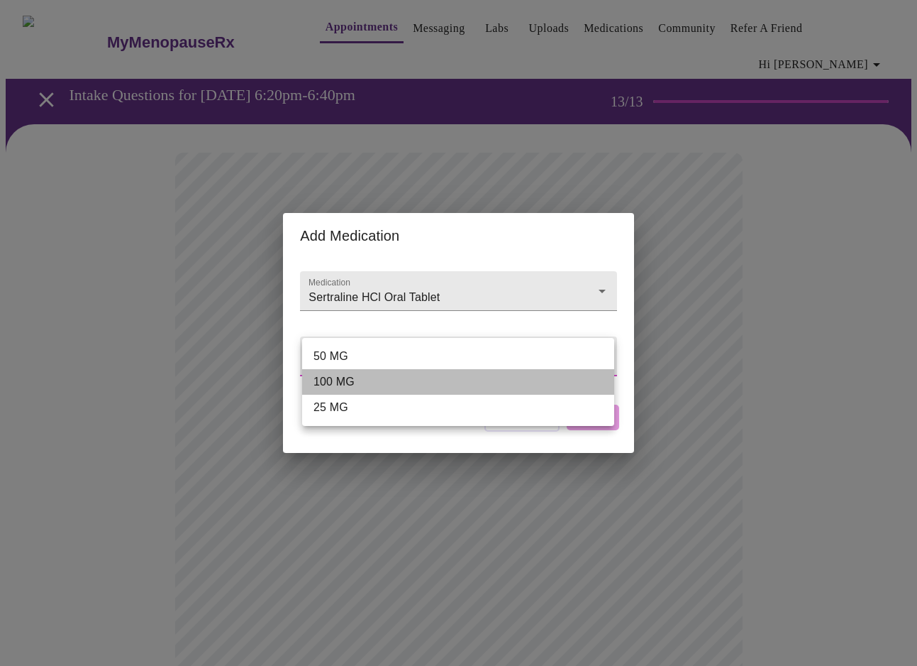
click at [360, 380] on li "100 MG" at bounding box center [458, 382] width 312 height 26
type input "100 MG"
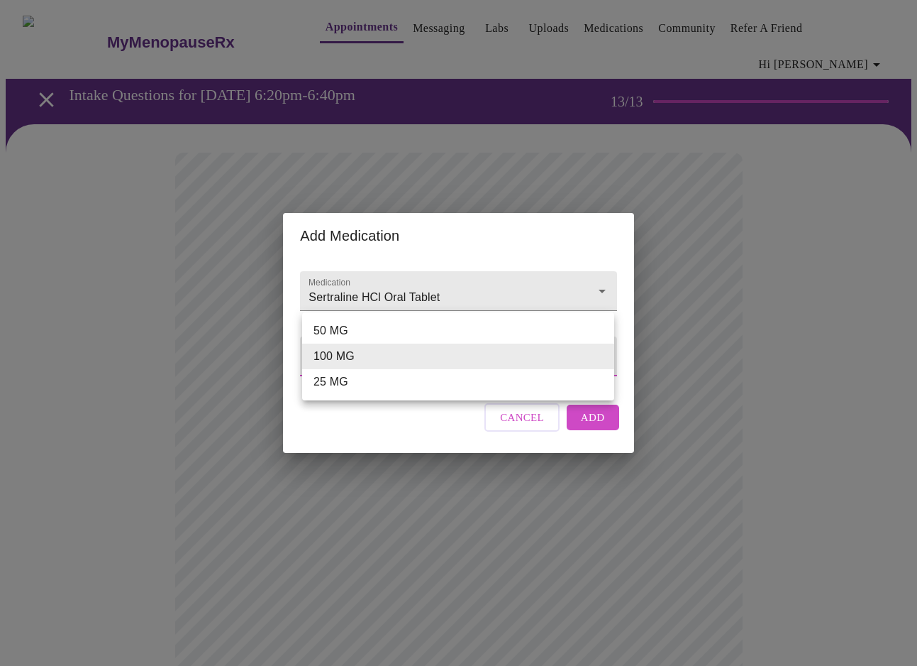
click at [385, 359] on body "MyMenopauseRx Appointments Messaging Labs Uploads Medications Community Refer a…" at bounding box center [459, 549] width 906 height 1087
click at [385, 359] on li "100 MG" at bounding box center [458, 356] width 312 height 26
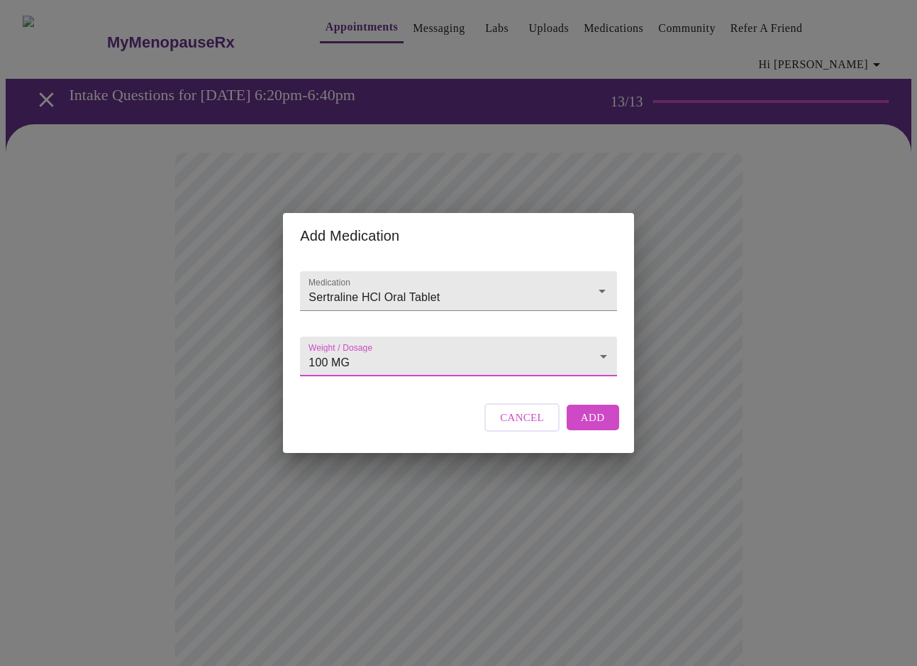
click at [594, 426] on span "Add" at bounding box center [593, 417] width 24 height 18
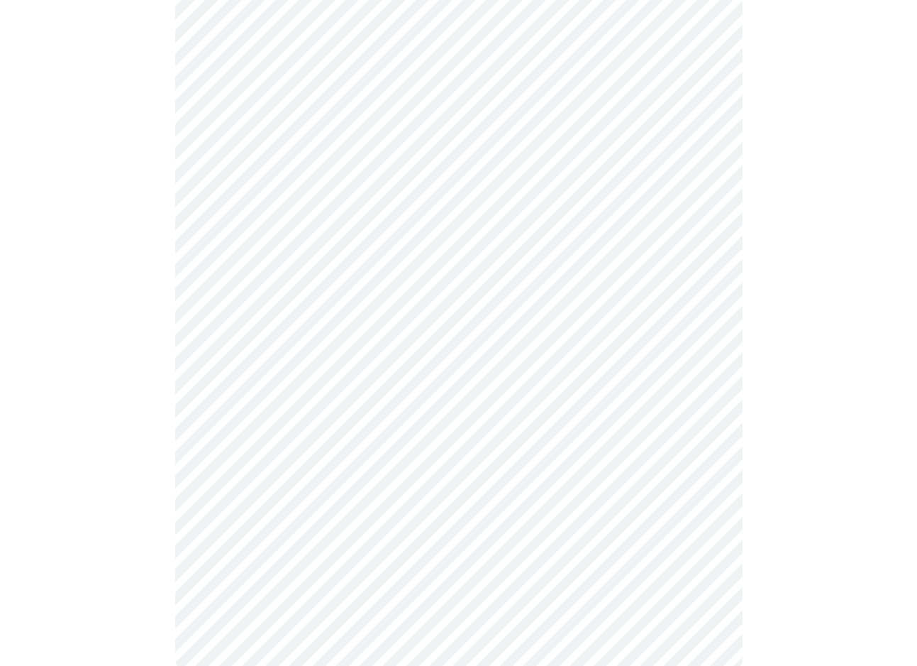
scroll to position [433, 0]
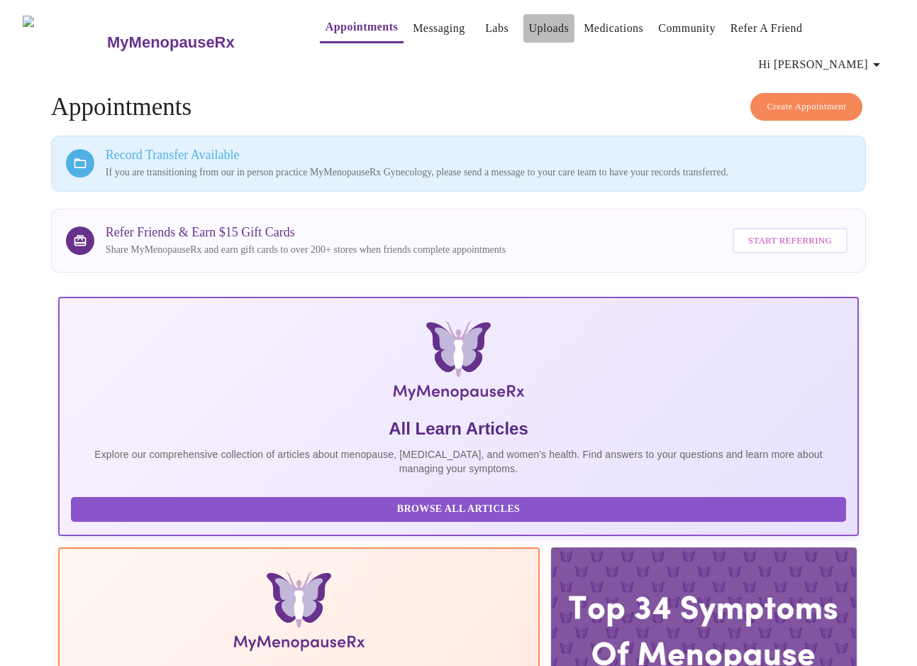
click at [529, 32] on link "Uploads" at bounding box center [549, 28] width 40 height 20
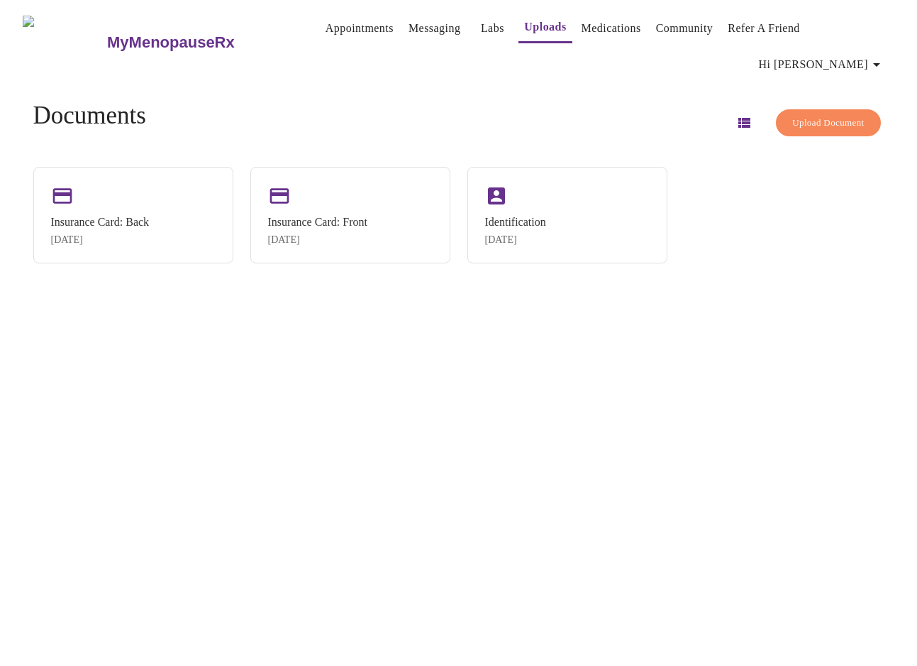
click at [814, 115] on span "Upload Document" at bounding box center [829, 123] width 72 height 16
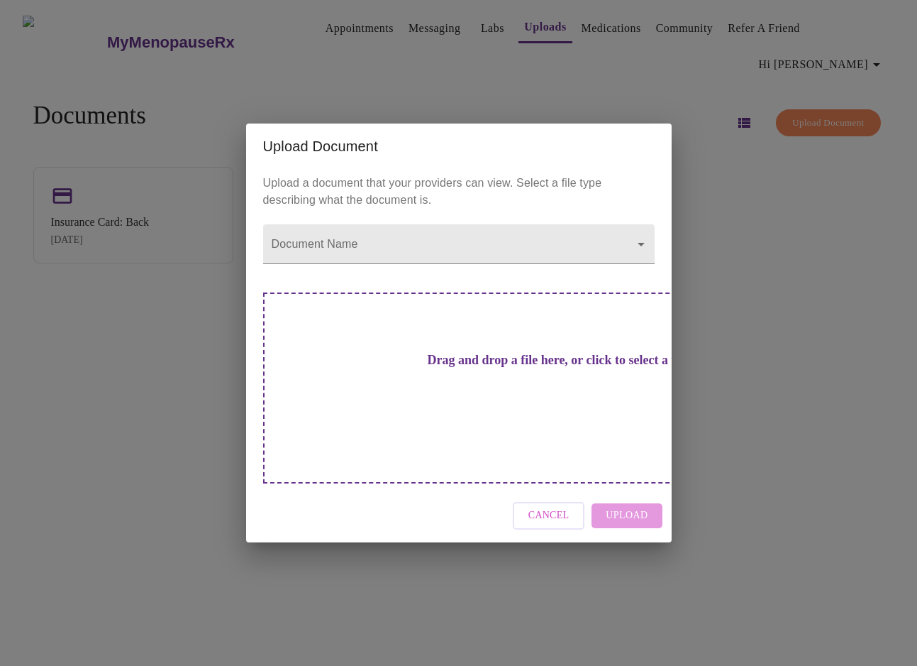
click at [531, 502] on button "Cancel" at bounding box center [549, 516] width 72 height 28
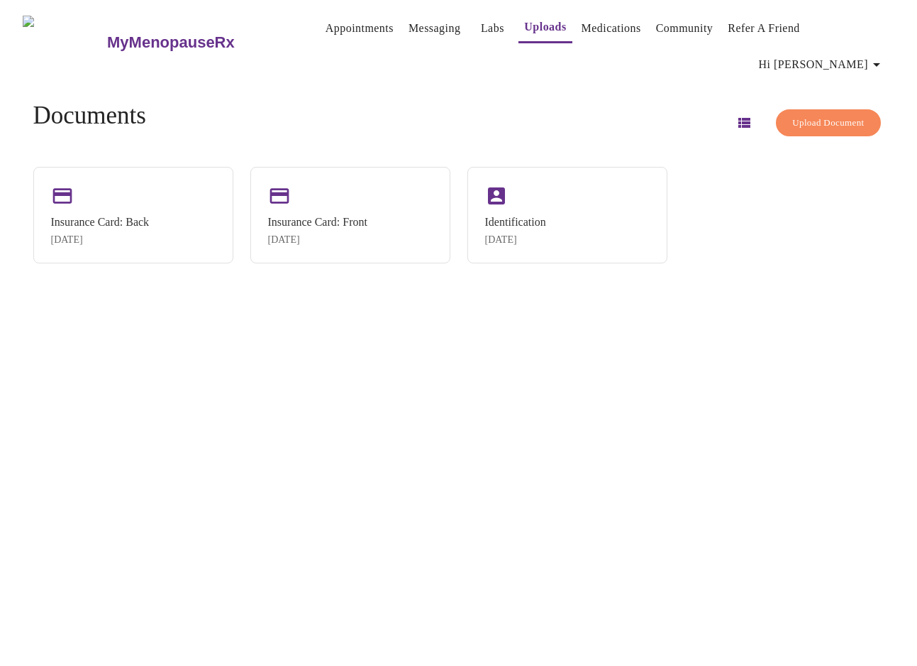
click at [412, 35] on link "Messaging" at bounding box center [435, 28] width 52 height 20
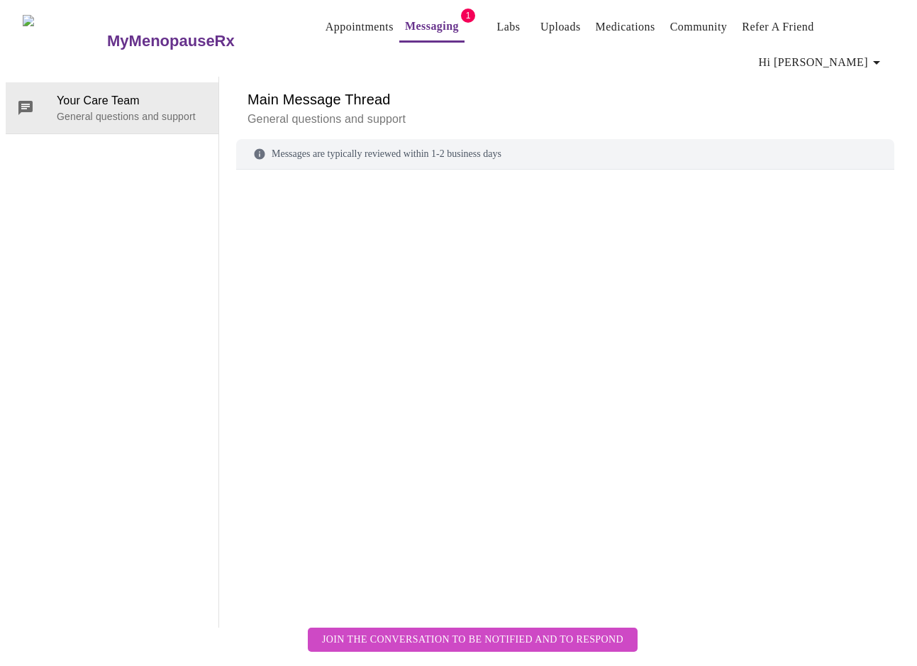
scroll to position [53, 0]
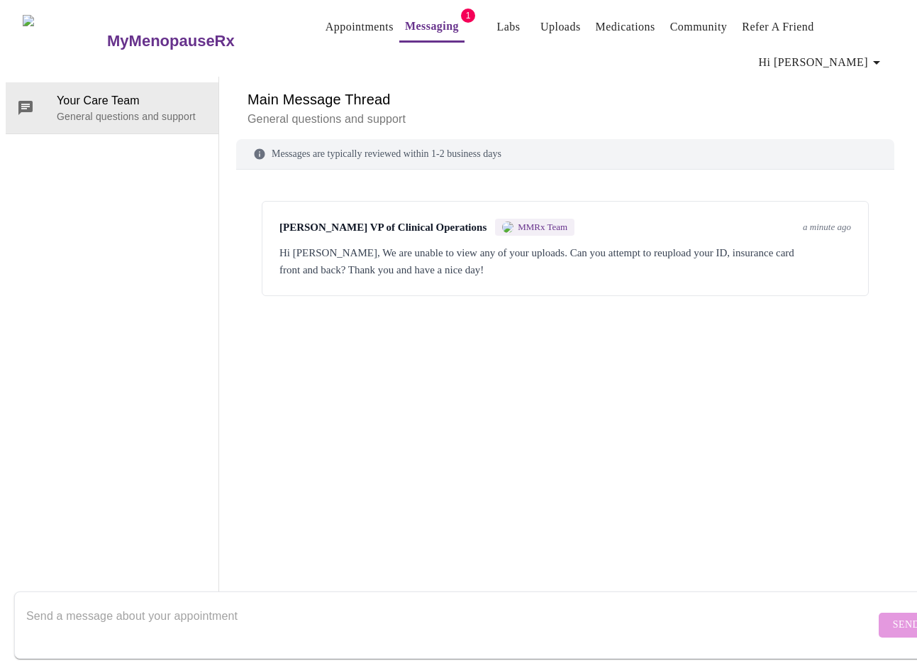
click at [555, 209] on div "[PERSON_NAME] VP of Clinical Operations MMRx Team a minute ago Hi [PERSON_NAME]…" at bounding box center [565, 248] width 607 height 95
click at [142, 617] on textarea "Send a message about your appointment" at bounding box center [450, 624] width 849 height 45
type textarea "Y"
type textarea "Sure, I'll retry. Thank you!"
click at [893, 617] on span "Send" at bounding box center [906, 625] width 27 height 18
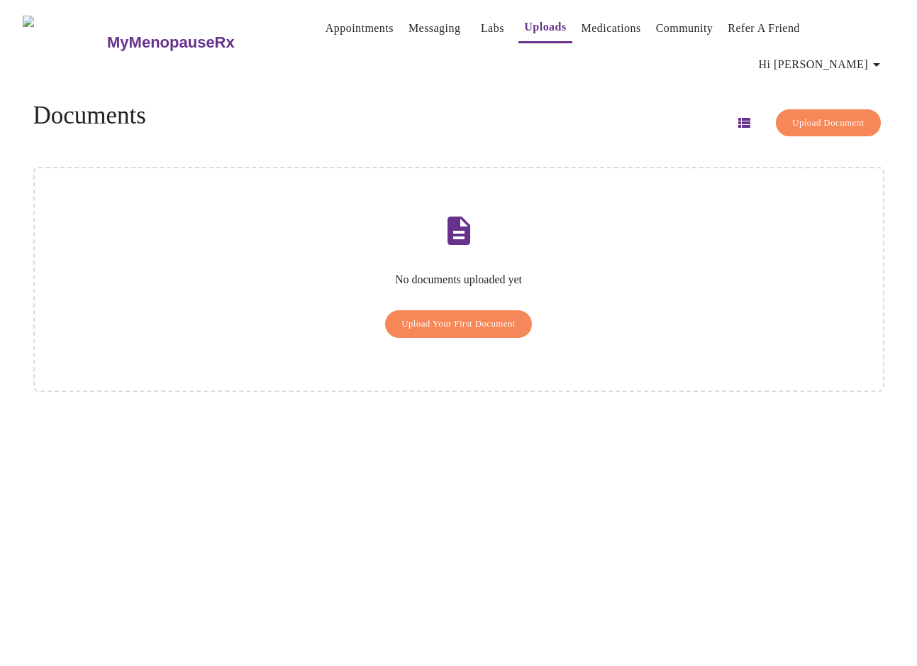
click at [411, 33] on link "Messaging" at bounding box center [435, 28] width 52 height 20
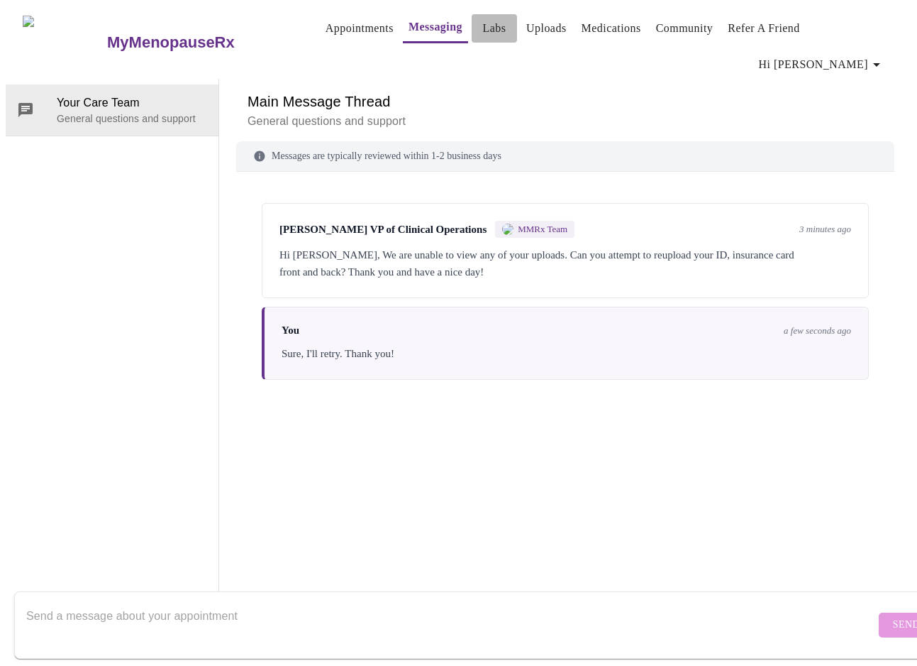
click at [483, 32] on link "Labs" at bounding box center [494, 28] width 23 height 20
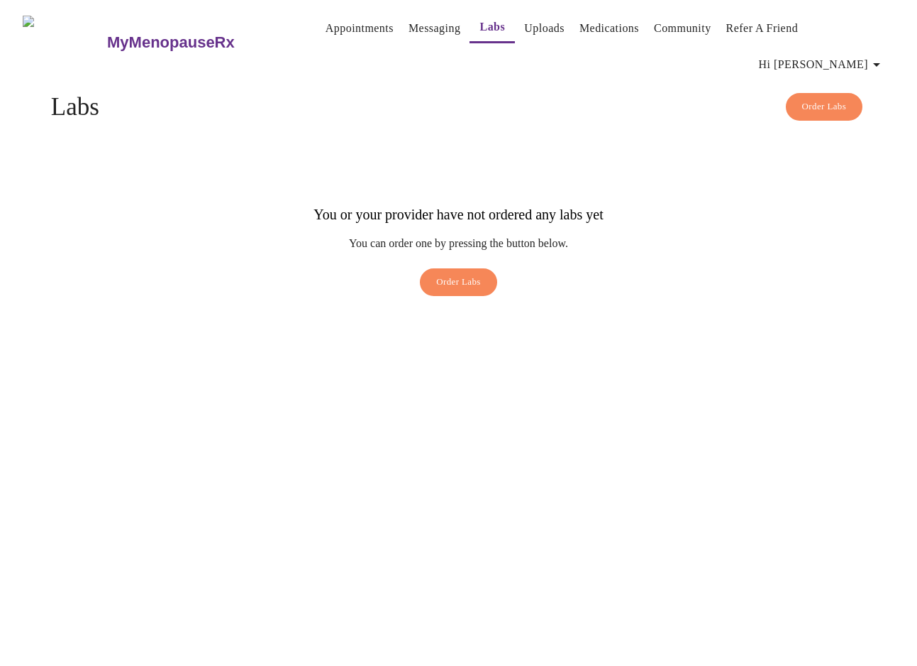
click at [525, 24] on link "Uploads" at bounding box center [544, 28] width 40 height 20
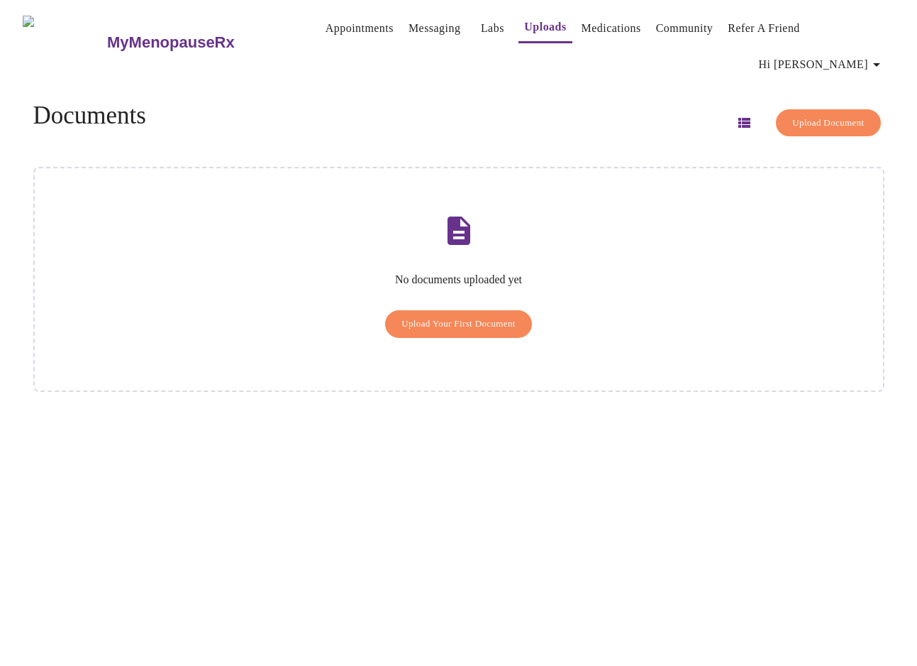
click at [793, 115] on span "Upload Document" at bounding box center [829, 123] width 72 height 16
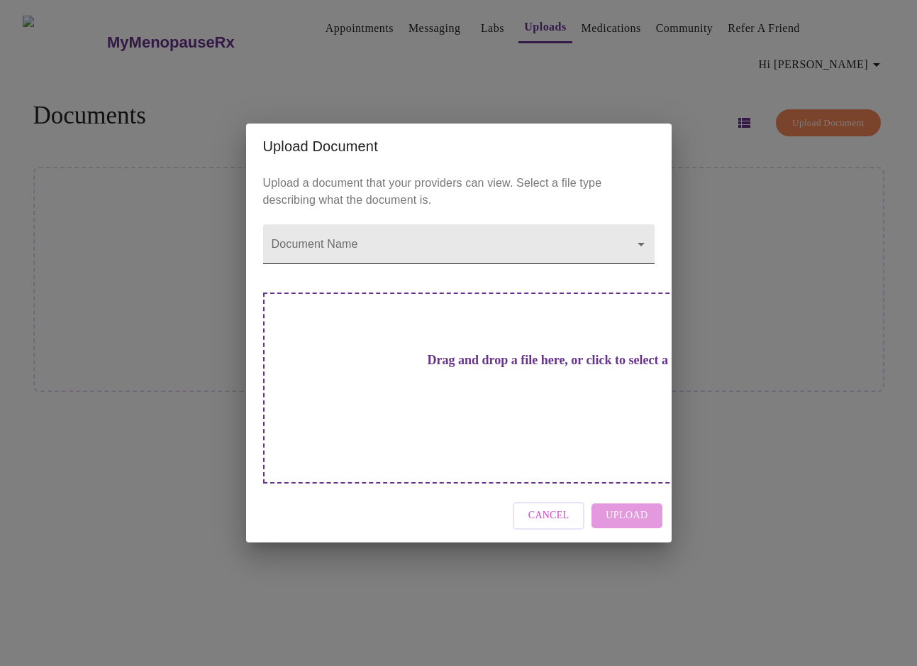
click at [376, 270] on body "MyMenopauseRx Appointments Messaging Labs Uploads Medications Community Refer a…" at bounding box center [459, 339] width 906 height 666
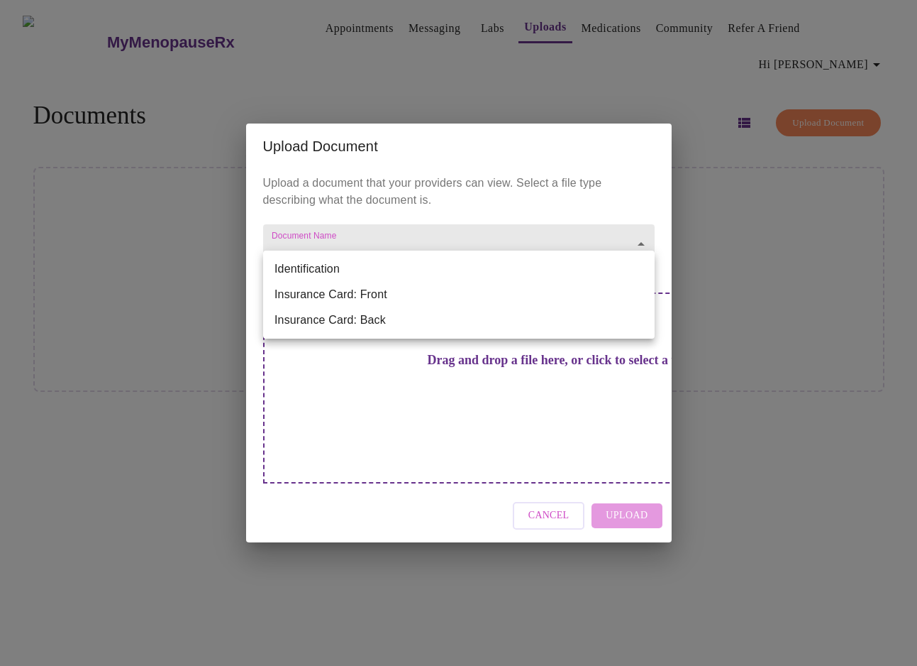
click at [376, 271] on li "Identification" at bounding box center [459, 269] width 392 height 26
type input "Identification"
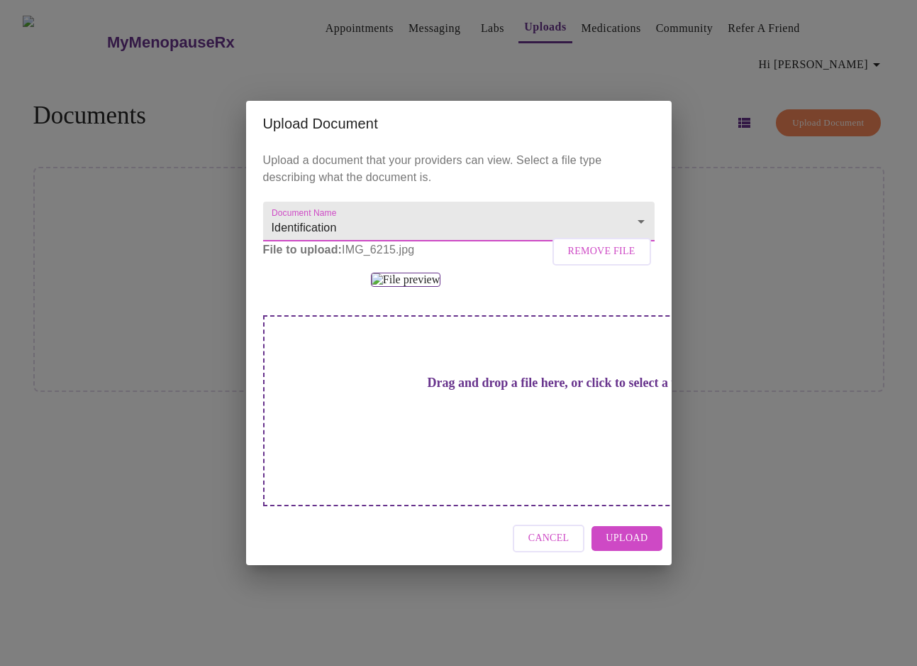
click at [618, 547] on span "Upload" at bounding box center [627, 538] width 42 height 18
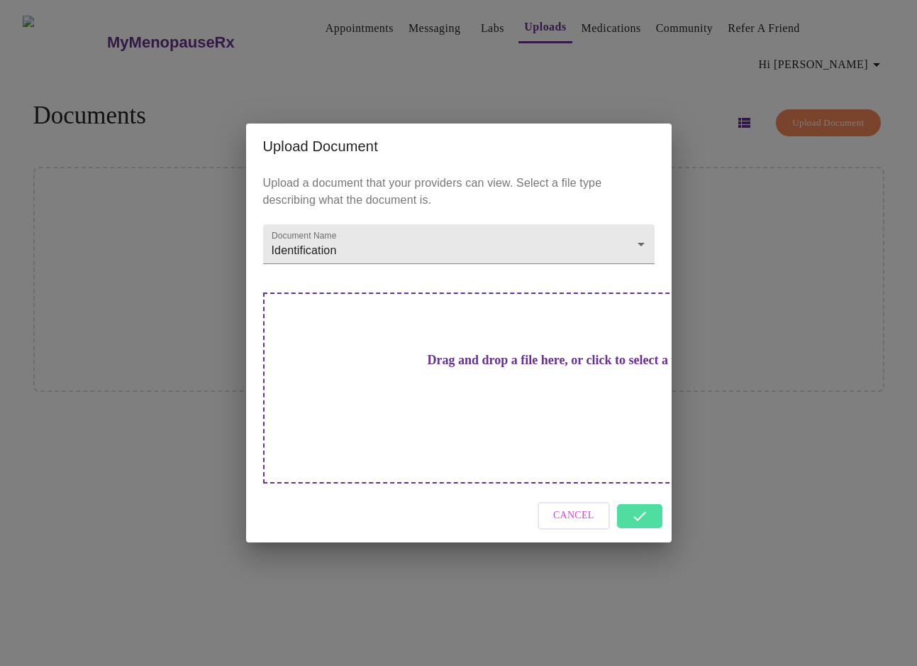
click at [638, 491] on div "Cancel" at bounding box center [459, 515] width 426 height 53
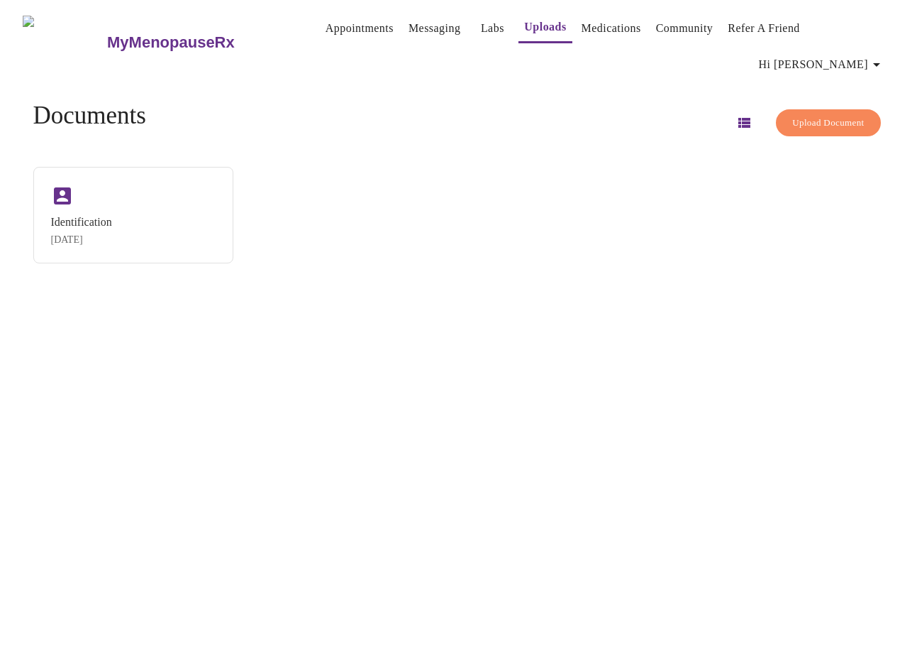
click at [795, 115] on span "Upload Document" at bounding box center [829, 123] width 72 height 16
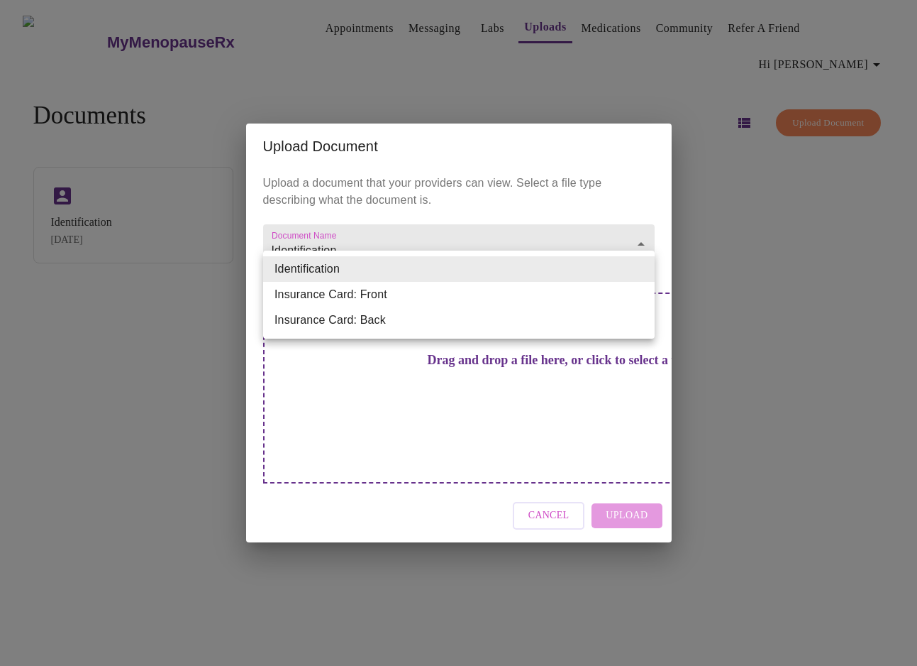
click at [362, 274] on body "MyMenopauseRx Appointments Messaging Labs Uploads Medications Community Refer a…" at bounding box center [459, 339] width 906 height 666
click at [358, 297] on li "Insurance Card: Front" at bounding box center [459, 295] width 392 height 26
type input "Insurance Card: Front"
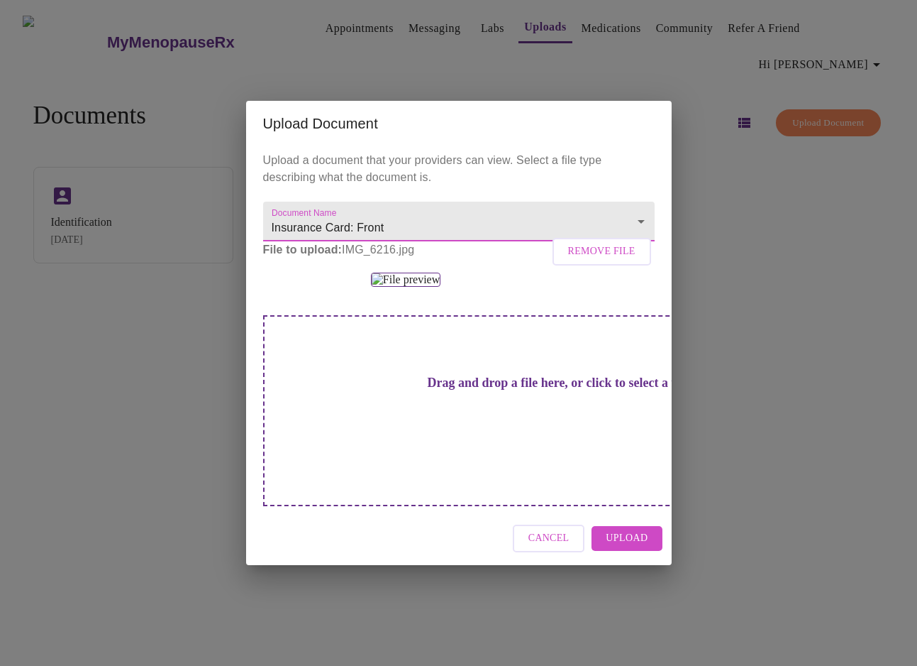
click at [622, 547] on span "Upload" at bounding box center [627, 538] width 42 height 18
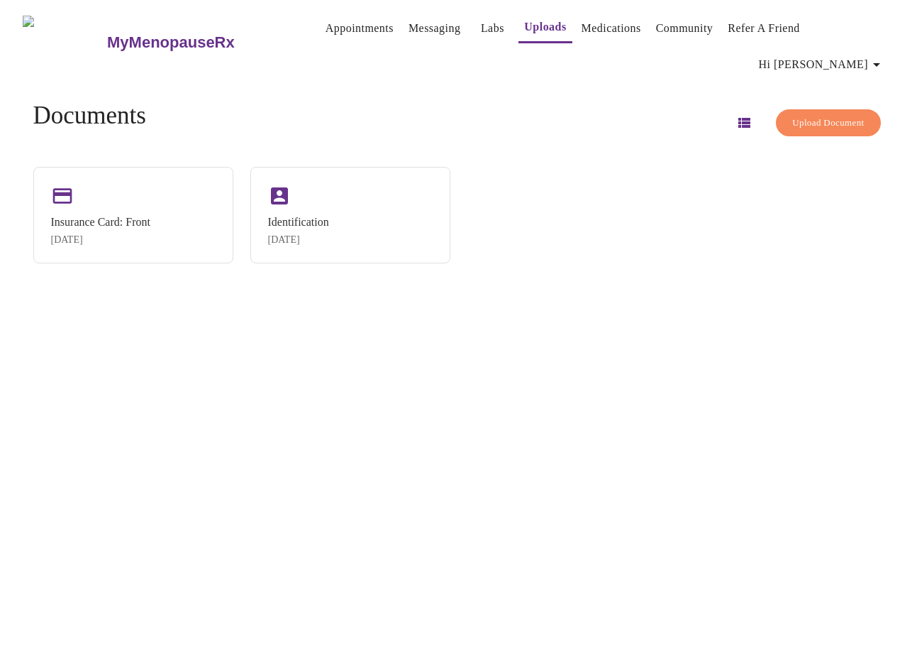
click at [802, 115] on span "Upload Document" at bounding box center [829, 123] width 72 height 16
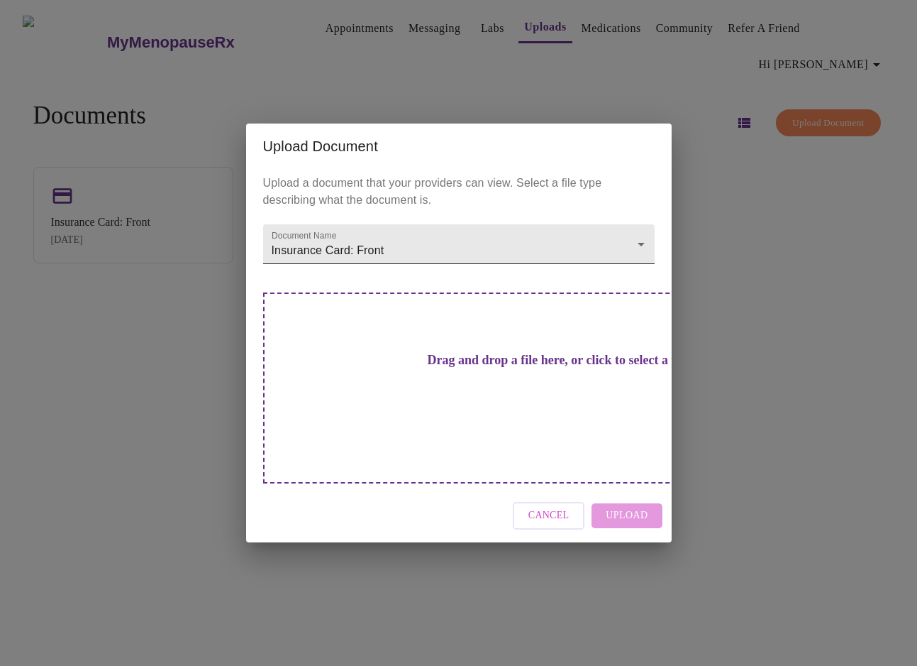
click at [363, 270] on body "MyMenopauseRx Appointments Messaging Labs Uploads Medications Community Refer a…" at bounding box center [459, 339] width 906 height 666
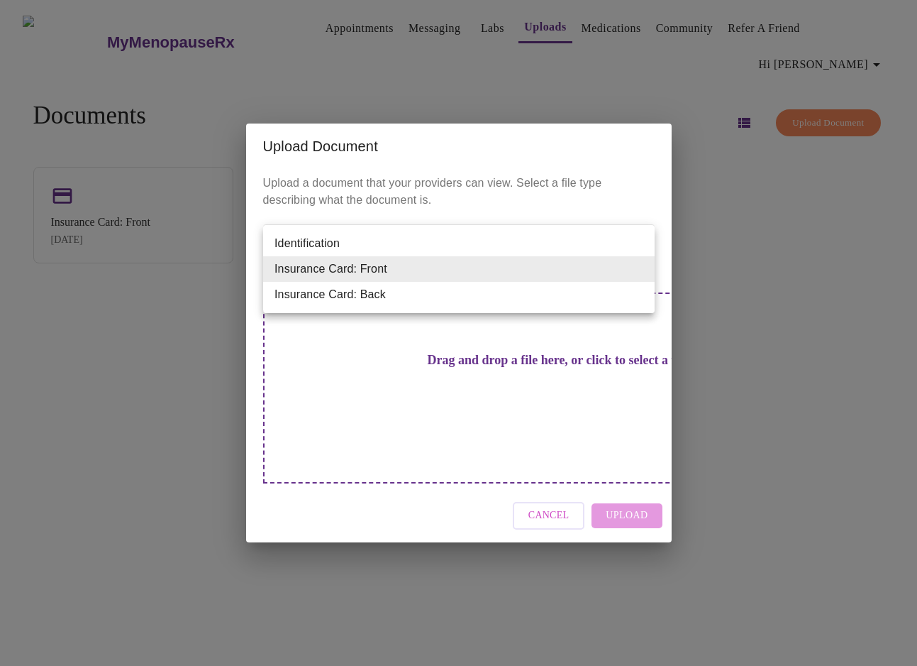
click at [355, 296] on li "Insurance Card: Back" at bounding box center [459, 295] width 392 height 26
type input "Insurance Card: Back"
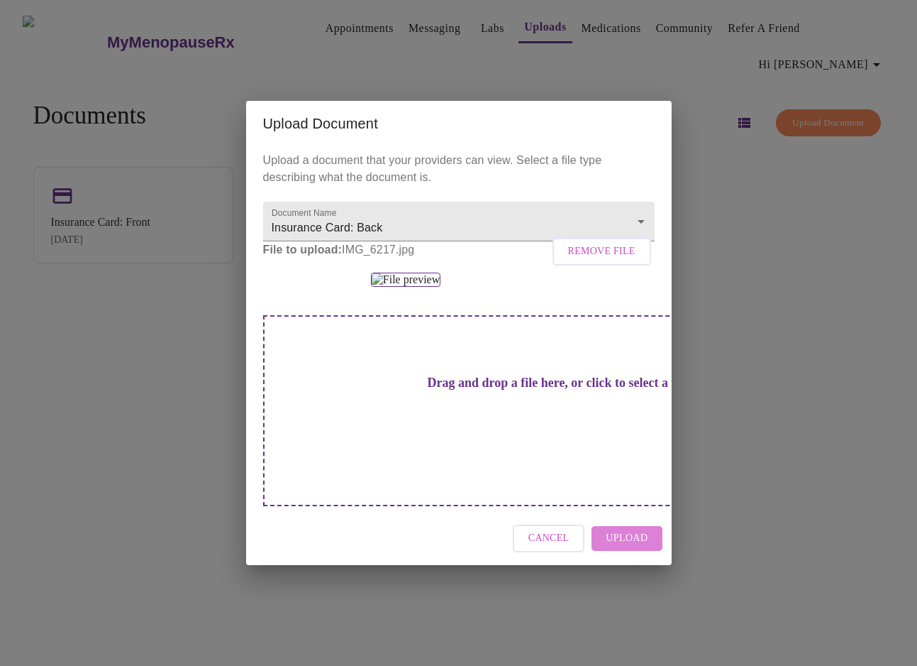
click at [639, 547] on span "Upload" at bounding box center [627, 538] width 42 height 18
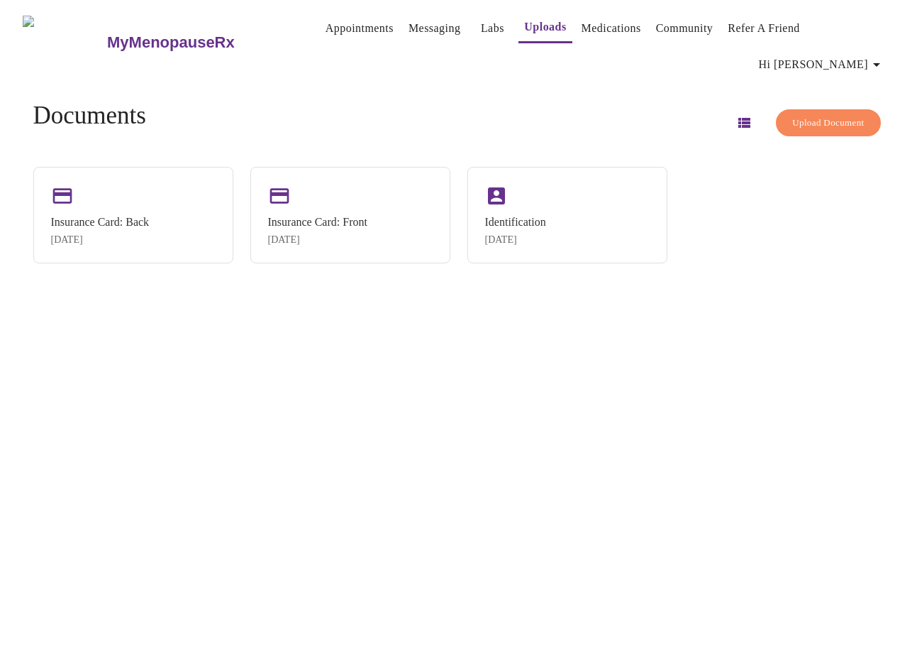
click at [795, 115] on span "Upload Document" at bounding box center [829, 123] width 72 height 16
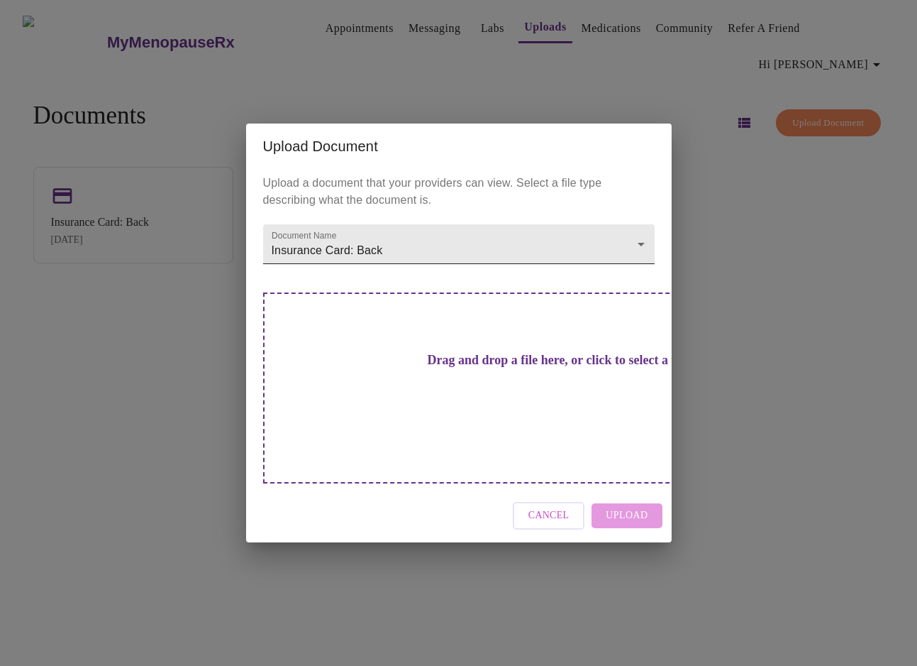
click at [329, 264] on body "MyMenopauseRx Appointments Messaging Labs Uploads Medications Community Refer a…" at bounding box center [459, 339] width 906 height 666
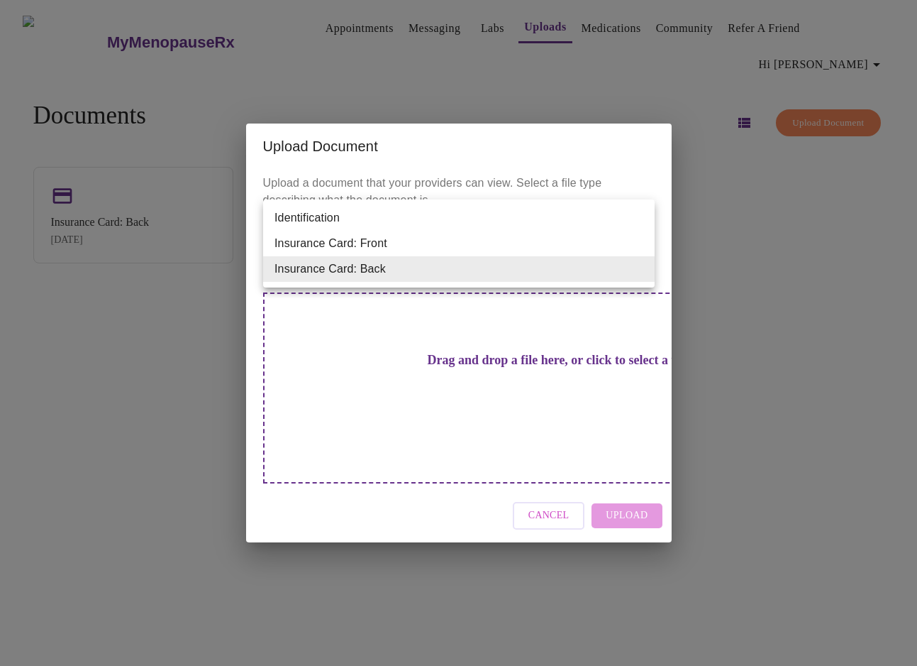
click at [355, 167] on div at bounding box center [458, 333] width 917 height 666
click at [377, 275] on body "MyMenopauseRx Appointments Messaging Labs Uploads Medications Community Refer a…" at bounding box center [459, 339] width 906 height 666
click at [370, 170] on div at bounding box center [458, 333] width 917 height 666
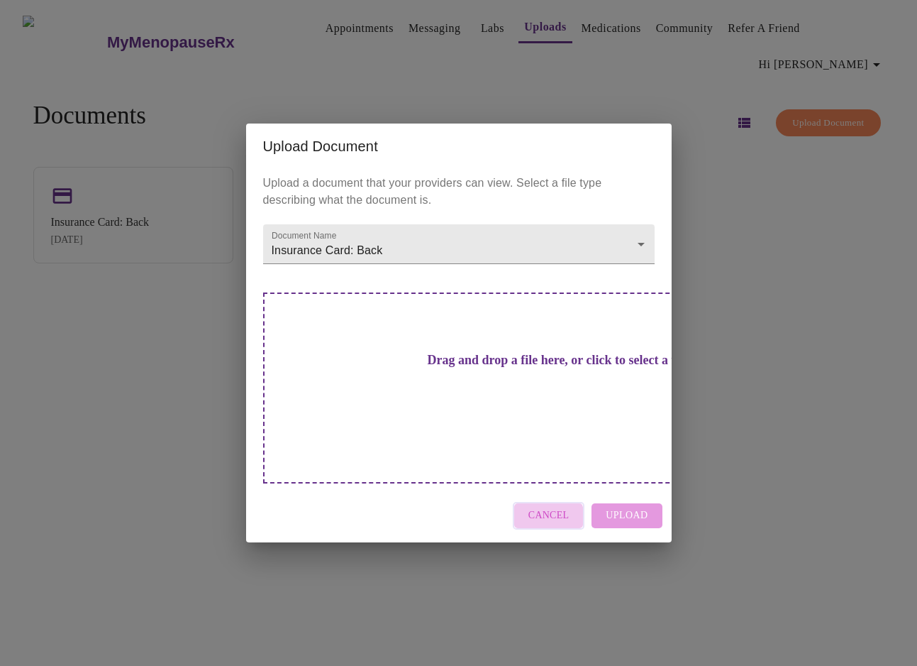
click at [550, 507] on span "Cancel" at bounding box center [549, 516] width 41 height 18
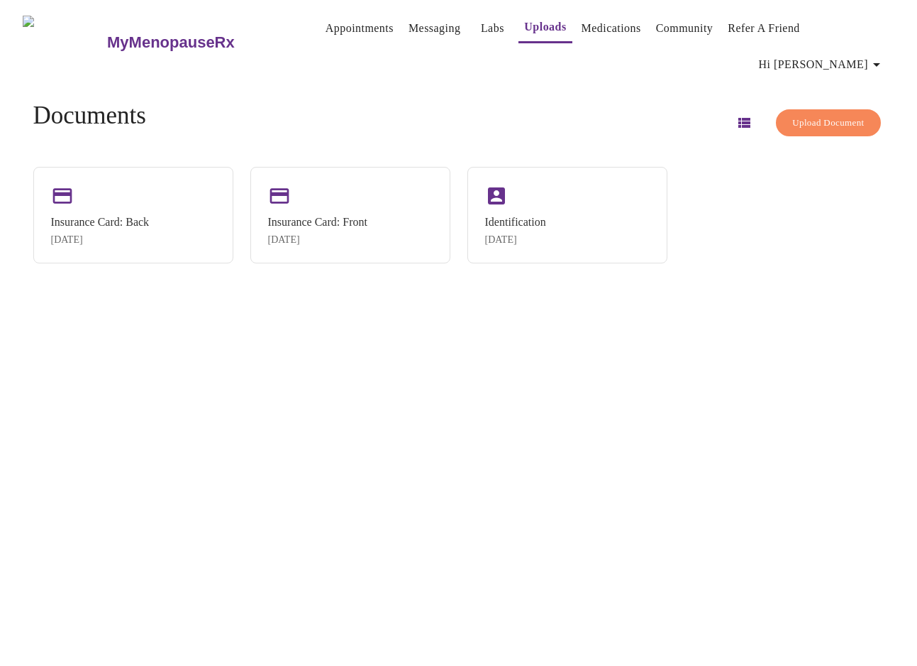
click at [481, 28] on link "Labs" at bounding box center [492, 28] width 23 height 20
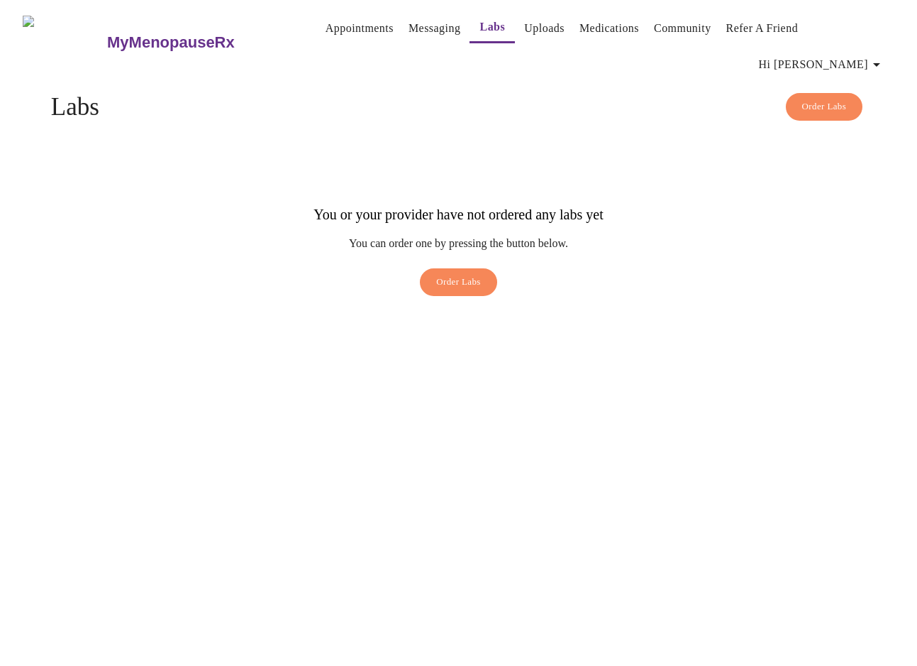
click at [524, 29] on link "Uploads" at bounding box center [544, 28] width 40 height 20
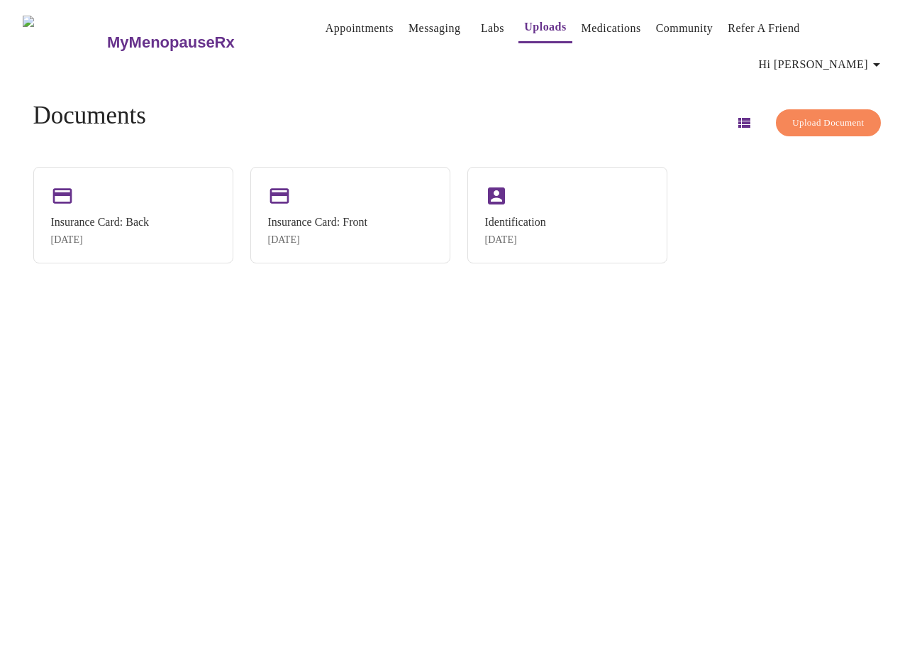
click at [793, 115] on span "Upload Document" at bounding box center [829, 123] width 72 height 16
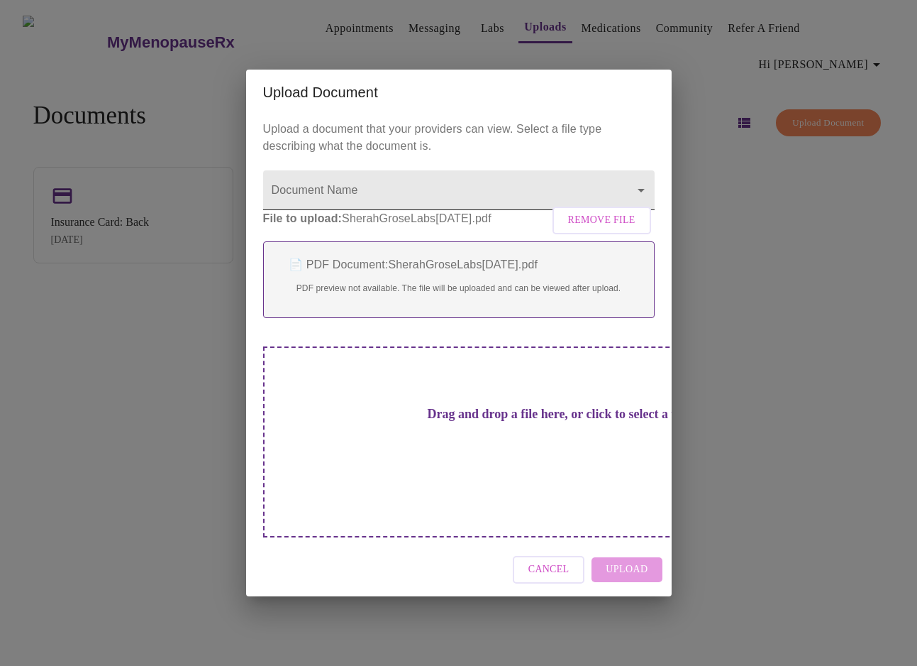
click at [333, 203] on body "MyMenopauseRx Appointments Messaging Labs Uploads Medications Community Refer a…" at bounding box center [459, 339] width 906 height 666
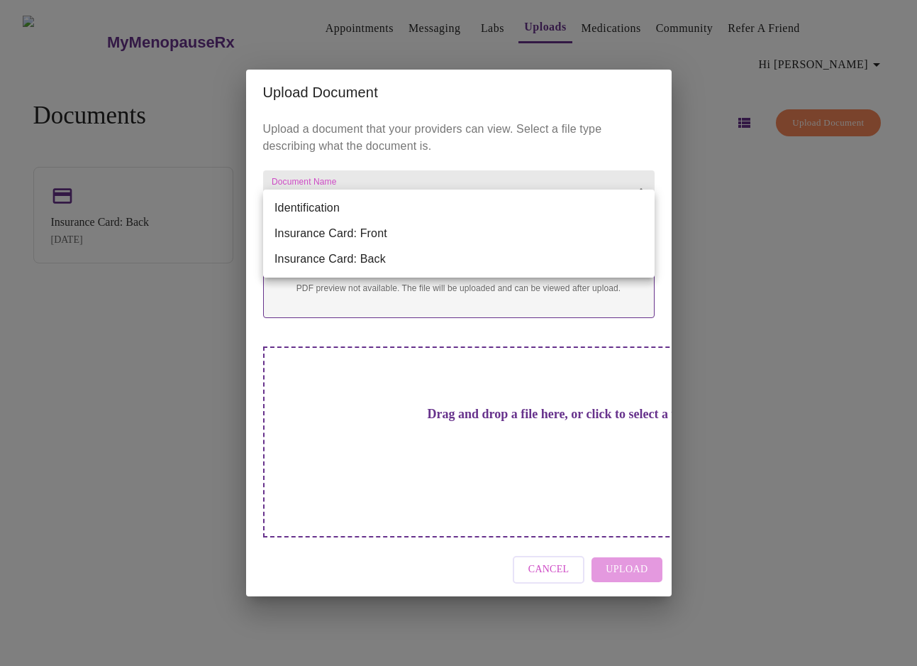
click at [544, 544] on div at bounding box center [458, 333] width 917 height 666
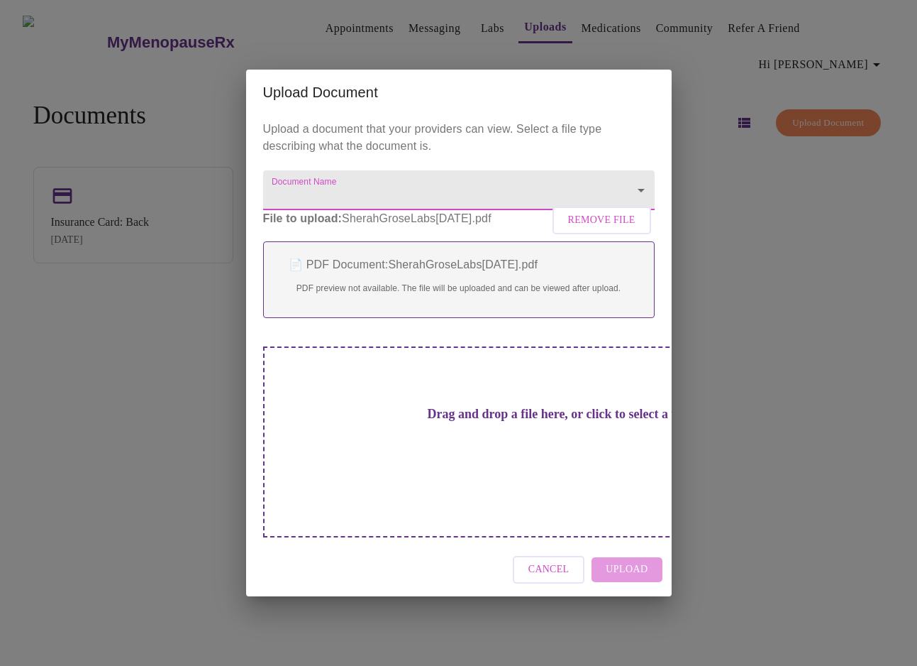
click at [544, 561] on span "Cancel" at bounding box center [549, 570] width 41 height 18
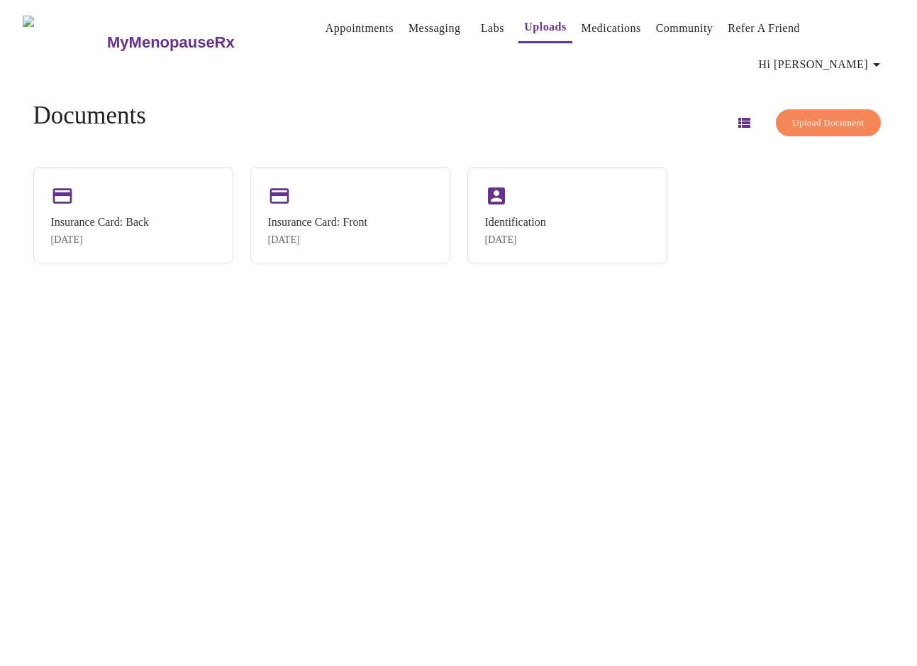
click at [326, 32] on link "Appointments" at bounding box center [360, 28] width 68 height 20
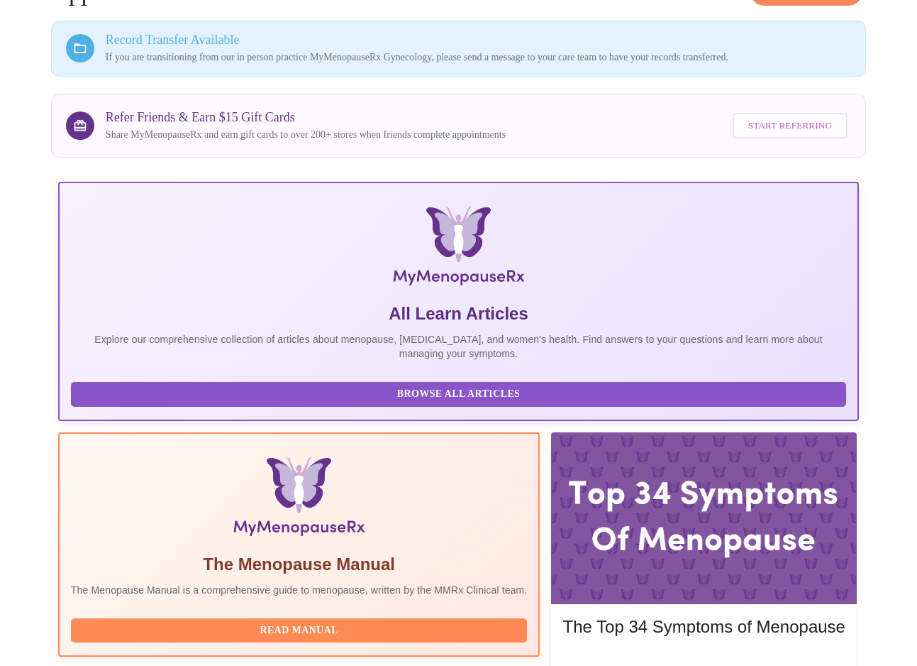
scroll to position [184, 0]
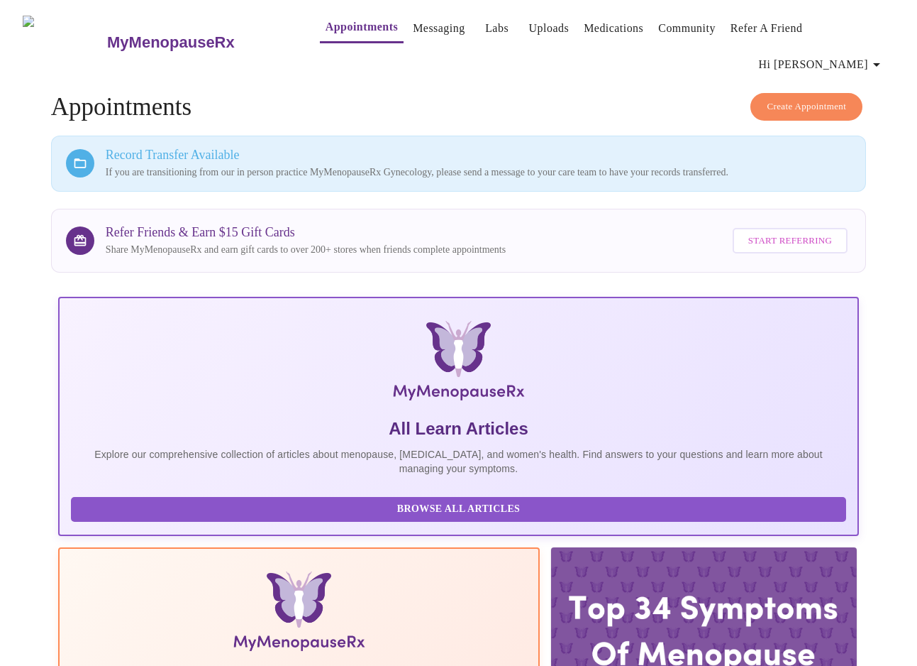
click at [848, 55] on span "Hi [PERSON_NAME]" at bounding box center [822, 65] width 126 height 20
click at [617, 89] on div at bounding box center [458, 333] width 917 height 666
click at [413, 31] on link "Messaging" at bounding box center [439, 28] width 52 height 20
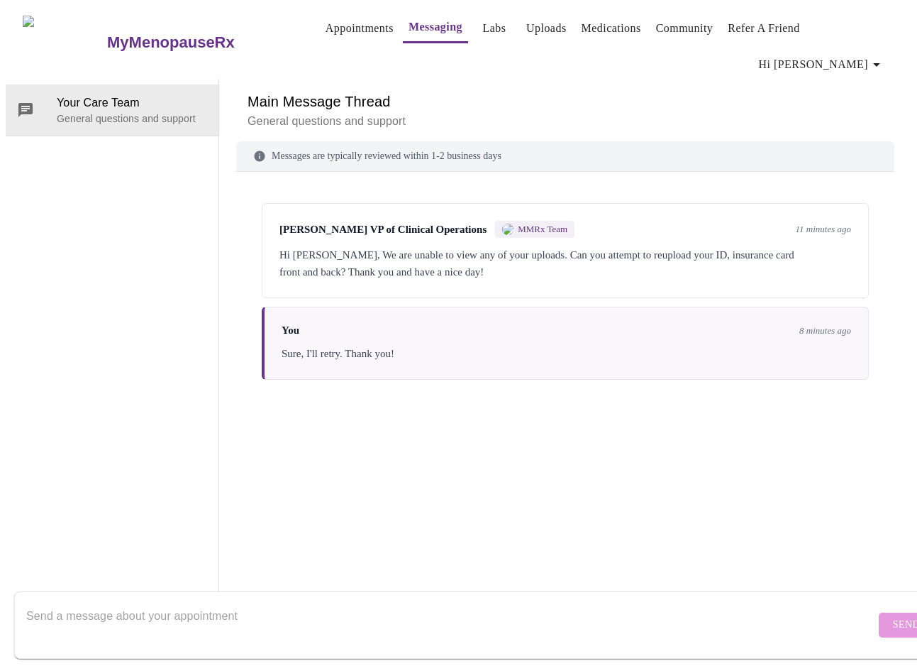
click at [531, 22] on link "Uploads" at bounding box center [546, 28] width 40 height 20
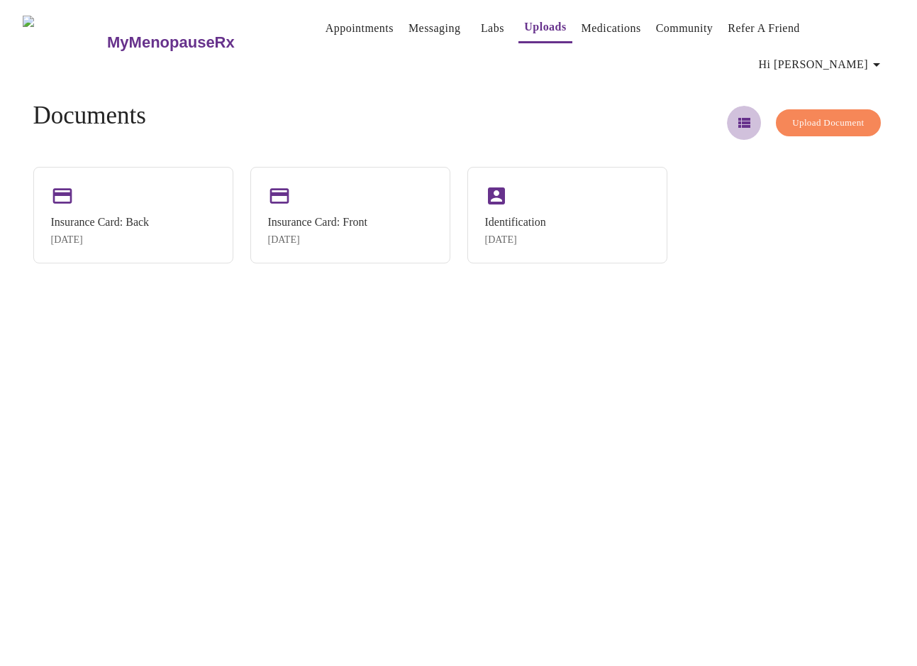
click at [739, 118] on icon "button" at bounding box center [745, 123] width 12 height 10
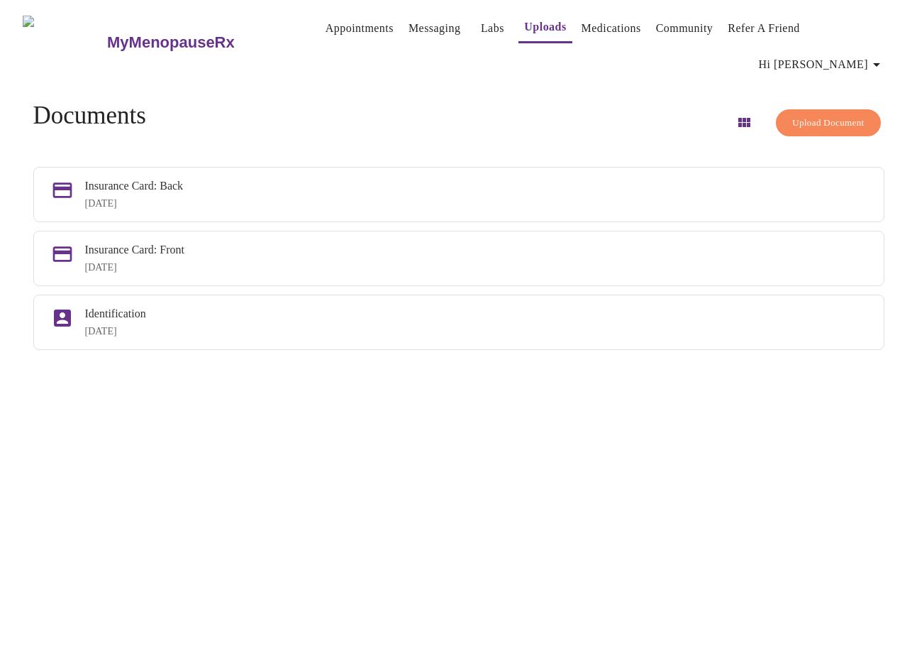
click at [821, 115] on span "Upload Document" at bounding box center [829, 123] width 72 height 16
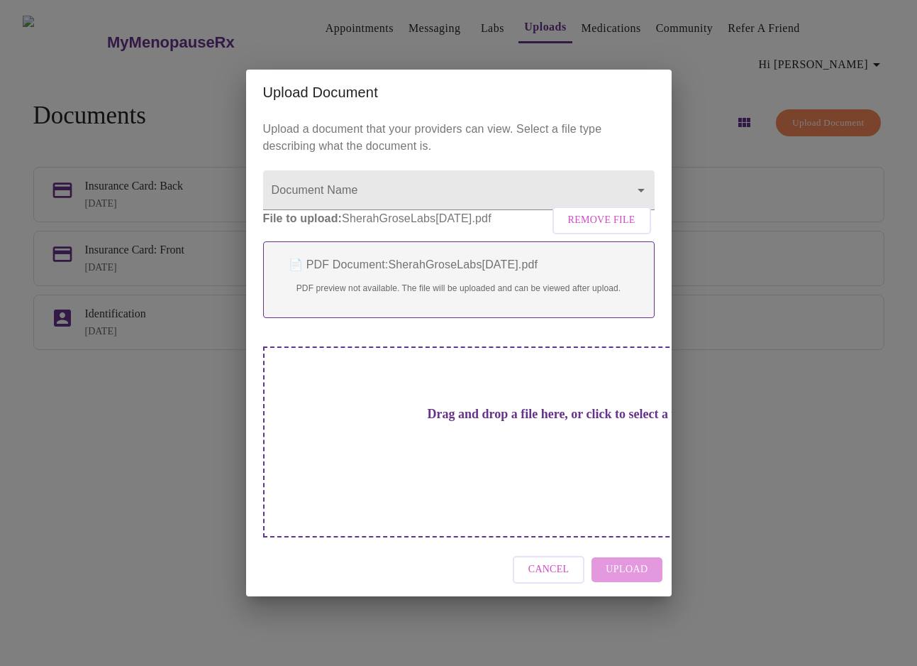
click at [635, 553] on div "Cancel Upload" at bounding box center [459, 569] width 426 height 53
click at [428, 216] on body "MyMenopauseRx Appointments Messaging Labs Uploads Medications Community Refer a…" at bounding box center [459, 339] width 906 height 666
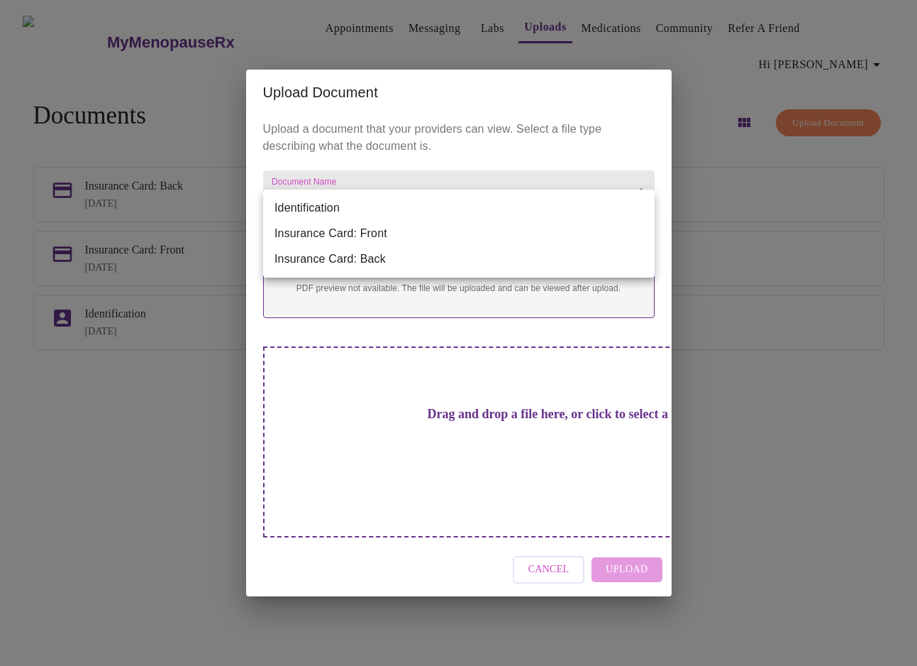
click at [435, 153] on div at bounding box center [458, 333] width 917 height 666
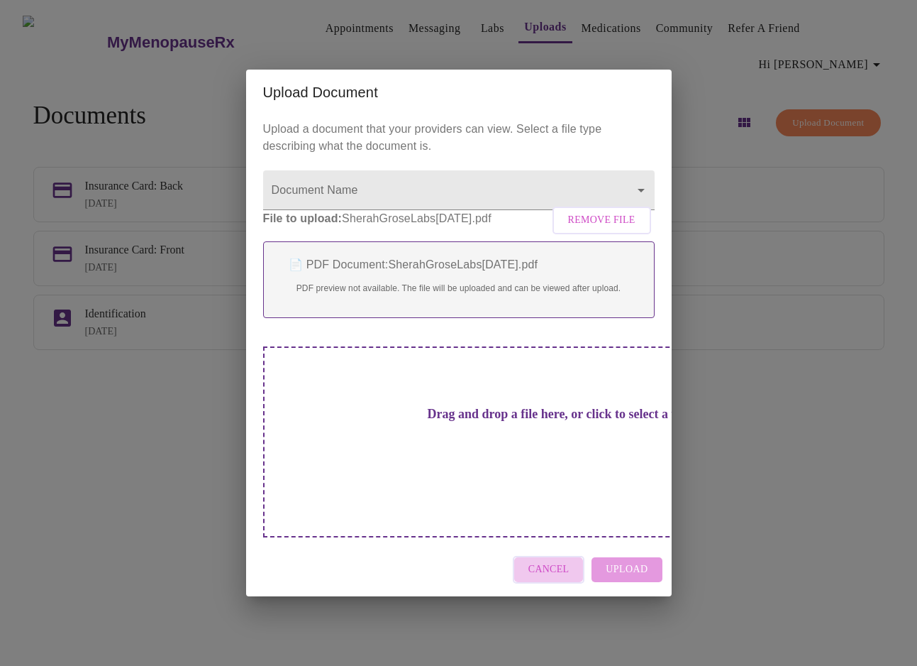
click at [548, 561] on span "Cancel" at bounding box center [549, 570] width 41 height 18
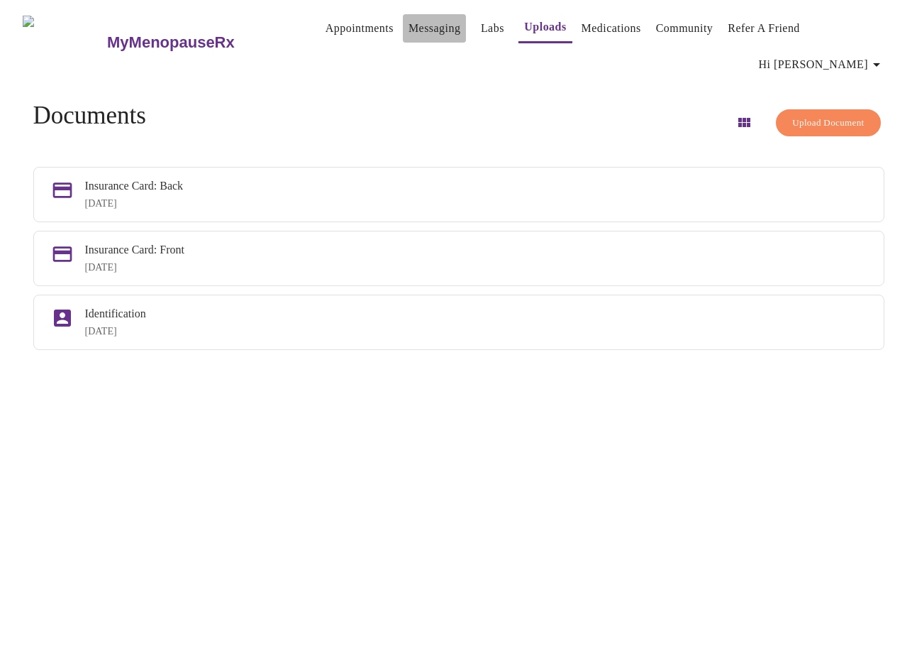
click at [409, 35] on link "Messaging" at bounding box center [435, 28] width 52 height 20
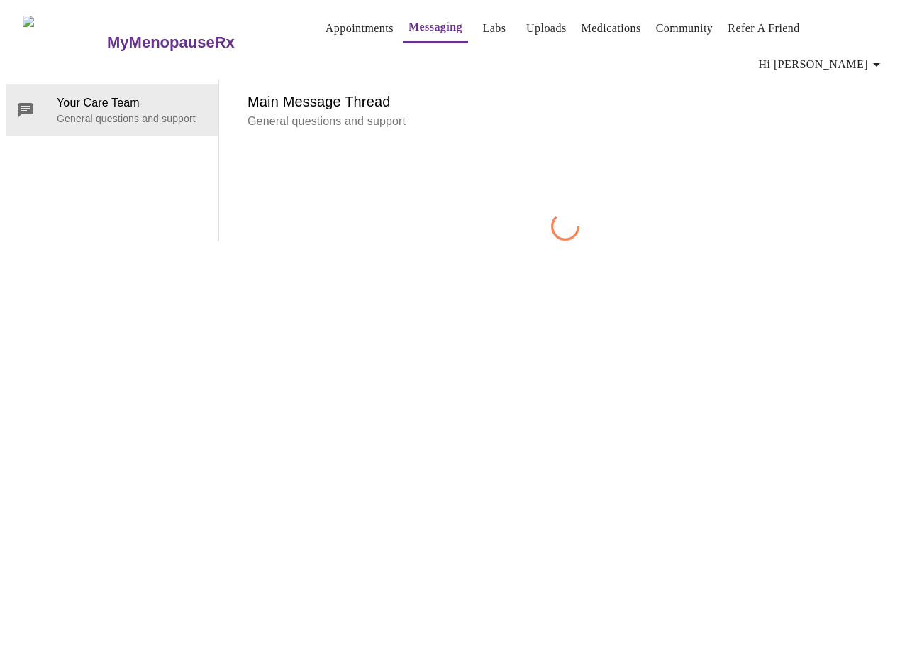
scroll to position [53, 0]
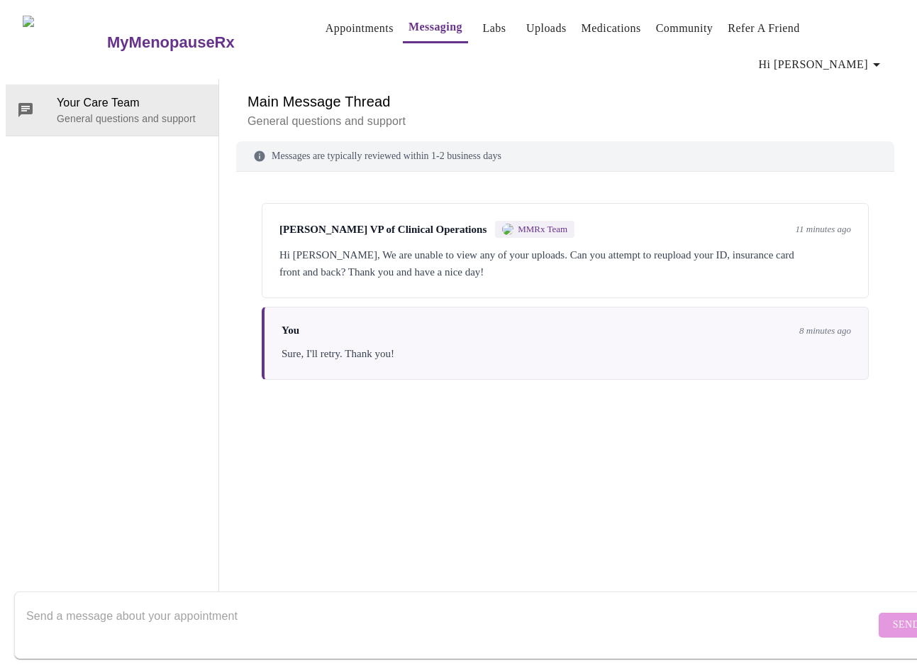
click at [311, 615] on textarea "Send a message about your appointment" at bounding box center [450, 624] width 849 height 45
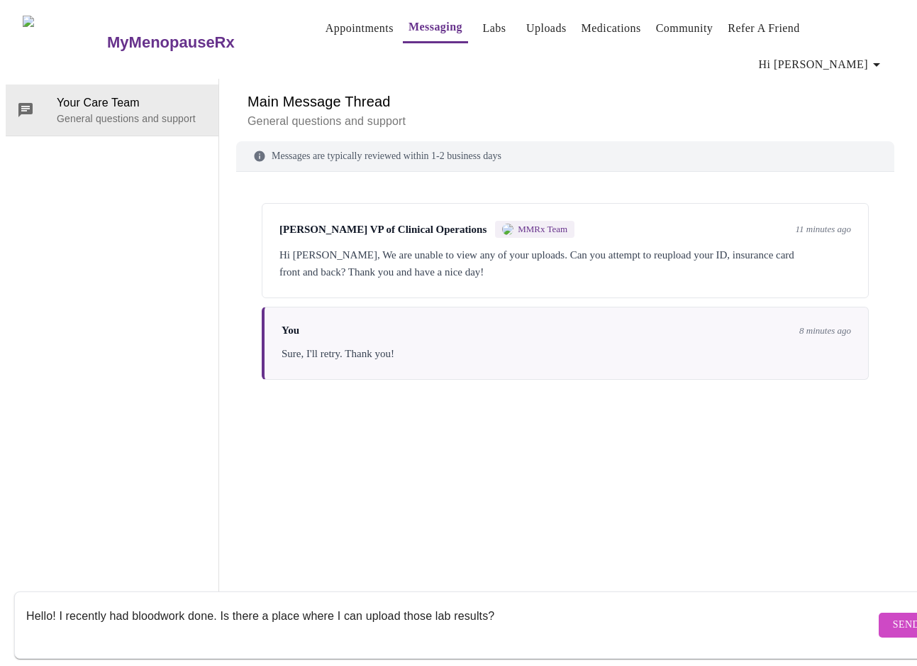
type textarea "Hello! I recently had bloodwork done. Is there a place where I can upload those…"
click at [893, 616] on span "Send" at bounding box center [906, 625] width 27 height 18
